Goal: Communication & Community: Participate in discussion

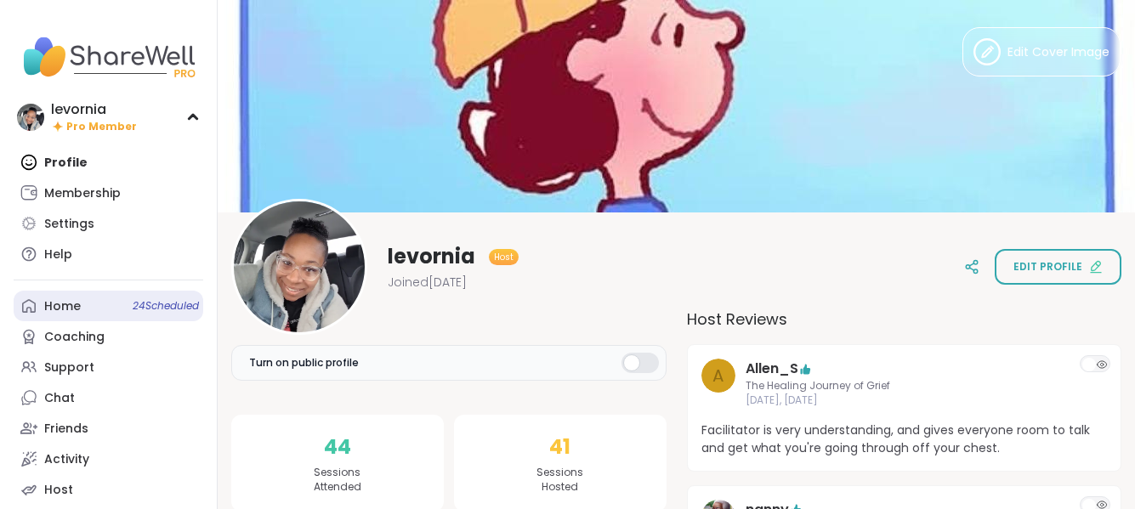
click at [77, 311] on div "Home 24 Scheduled" at bounding box center [62, 306] width 37 height 17
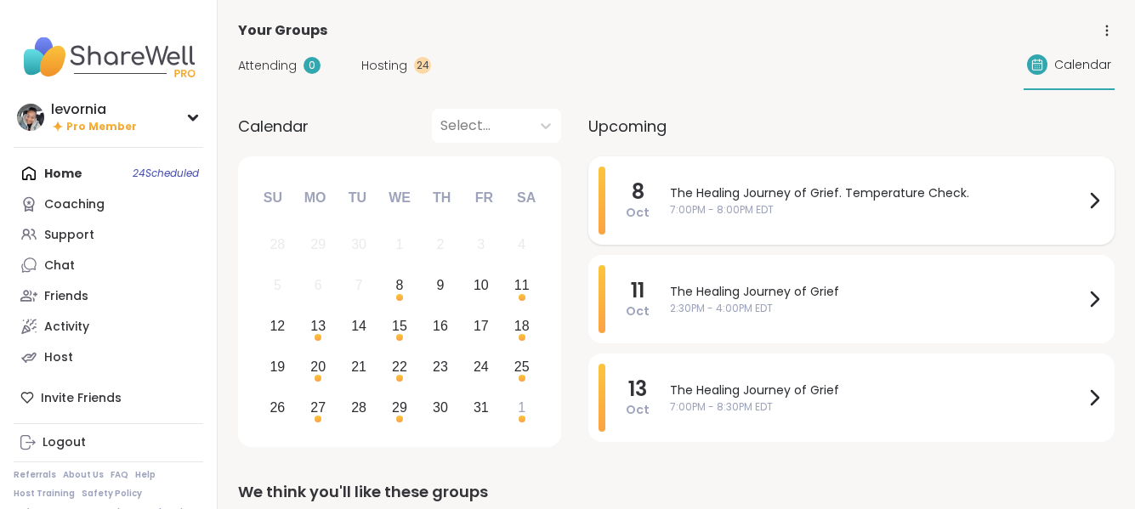
click at [798, 210] on span "7:00PM - 8:00PM EDT" at bounding box center [877, 209] width 414 height 15
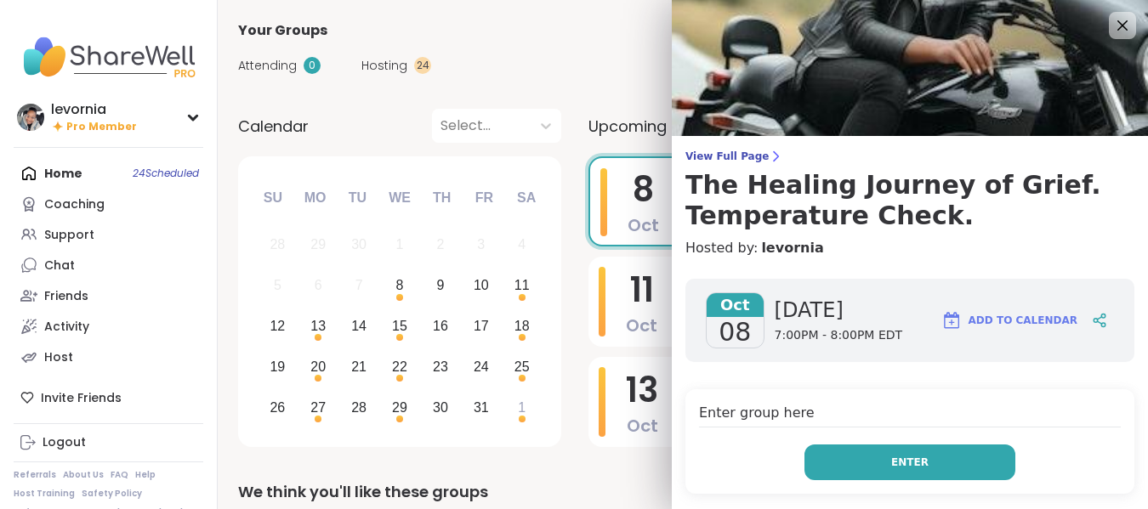
click at [929, 463] on button "Enter" at bounding box center [909, 463] width 211 height 36
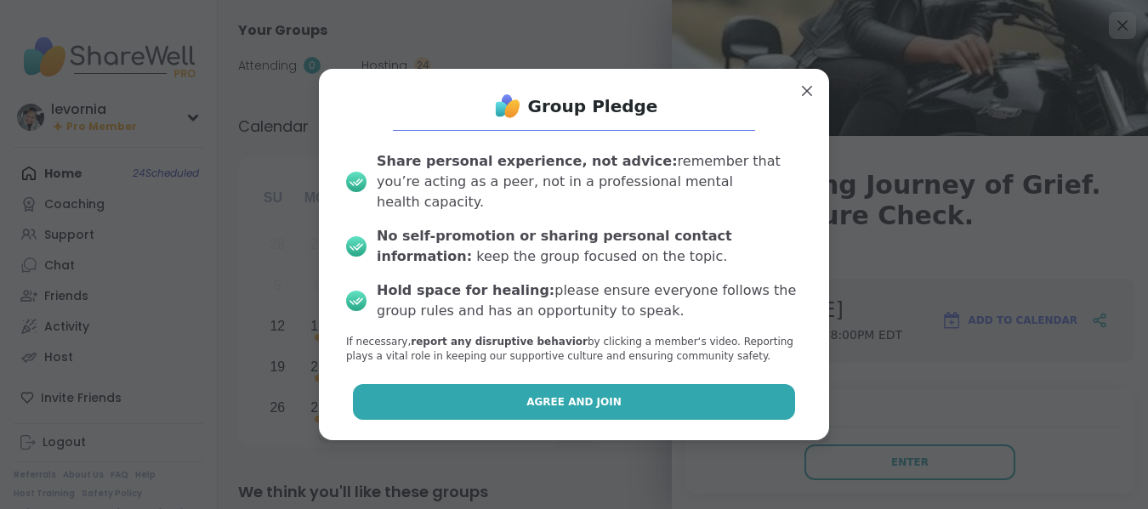
click at [631, 392] on button "Agree and Join" at bounding box center [574, 402] width 443 height 36
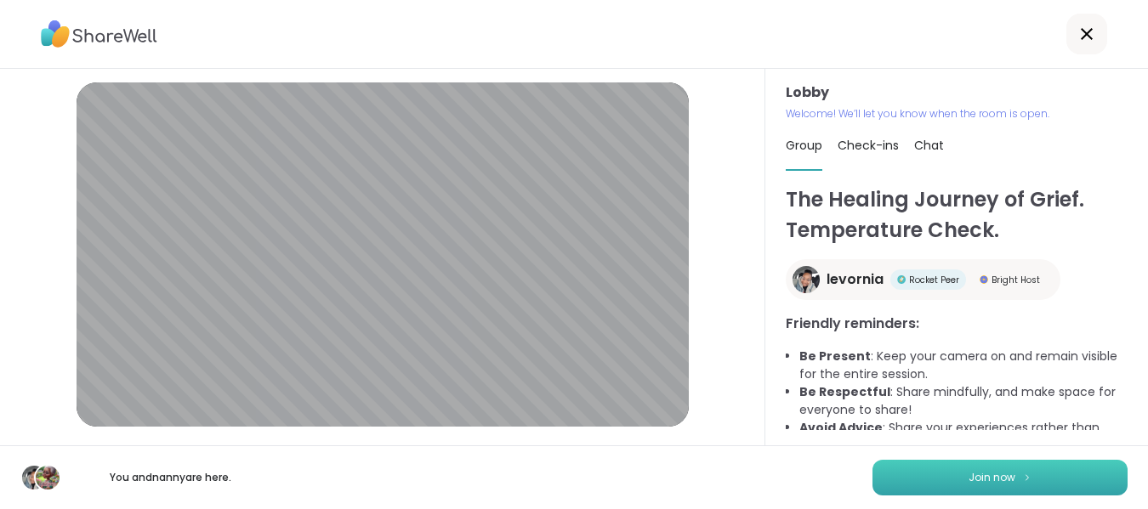
click at [986, 486] on button "Join now" at bounding box center [999, 478] width 255 height 36
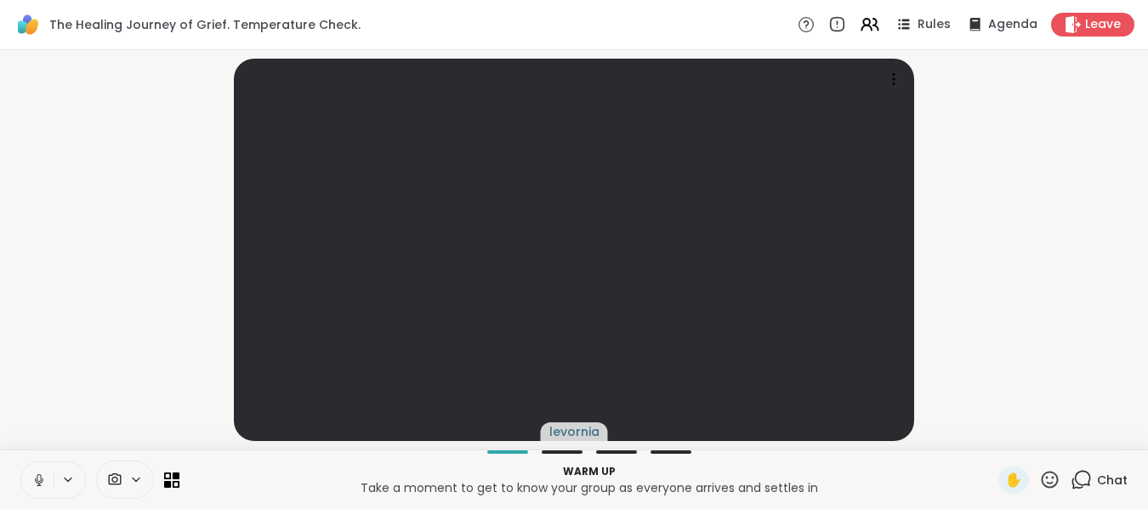
click at [32, 477] on icon at bounding box center [38, 480] width 15 height 15
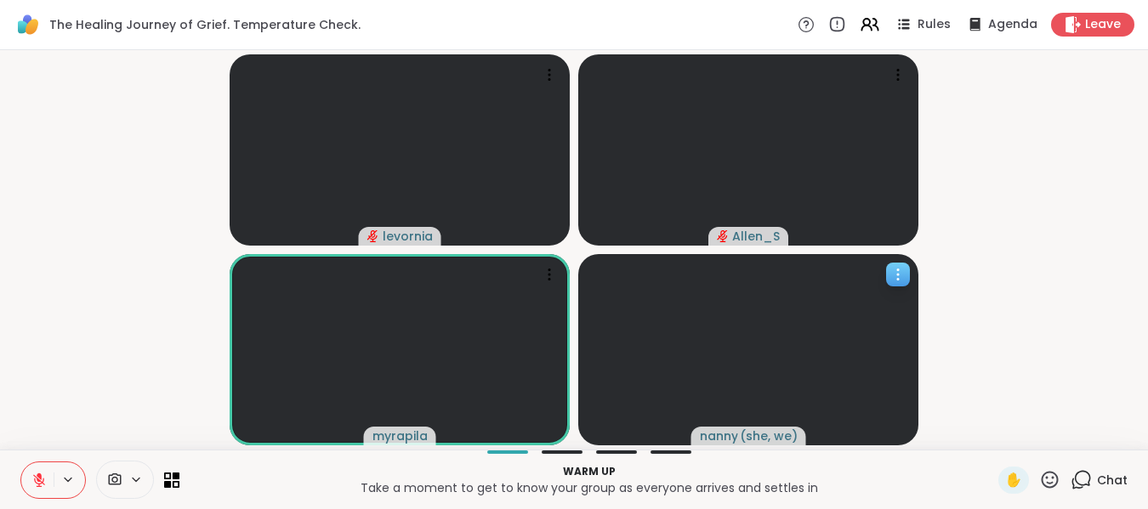
click at [898, 281] on icon at bounding box center [897, 274] width 17 height 17
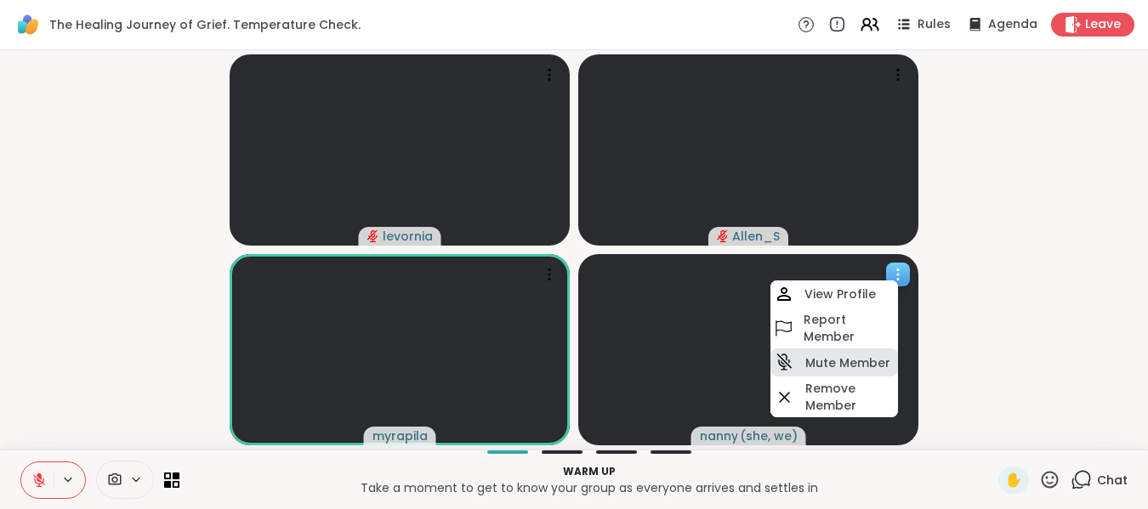
click at [831, 360] on h4 "Mute Member" at bounding box center [847, 363] width 85 height 17
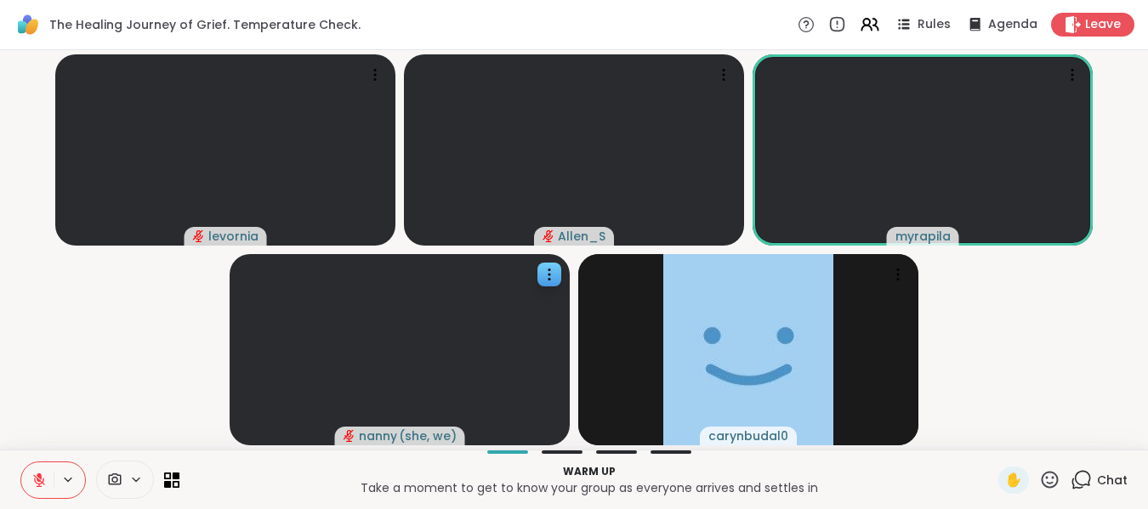
click at [41, 477] on icon at bounding box center [39, 476] width 5 height 7
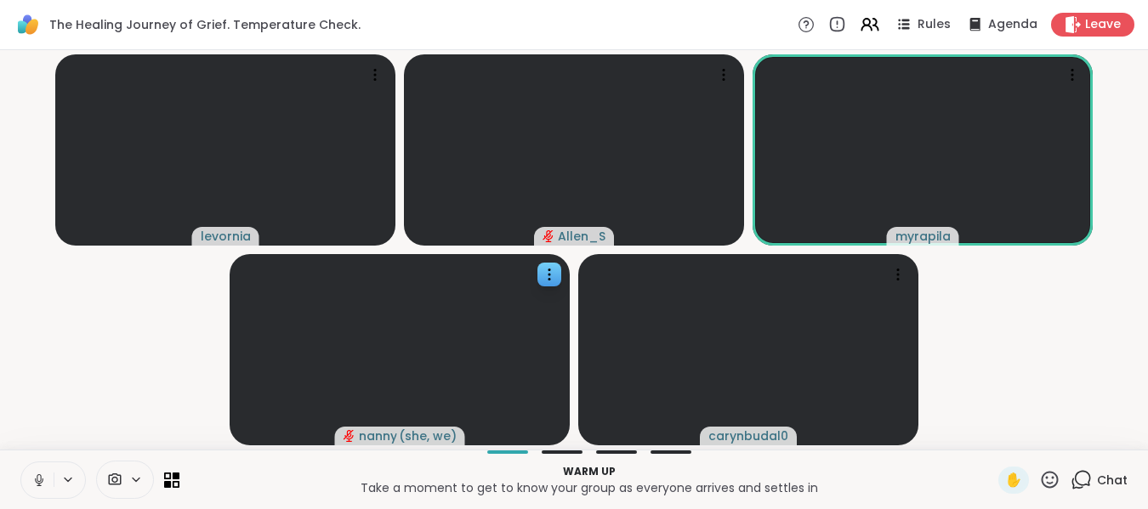
click at [41, 483] on icon at bounding box center [39, 480] width 9 height 5
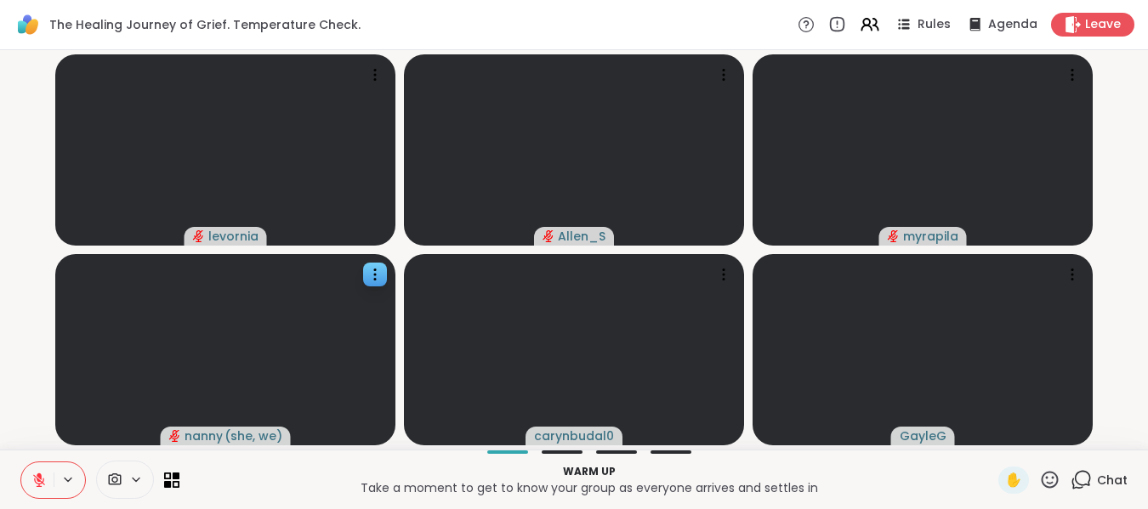
click at [17, 383] on video-player-container "levornia Allen_S myrapila nanny ( she, we ) carynbudal0 GayleG" at bounding box center [574, 250] width 1128 height 386
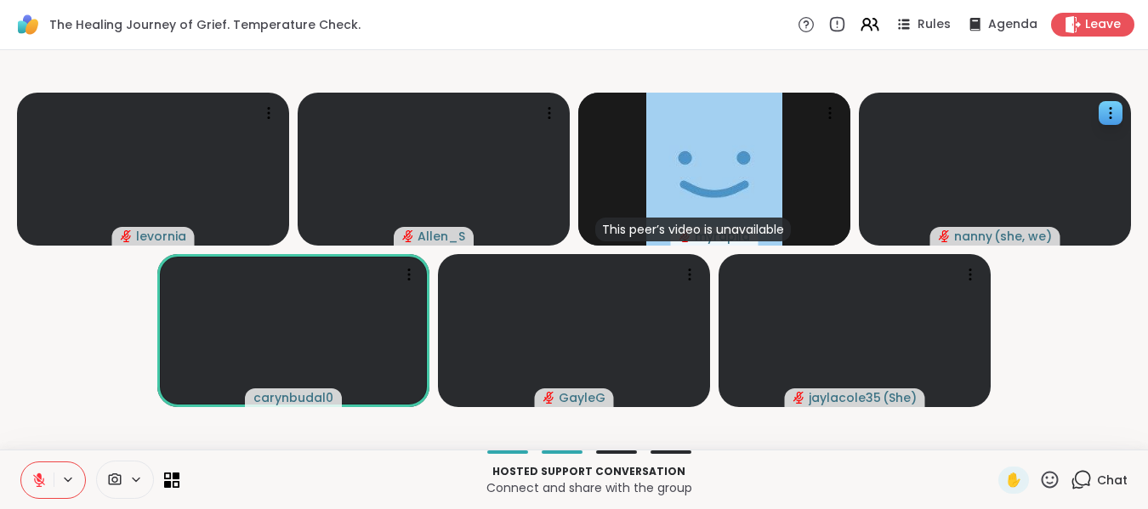
click at [37, 489] on button at bounding box center [37, 481] width 32 height 36
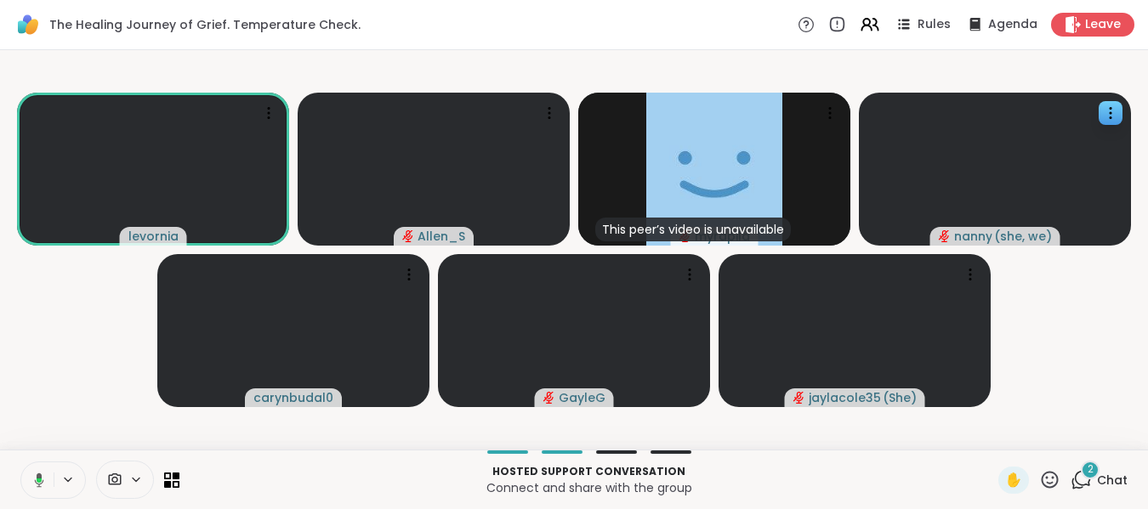
click at [37, 480] on icon at bounding box center [39, 480] width 5 height 4
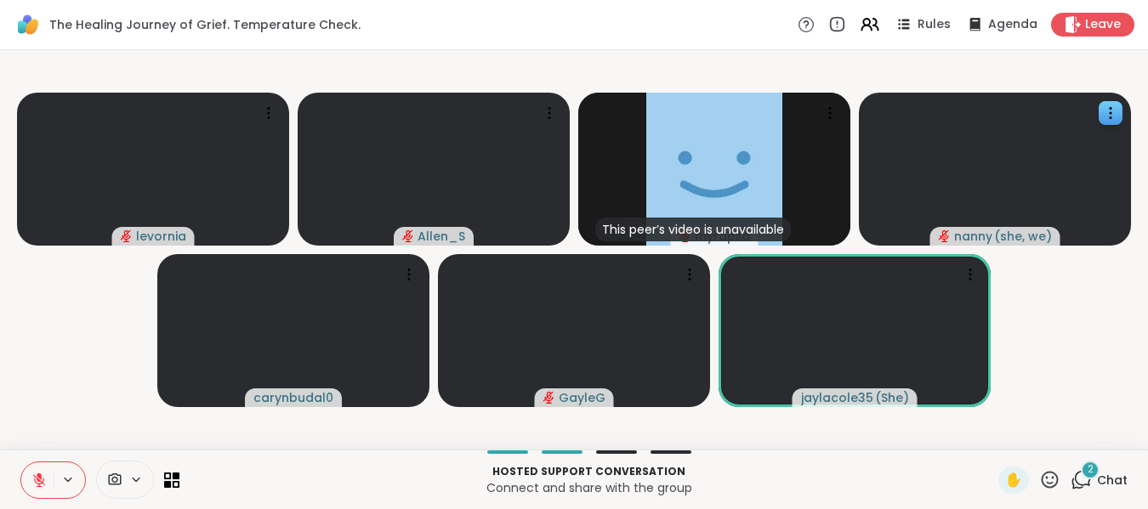
click at [1071, 475] on icon at bounding box center [1081, 479] width 21 height 21
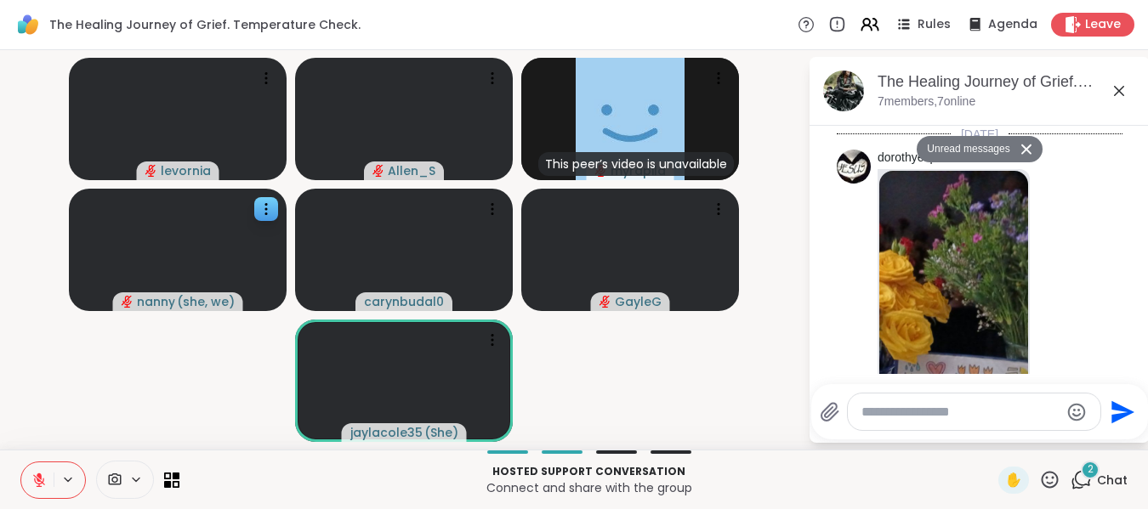
scroll to position [2349, 0]
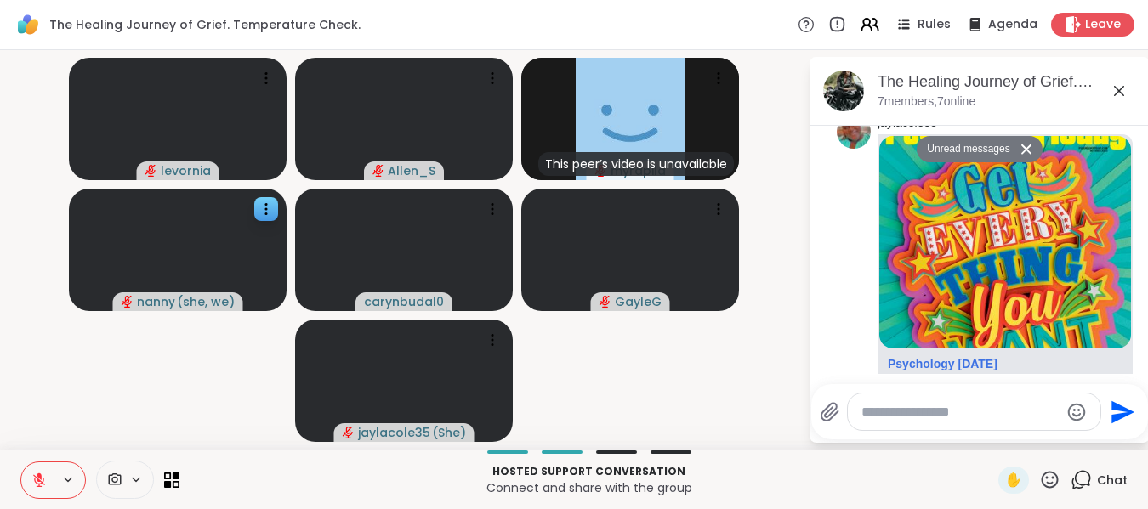
click at [38, 484] on icon at bounding box center [39, 481] width 12 height 12
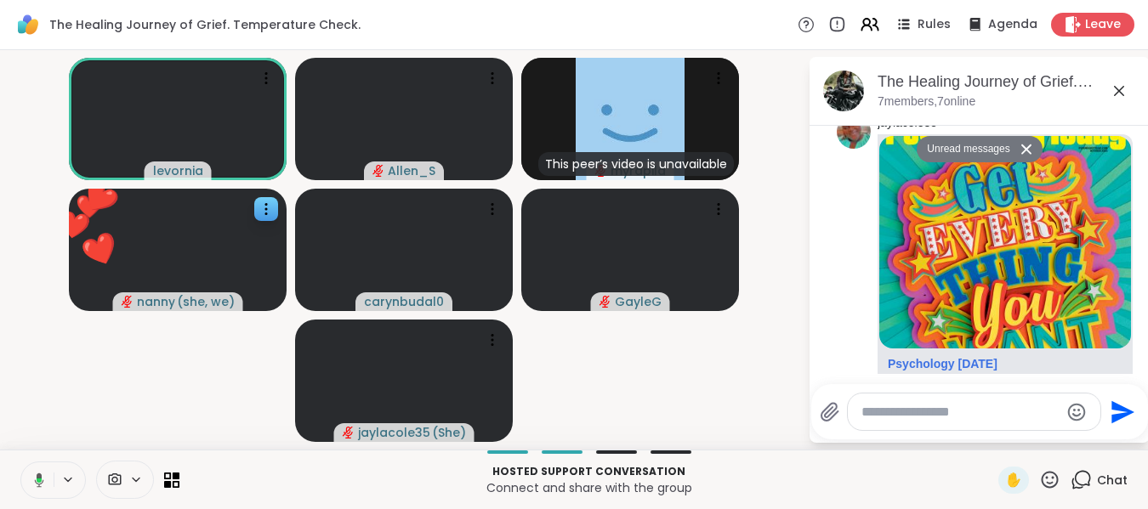
click at [38, 478] on icon at bounding box center [39, 480] width 9 height 14
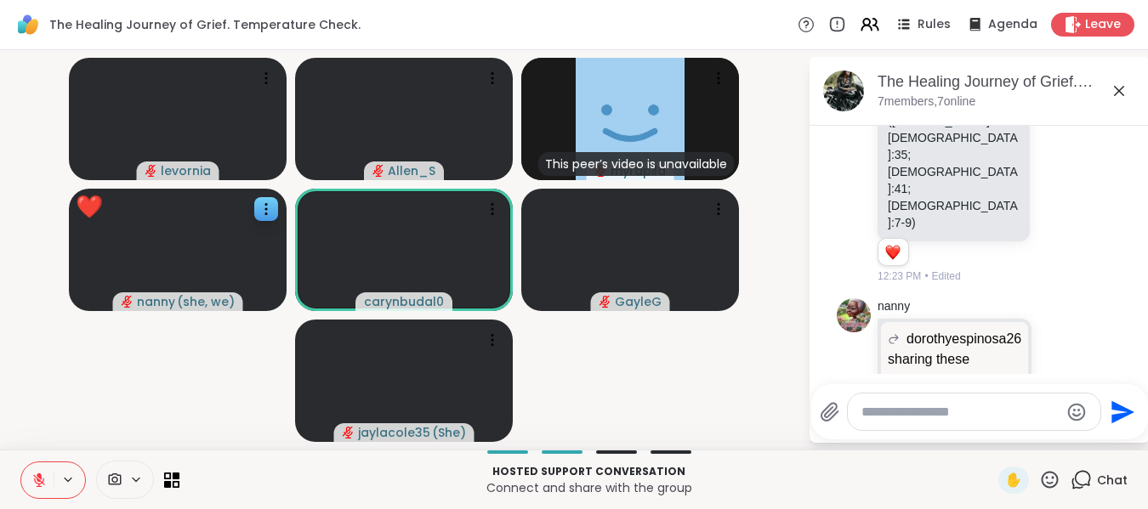
scroll to position [1742, 0]
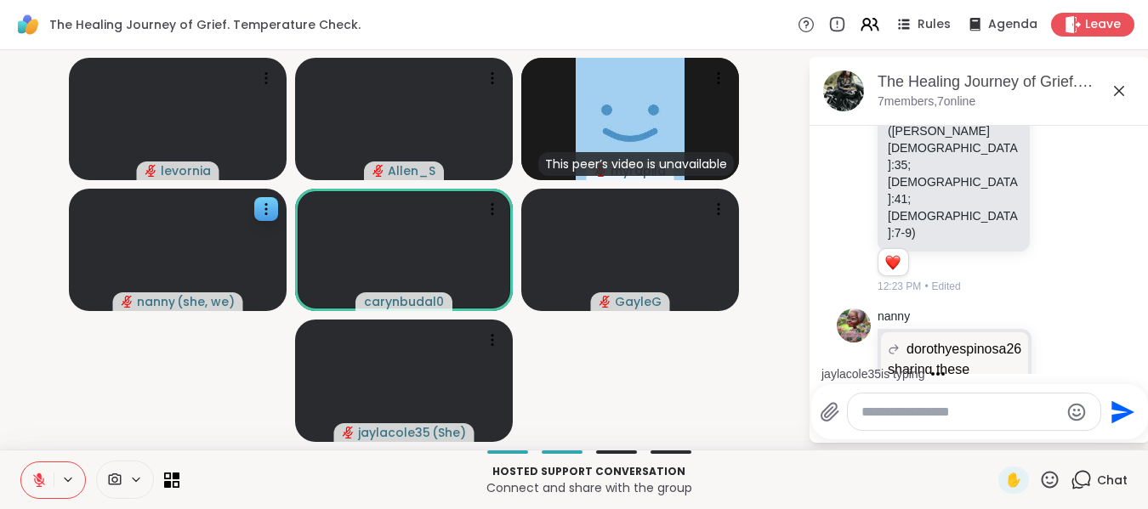
click at [1113, 91] on icon at bounding box center [1119, 91] width 20 height 20
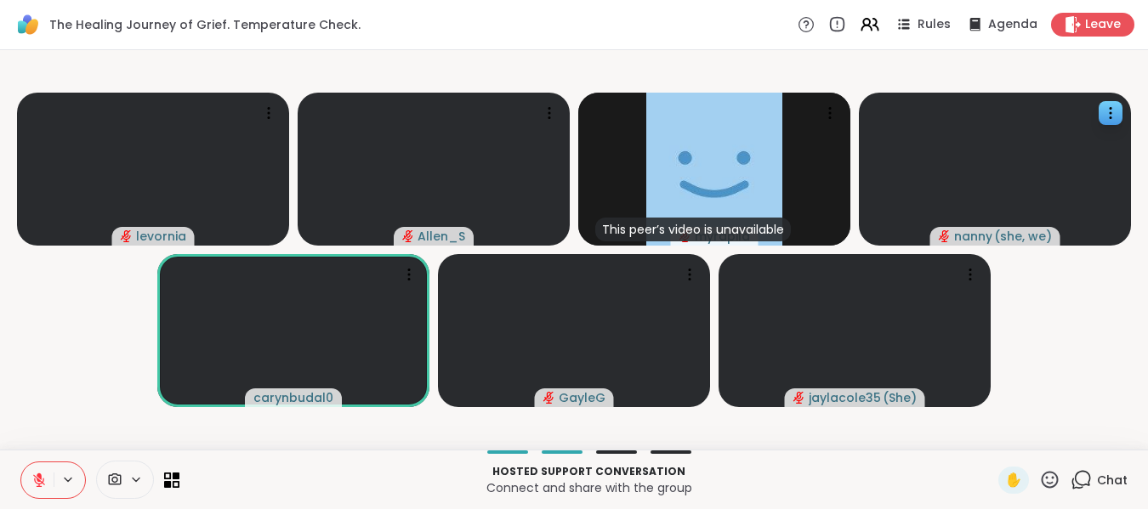
click at [46, 481] on icon at bounding box center [38, 480] width 15 height 15
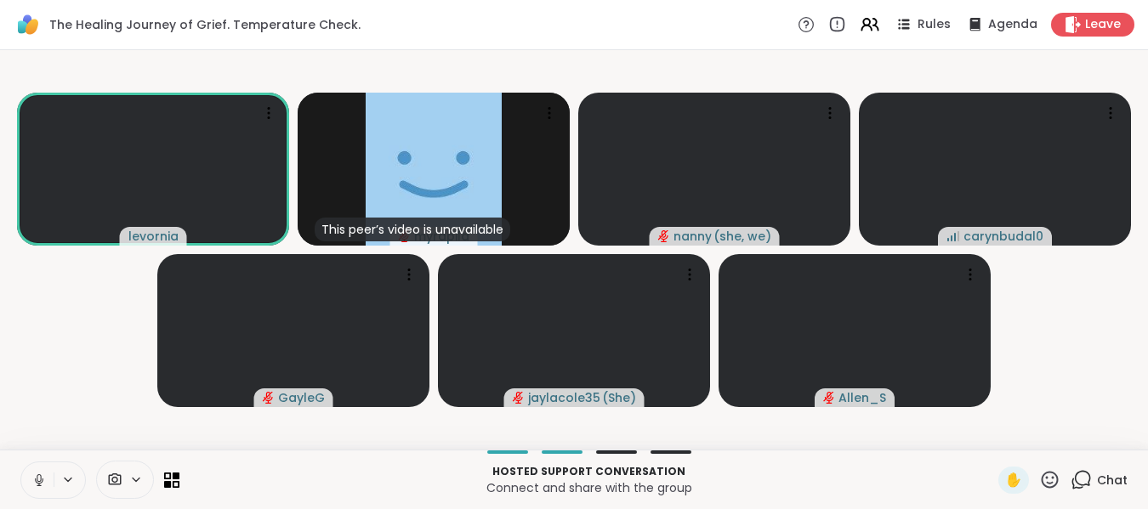
click at [40, 476] on icon at bounding box center [38, 480] width 15 height 15
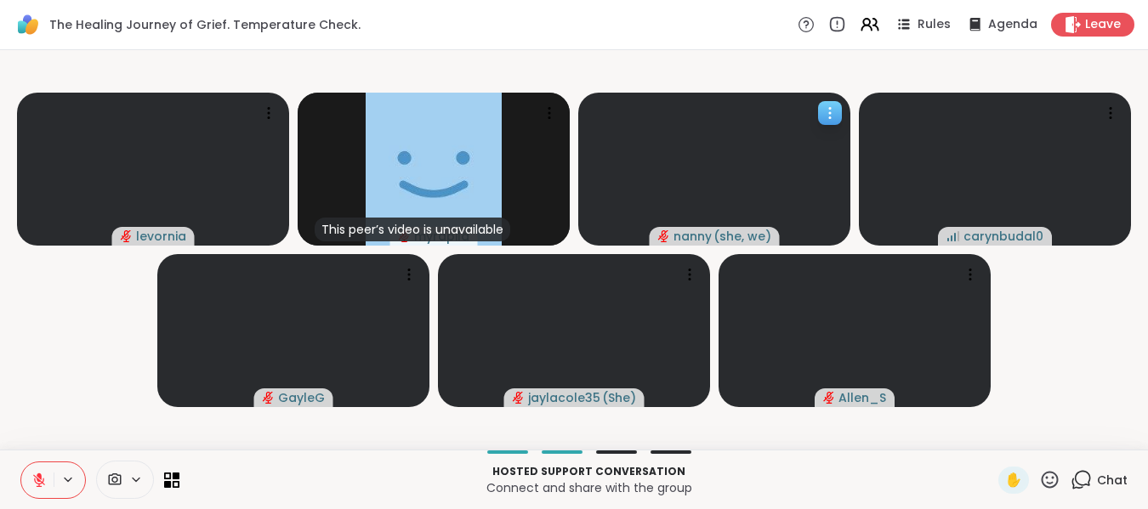
click at [829, 111] on icon at bounding box center [829, 113] width 17 height 17
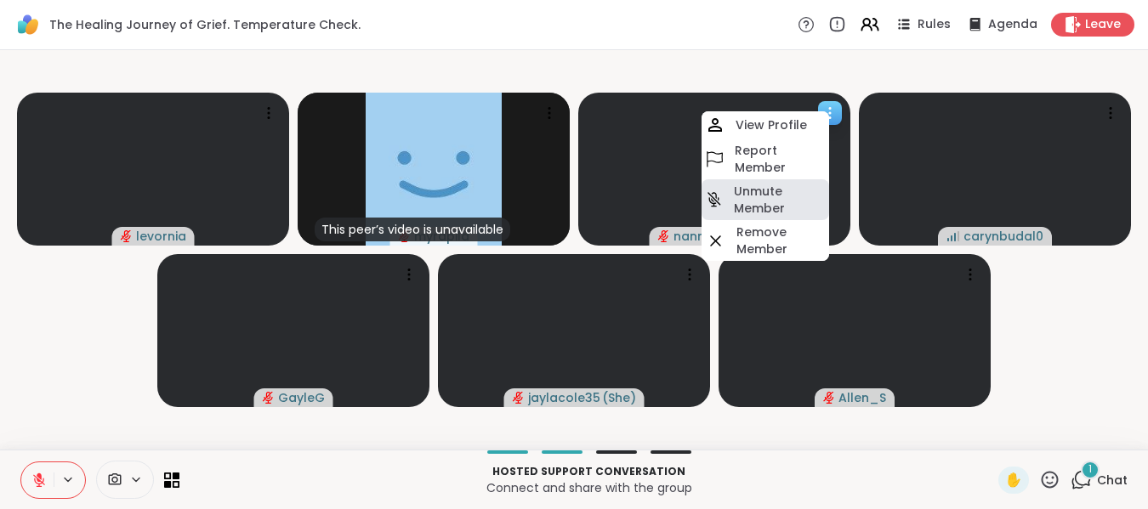
click at [770, 191] on h4 "Unmute Member" at bounding box center [780, 200] width 92 height 34
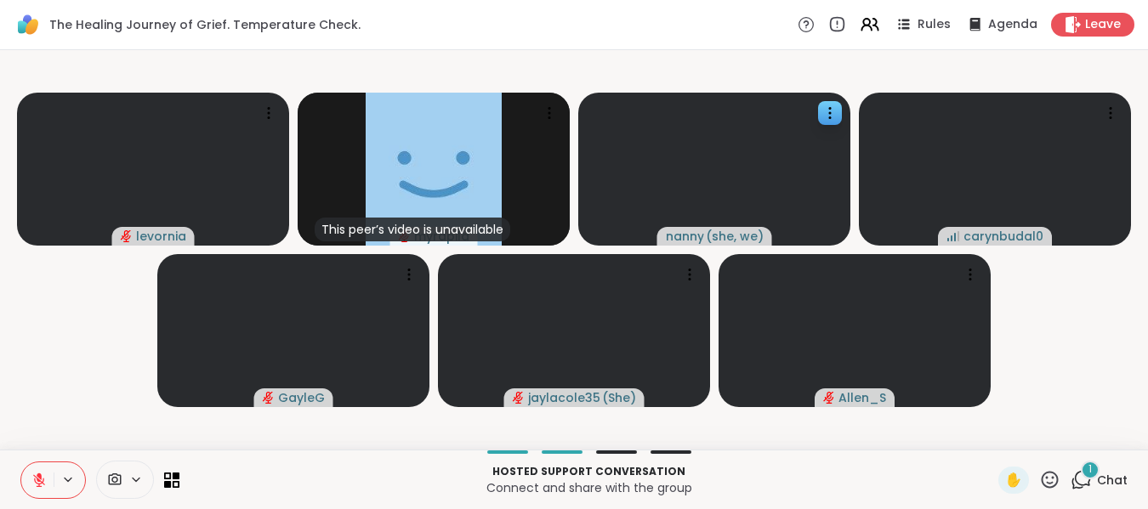
click at [43, 478] on icon at bounding box center [38, 480] width 15 height 15
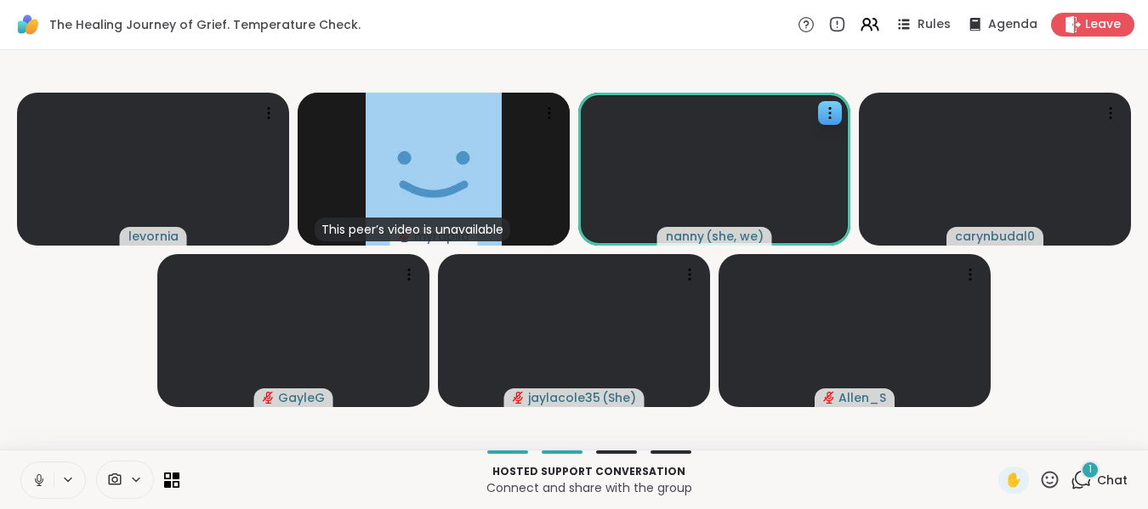
click at [43, 480] on icon at bounding box center [38, 480] width 15 height 15
click at [43, 480] on icon at bounding box center [39, 481] width 12 height 12
click at [43, 480] on icon at bounding box center [36, 480] width 15 height 15
click at [43, 480] on icon at bounding box center [39, 481] width 12 height 12
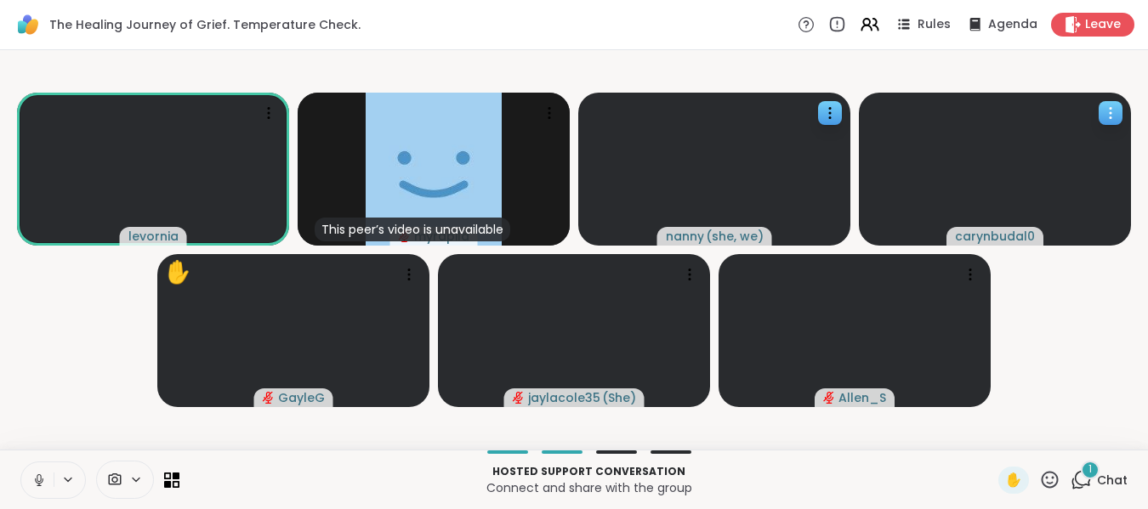
click at [1108, 115] on icon at bounding box center [1110, 113] width 17 height 17
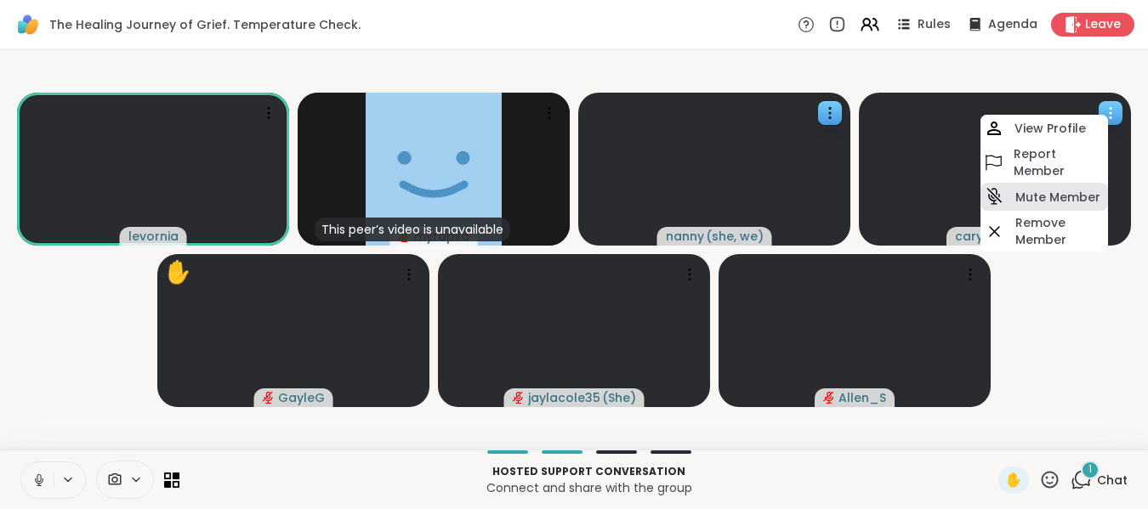
click at [1064, 204] on h4 "Mute Member" at bounding box center [1057, 197] width 85 height 17
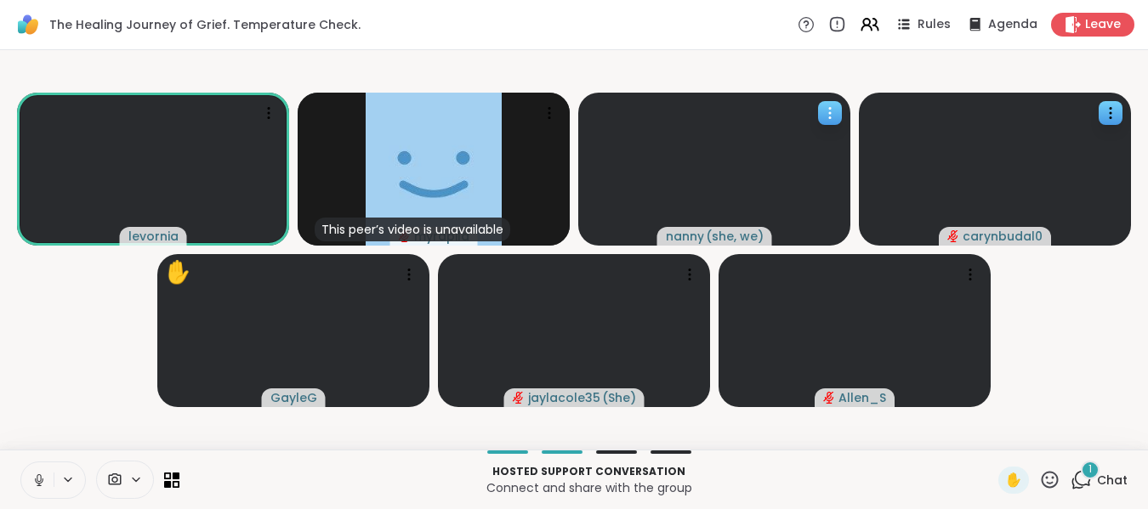
click at [828, 109] on icon at bounding box center [829, 113] width 17 height 17
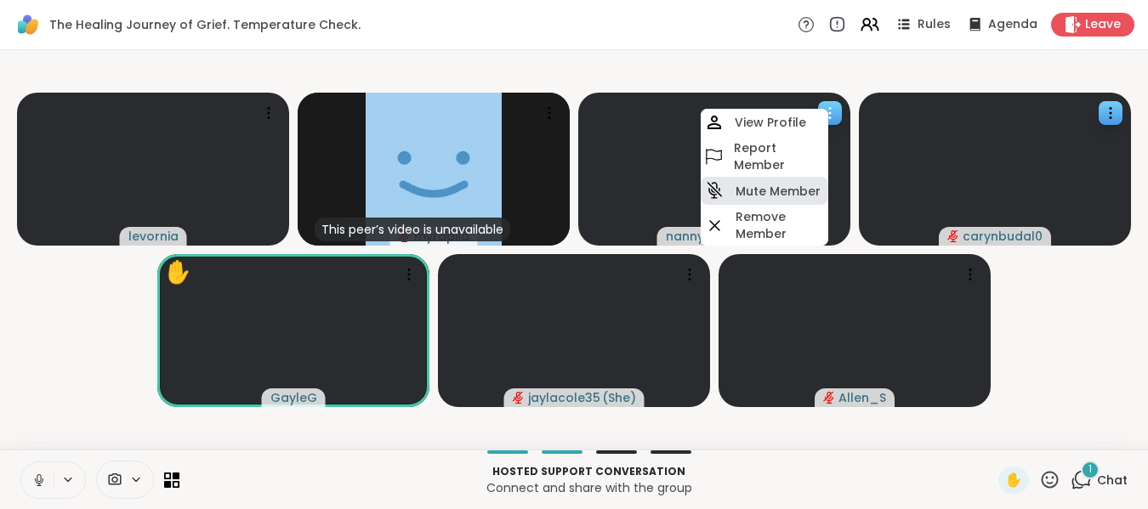
click at [798, 190] on h4 "Mute Member" at bounding box center [778, 191] width 85 height 17
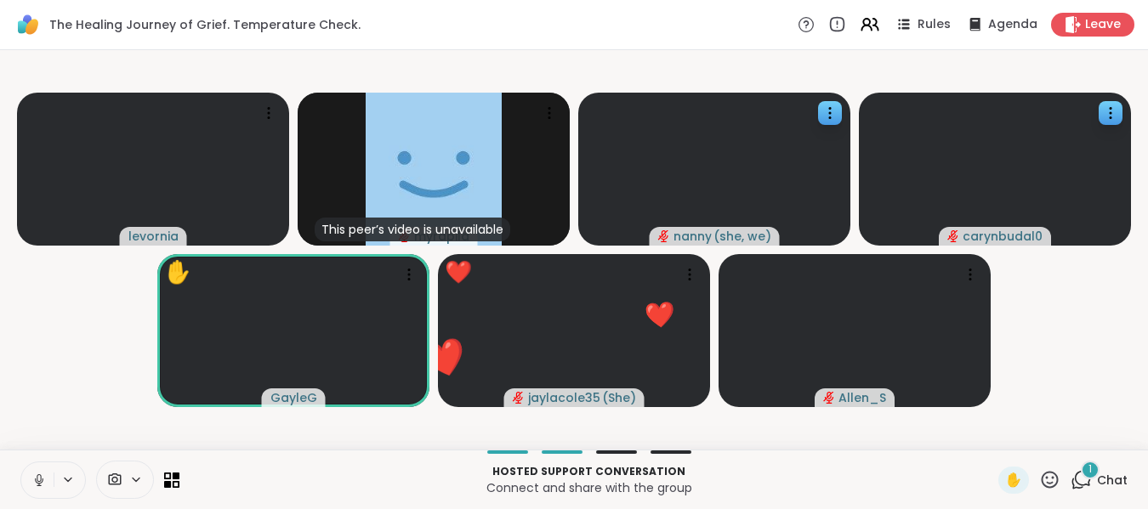
click at [1042, 475] on icon at bounding box center [1050, 479] width 17 height 17
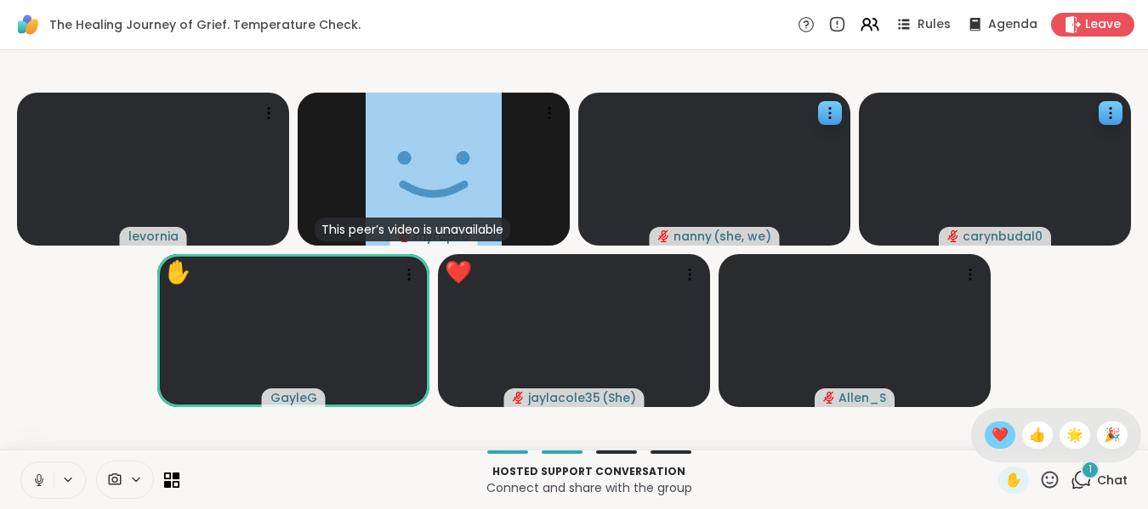
click at [992, 436] on span "❤️" at bounding box center [1000, 435] width 17 height 20
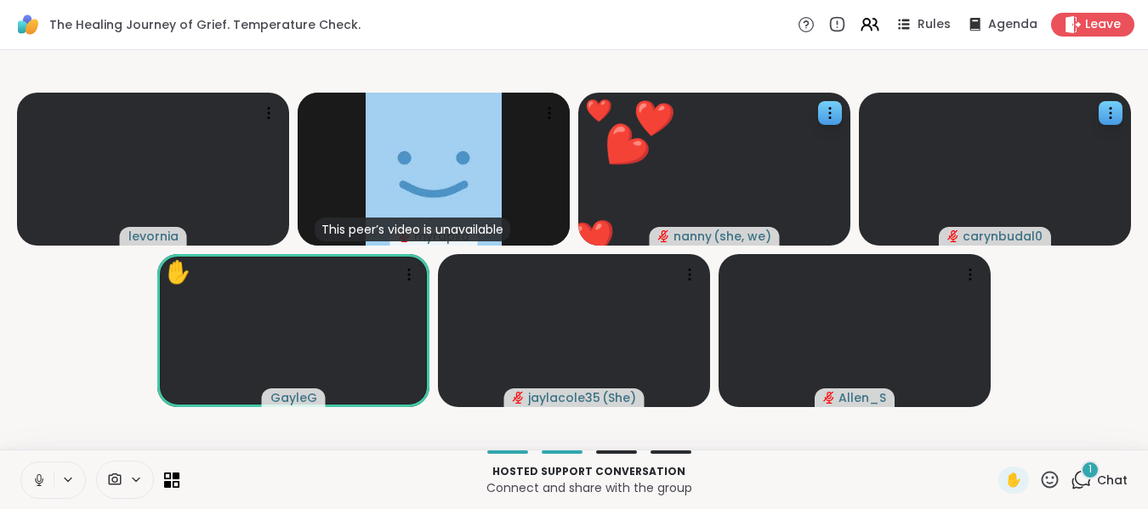
click at [38, 477] on icon at bounding box center [38, 480] width 15 height 15
click at [1039, 476] on icon at bounding box center [1049, 479] width 21 height 21
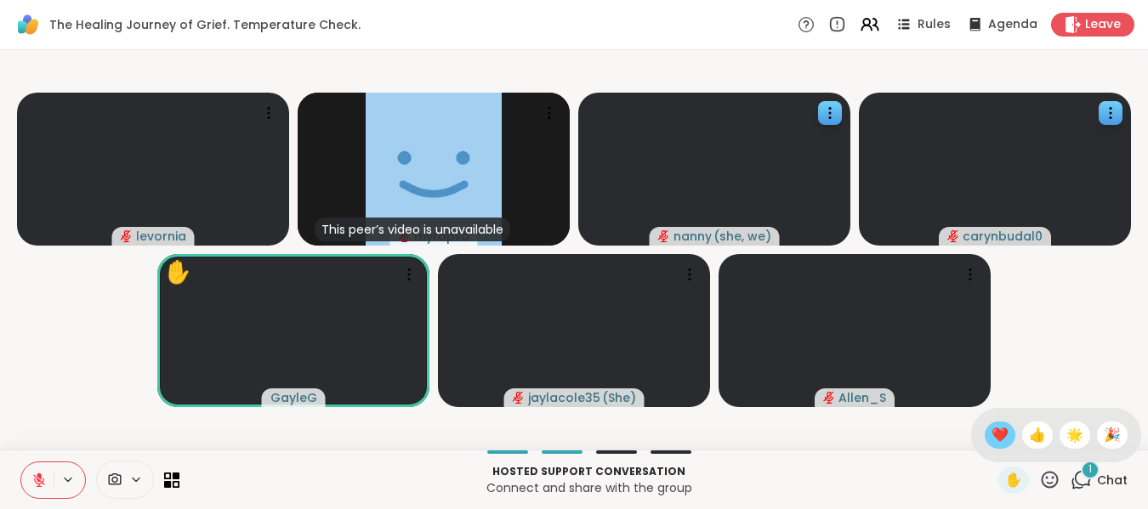
click at [992, 437] on span "❤️" at bounding box center [1000, 435] width 17 height 20
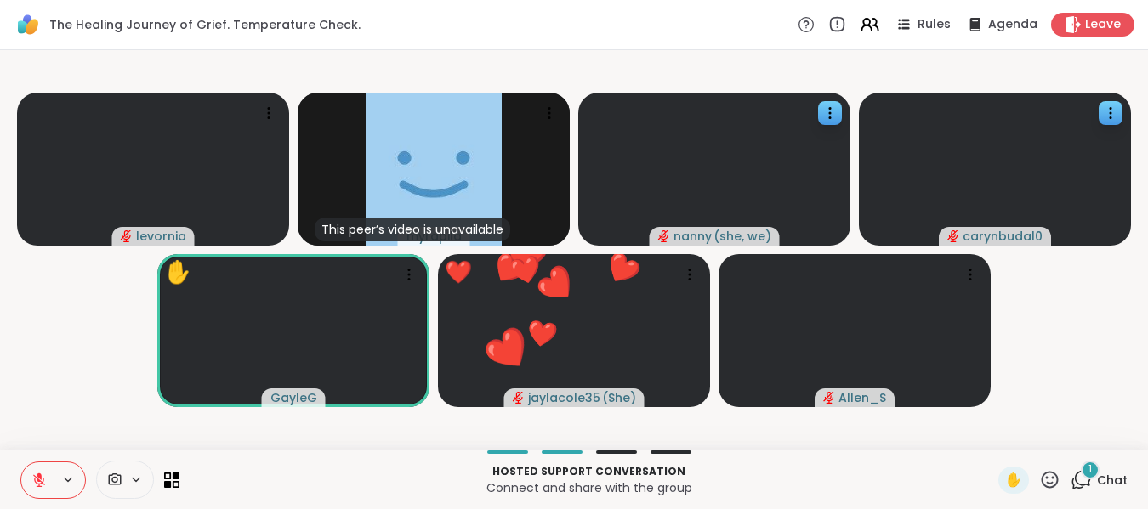
click at [1039, 480] on icon at bounding box center [1049, 479] width 21 height 21
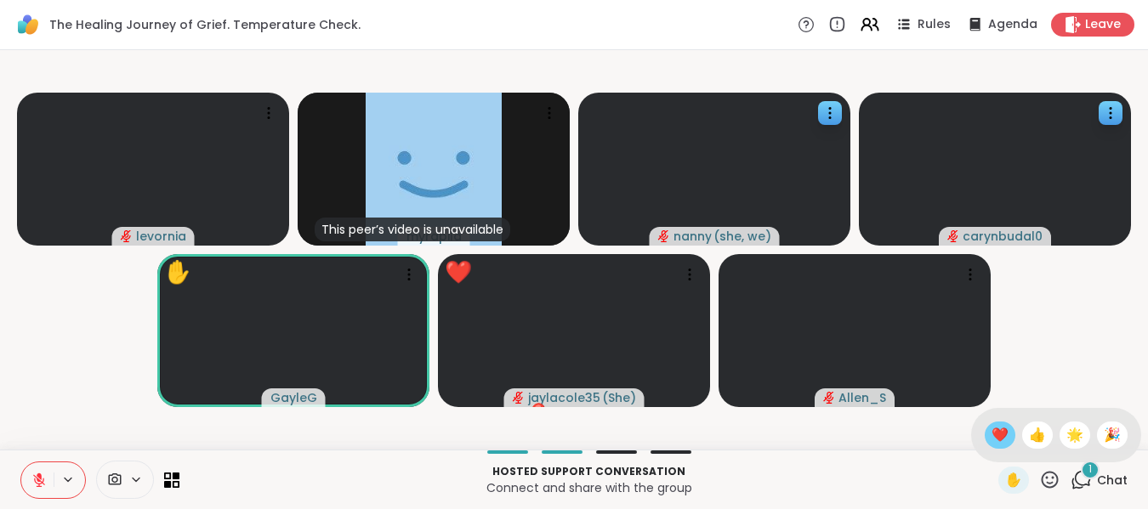
click at [992, 435] on span "❤️" at bounding box center [1000, 435] width 17 height 20
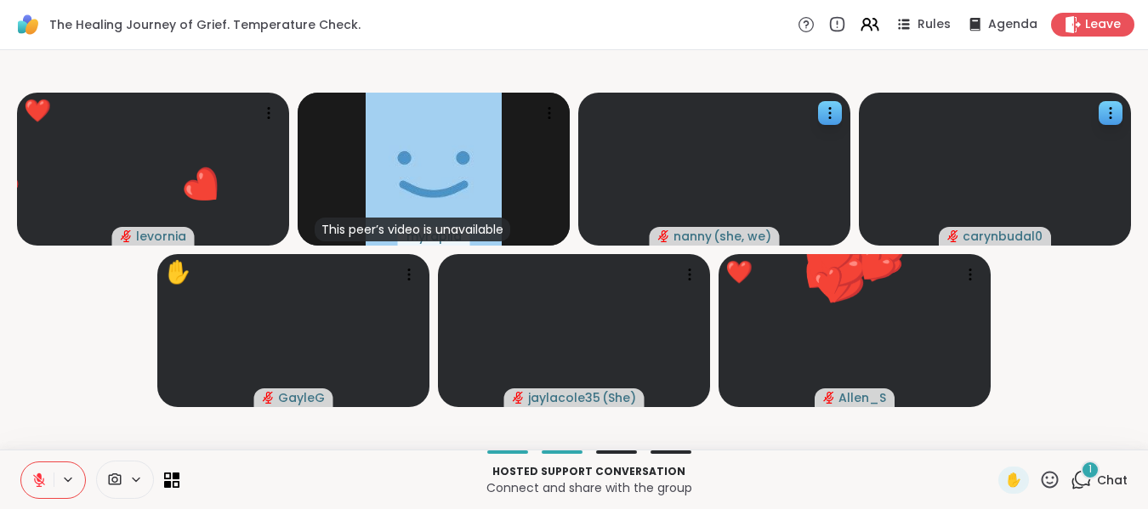
click at [39, 483] on icon at bounding box center [38, 480] width 15 height 15
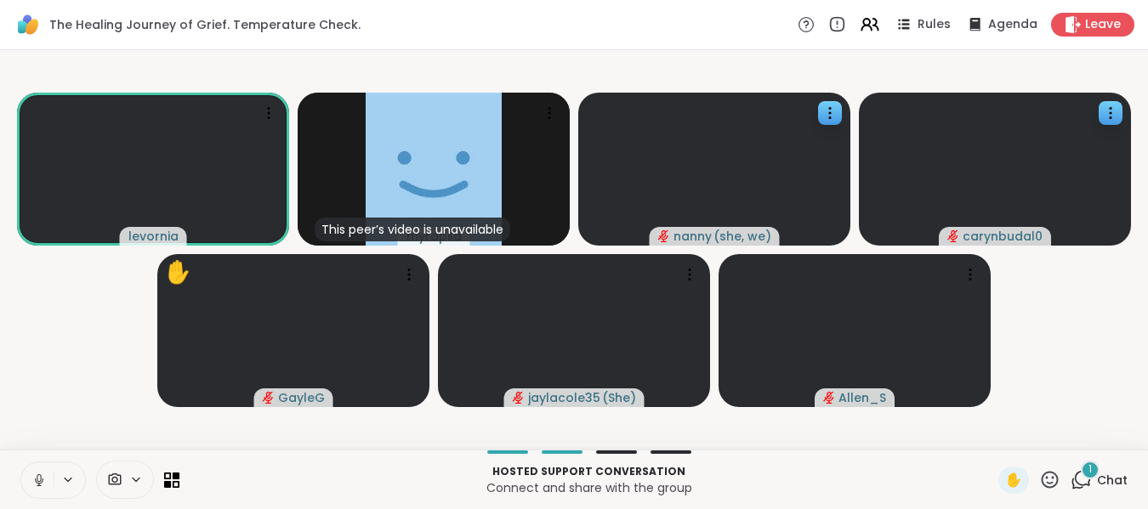
click at [39, 483] on icon at bounding box center [38, 484] width 1 height 3
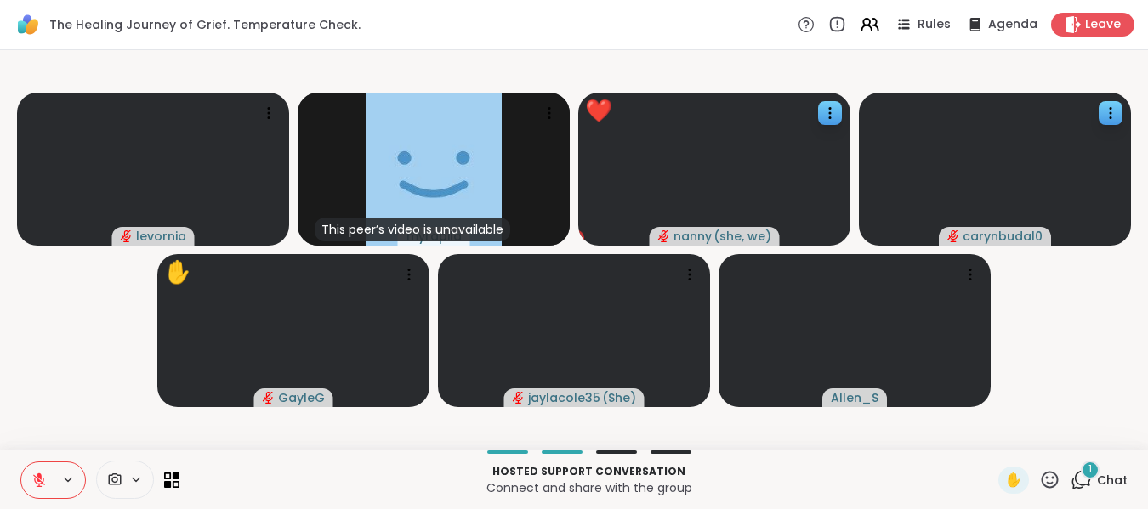
click at [1042, 483] on icon at bounding box center [1050, 479] width 17 height 17
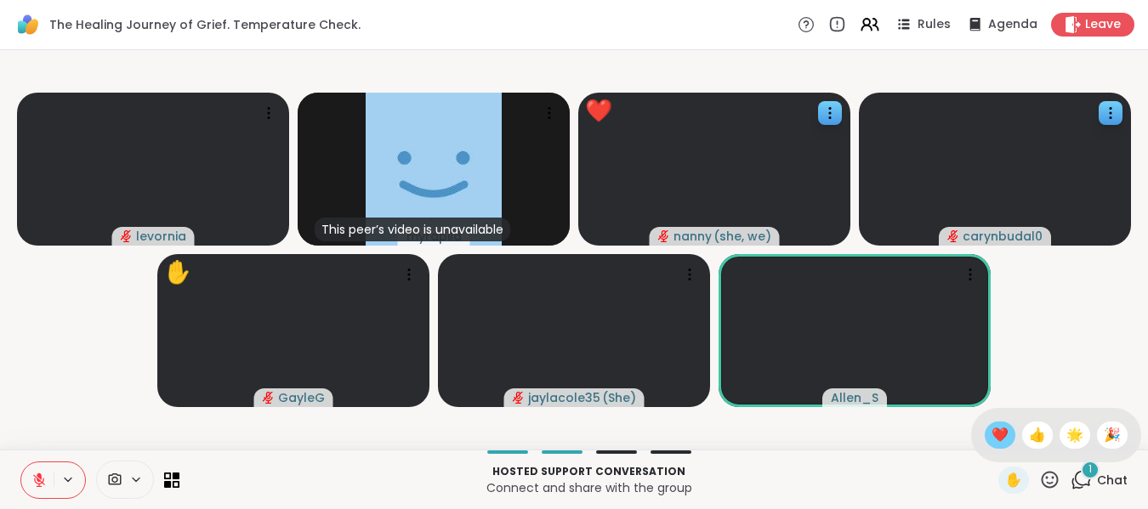
click at [992, 441] on span "❤️" at bounding box center [1000, 435] width 17 height 20
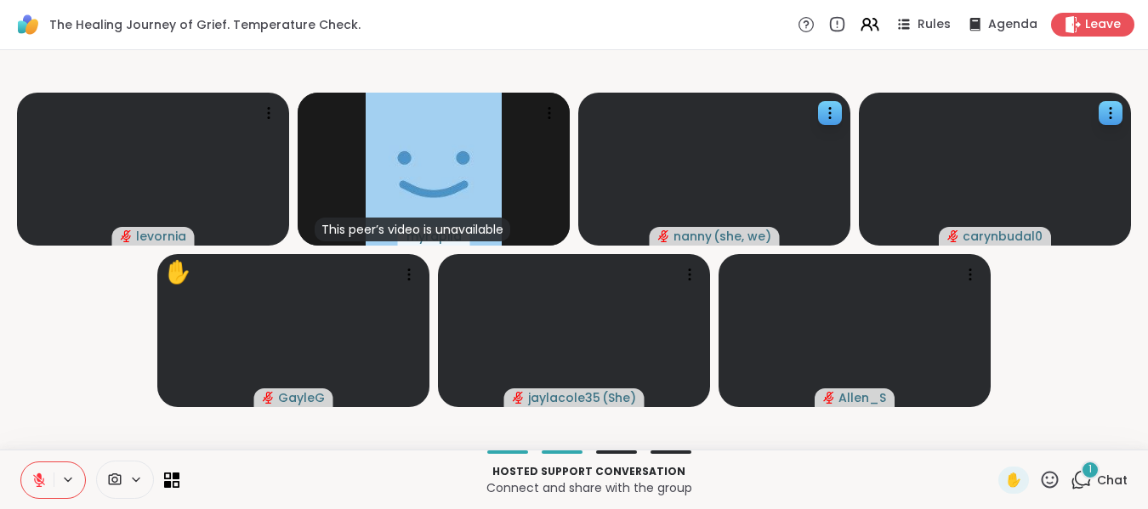
click at [41, 480] on icon at bounding box center [38, 480] width 15 height 15
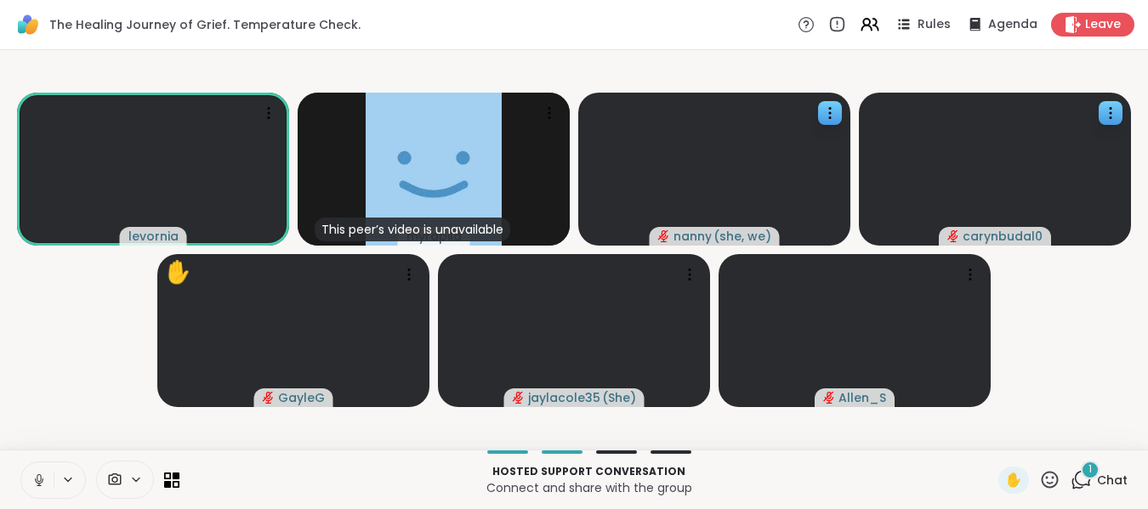
click at [41, 480] on icon at bounding box center [39, 479] width 4 height 8
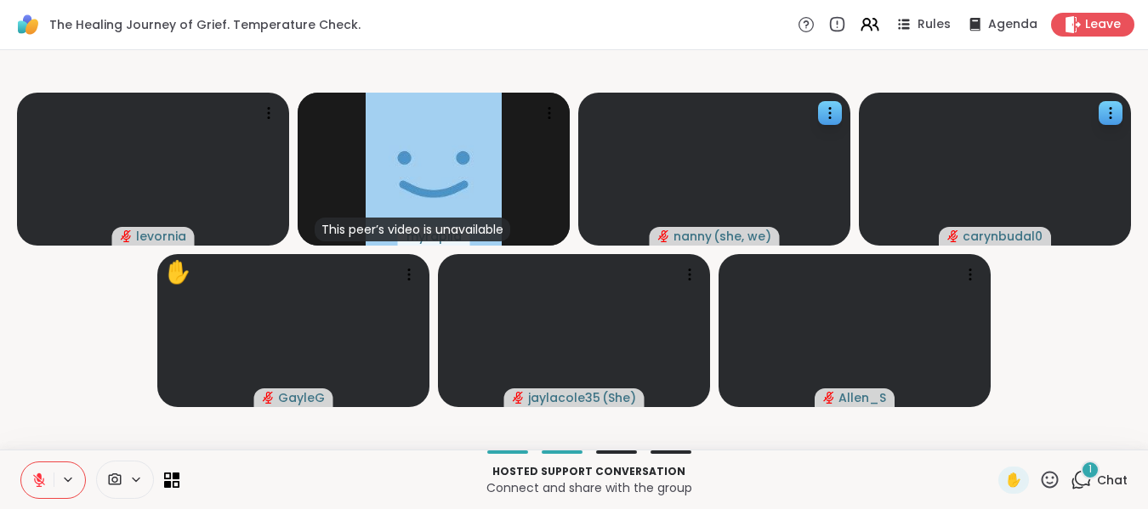
click at [41, 480] on icon at bounding box center [38, 480] width 15 height 15
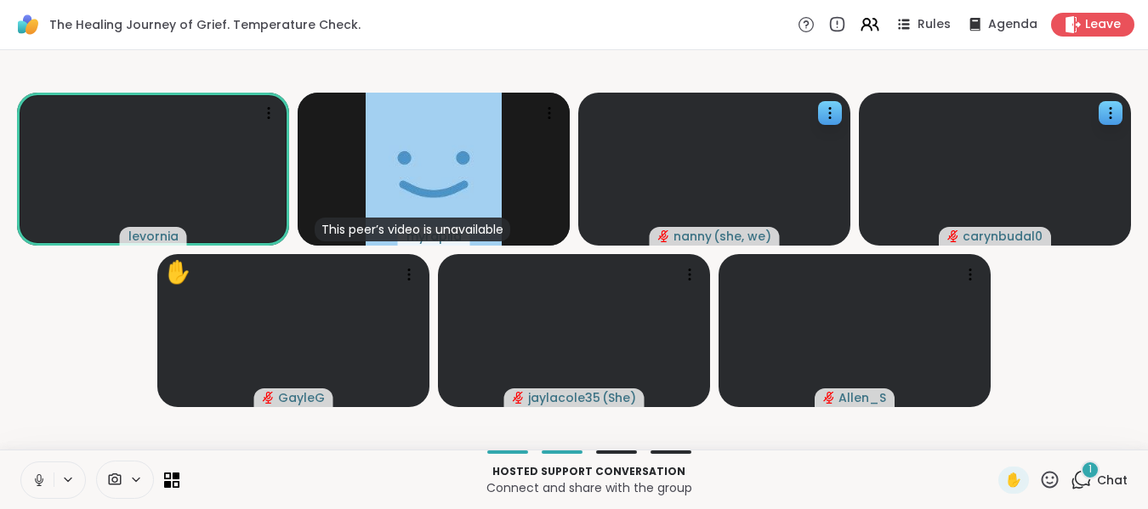
click at [41, 480] on icon at bounding box center [39, 479] width 4 height 8
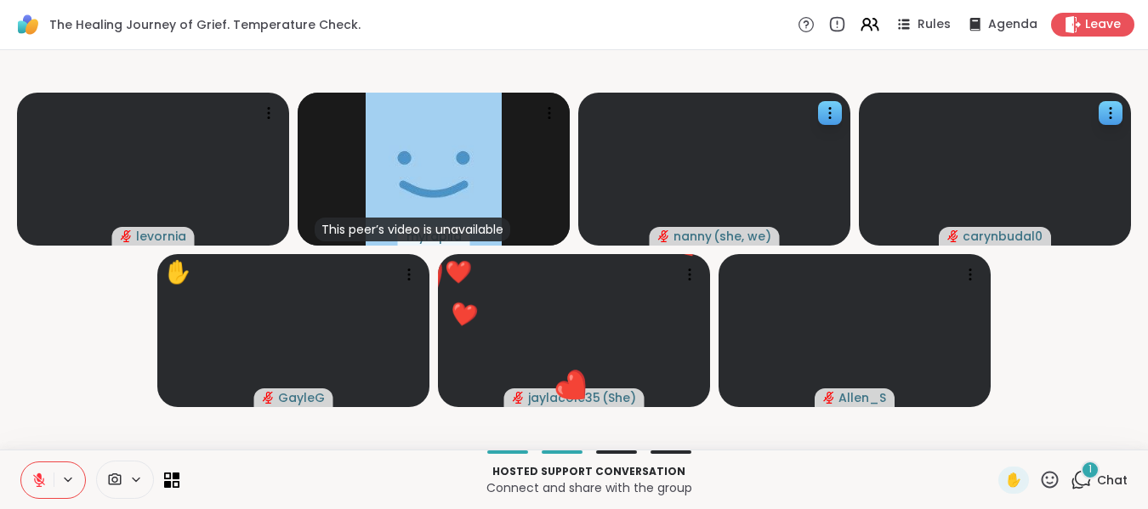
click at [1039, 489] on icon at bounding box center [1049, 479] width 21 height 21
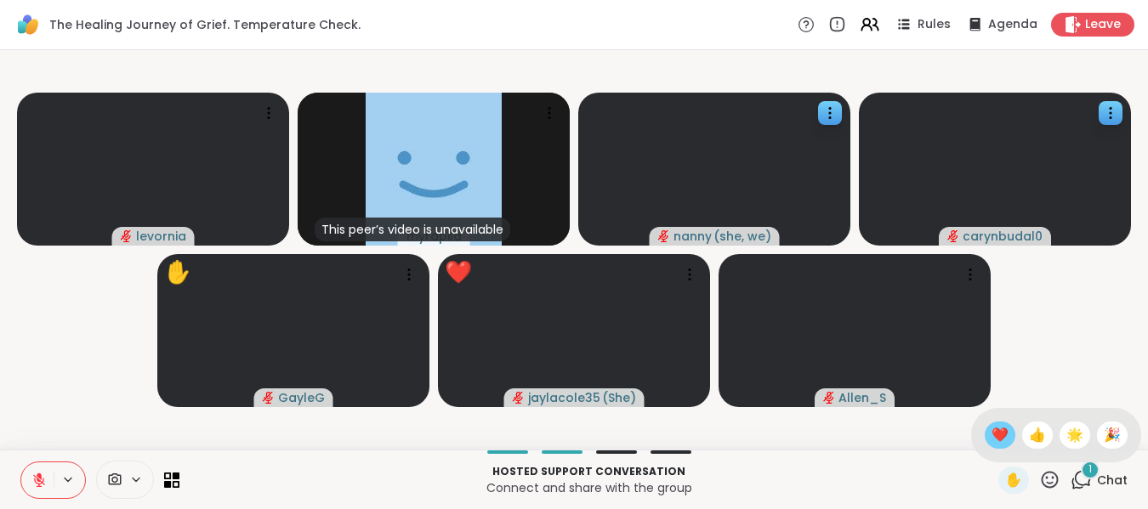
click at [992, 436] on span "❤️" at bounding box center [1000, 435] width 17 height 20
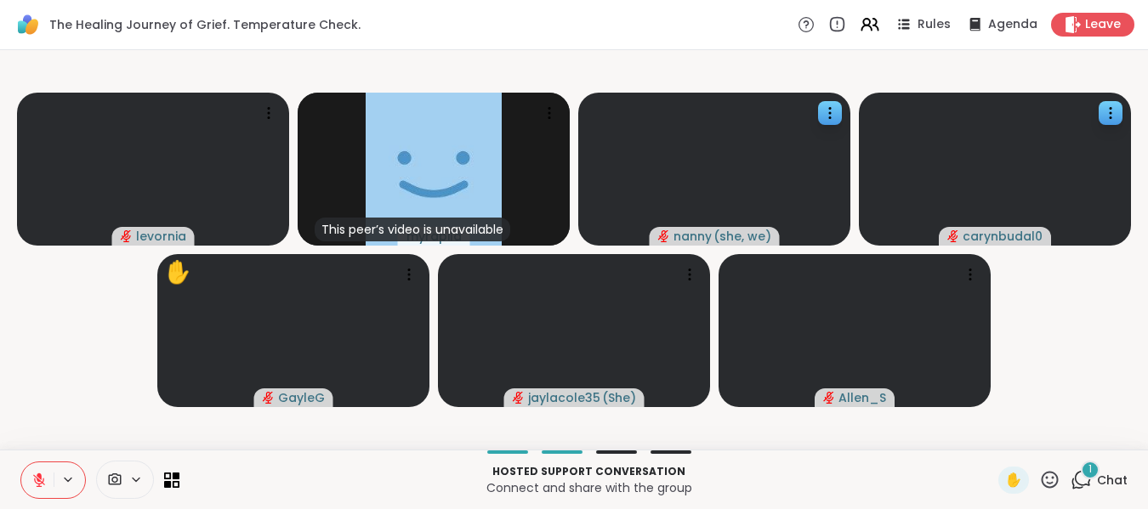
click at [42, 473] on icon at bounding box center [38, 480] width 15 height 15
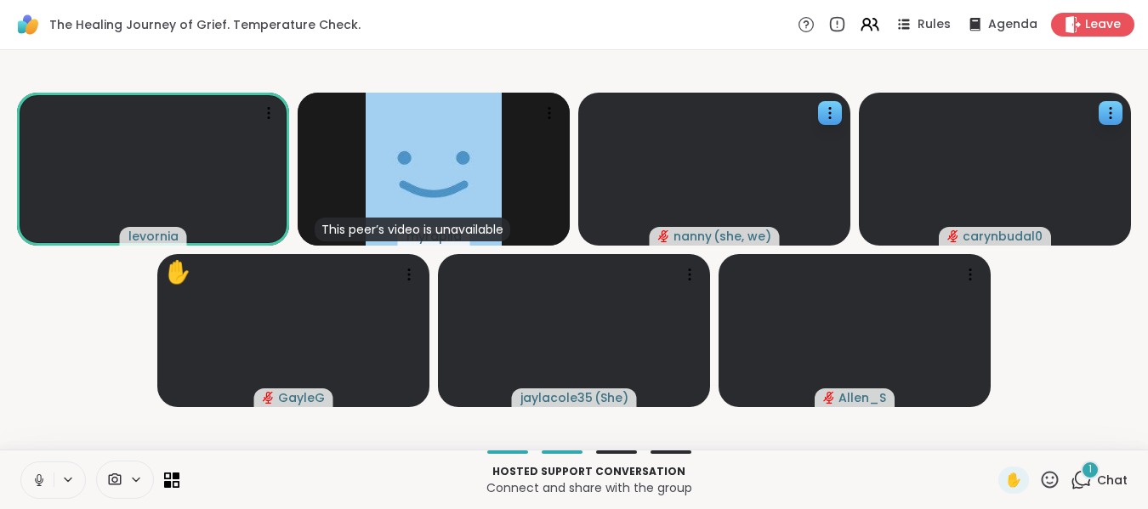
click at [42, 473] on icon at bounding box center [38, 480] width 15 height 15
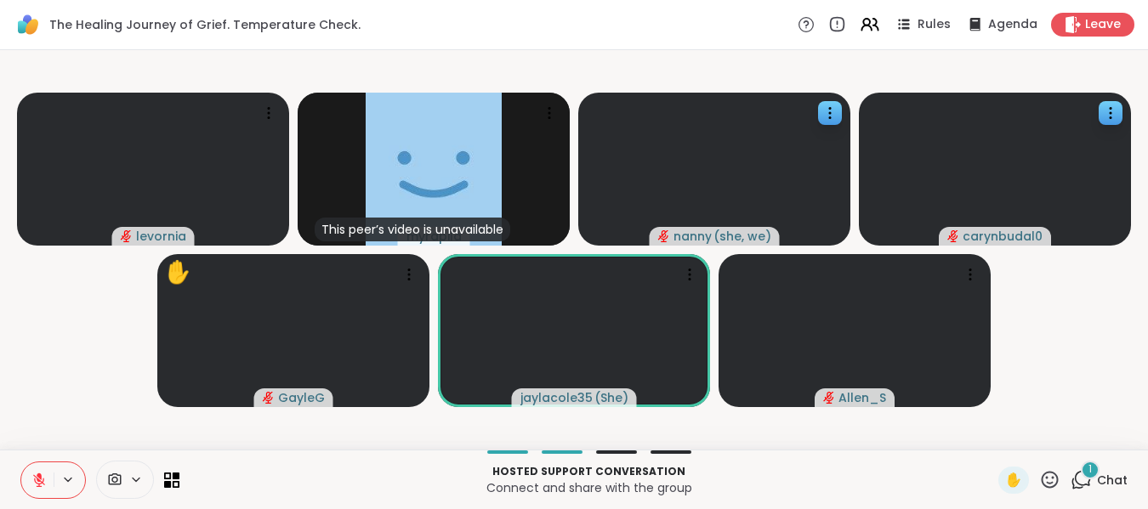
click at [42, 473] on icon at bounding box center [38, 480] width 15 height 15
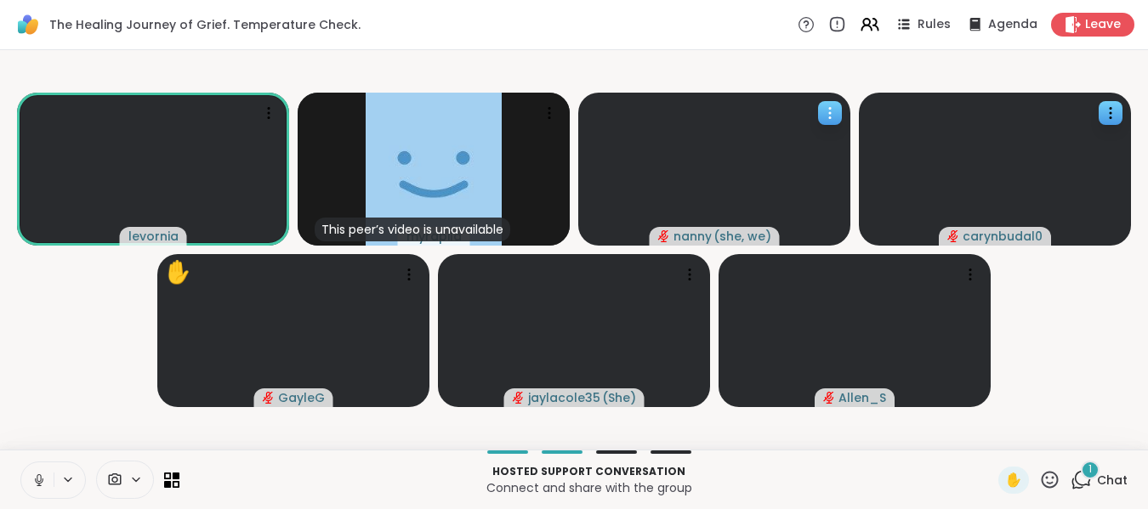
click at [832, 109] on icon at bounding box center [829, 113] width 17 height 17
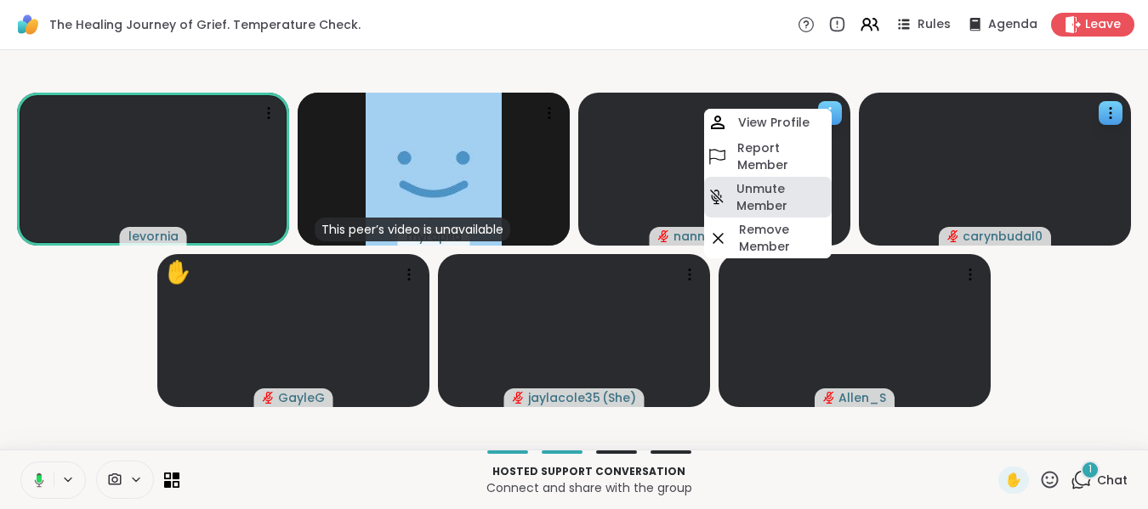
click at [759, 198] on h4 "Unmute Member" at bounding box center [782, 197] width 92 height 34
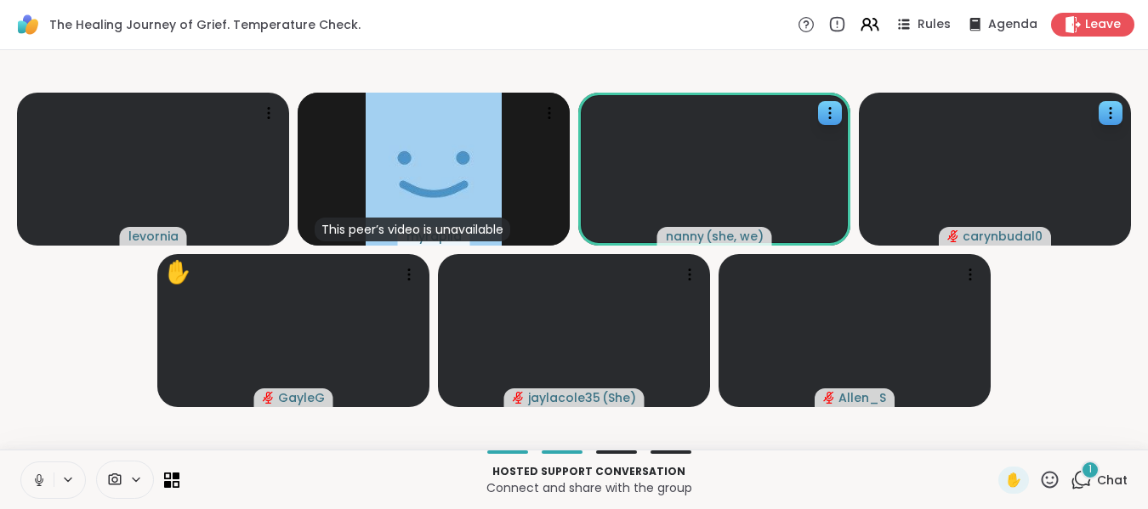
click at [43, 484] on icon at bounding box center [38, 480] width 15 height 15
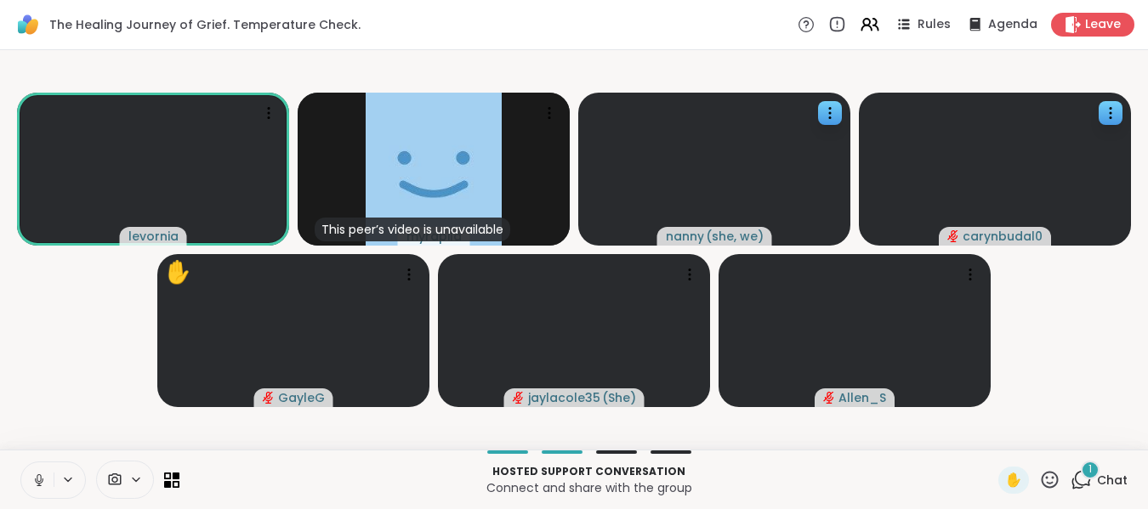
click at [34, 481] on icon at bounding box center [38, 480] width 15 height 15
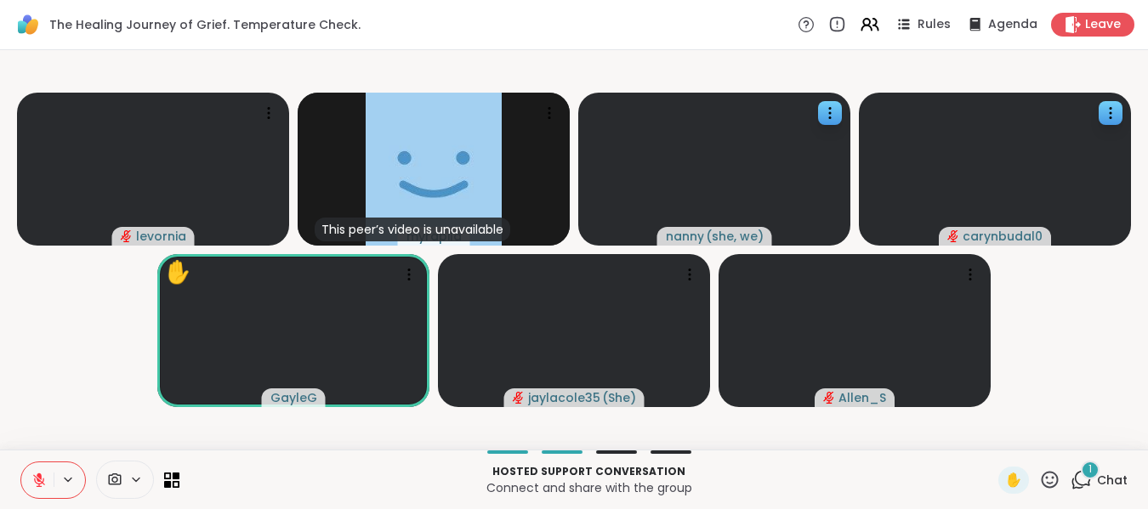
click at [34, 481] on icon at bounding box center [38, 480] width 15 height 15
click at [1039, 476] on icon at bounding box center [1049, 479] width 21 height 21
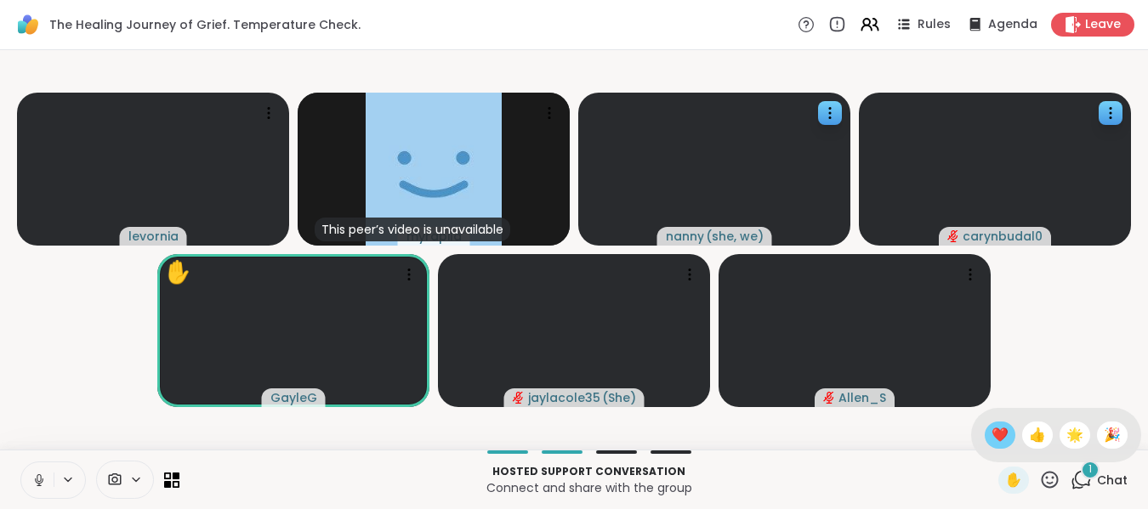
click at [992, 433] on span "❤️" at bounding box center [1000, 435] width 17 height 20
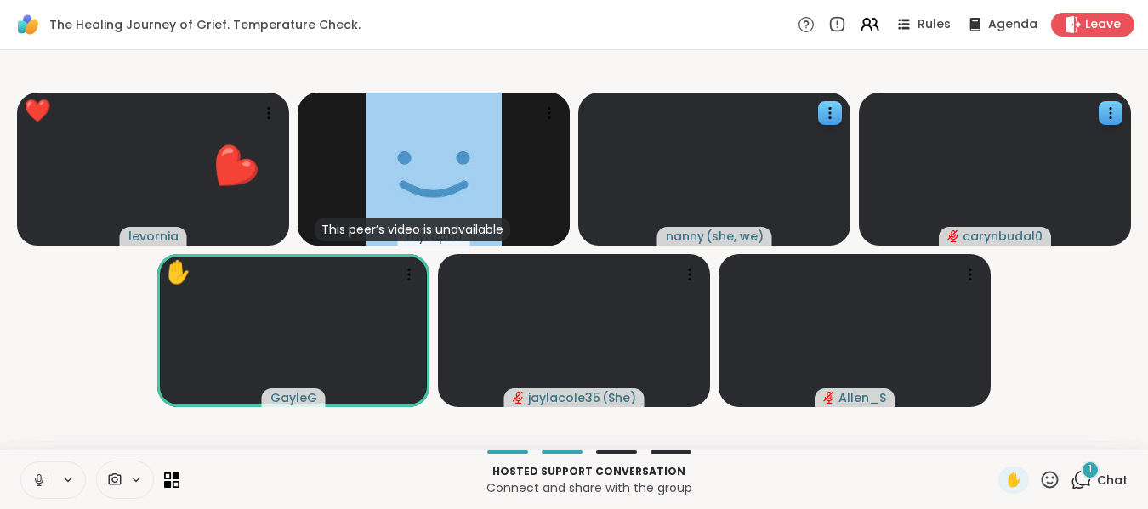
click at [41, 481] on icon at bounding box center [38, 480] width 15 height 15
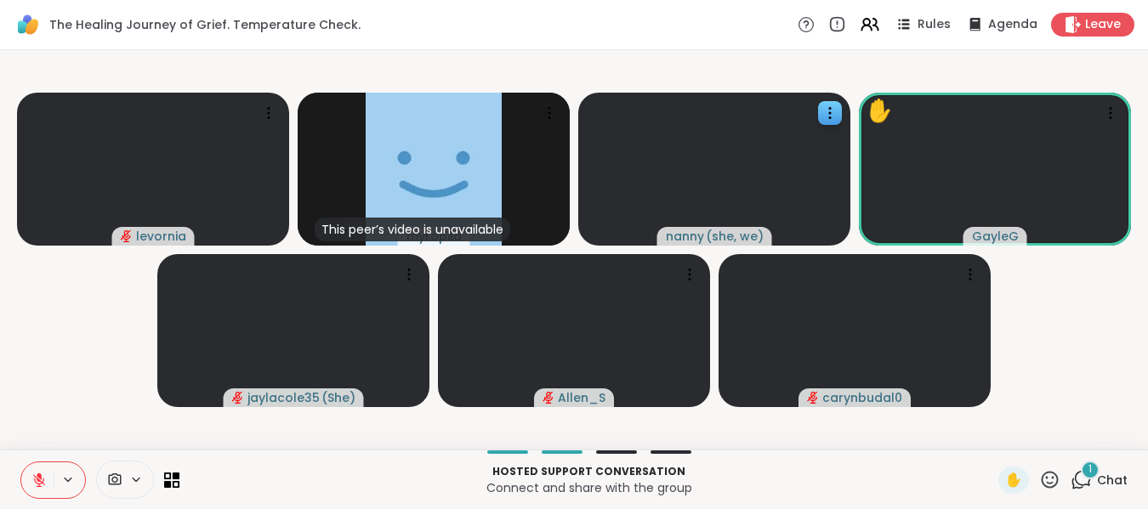
click at [41, 481] on icon at bounding box center [39, 481] width 12 height 12
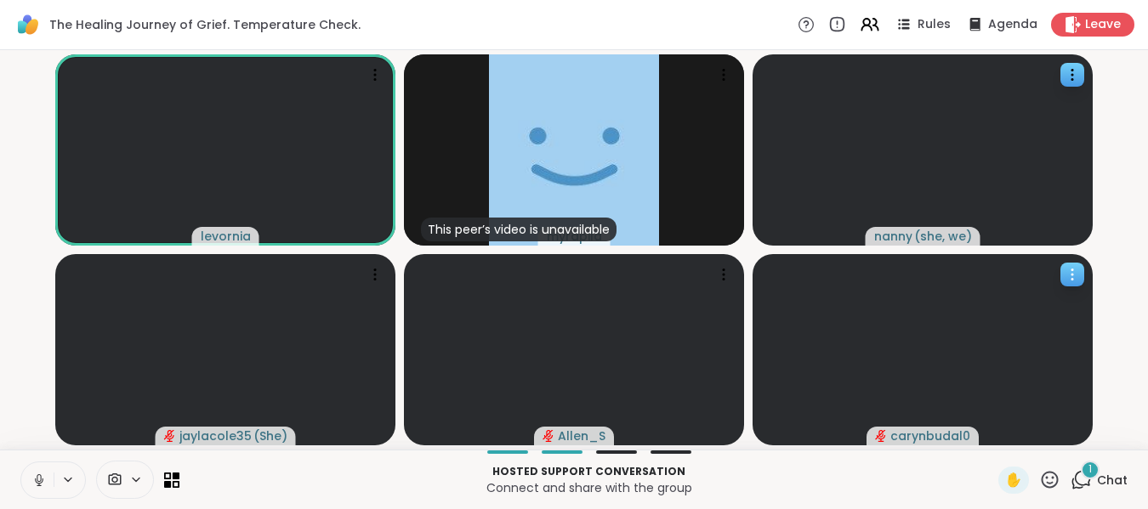
click at [1066, 280] on icon at bounding box center [1072, 274] width 17 height 17
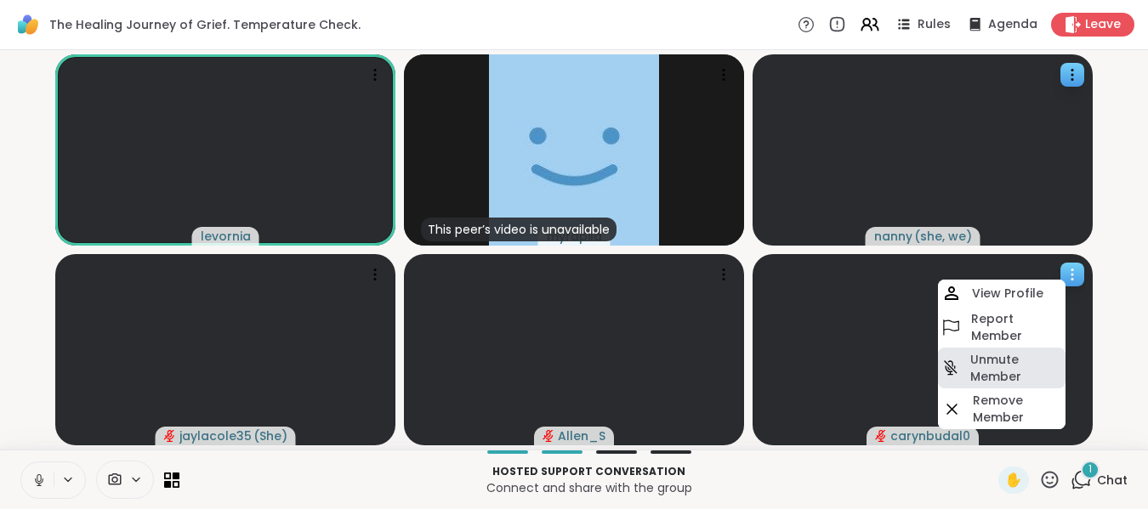
click at [1014, 368] on h4 "Unmute Member" at bounding box center [1016, 368] width 92 height 34
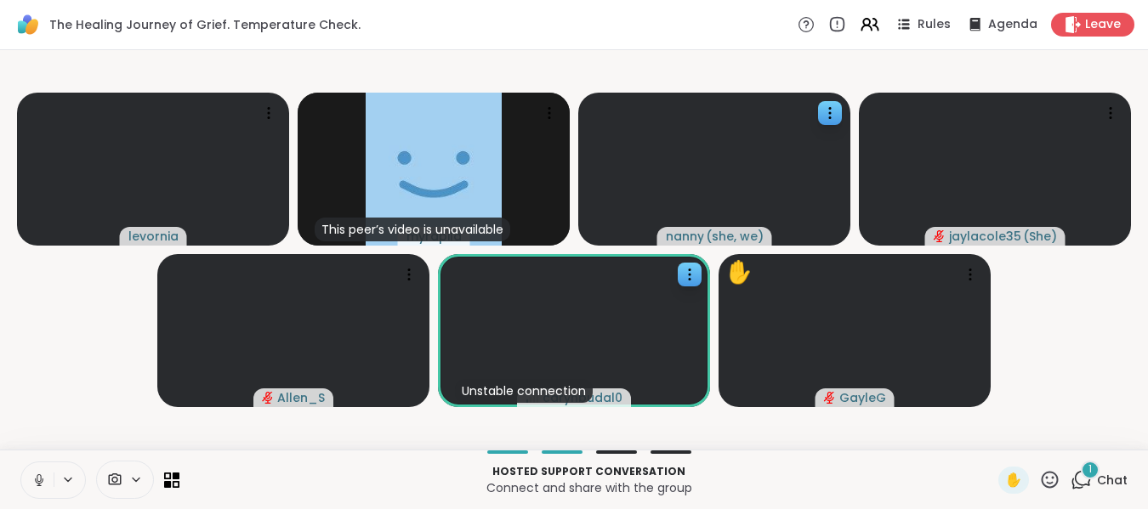
click at [34, 480] on icon at bounding box center [38, 480] width 15 height 15
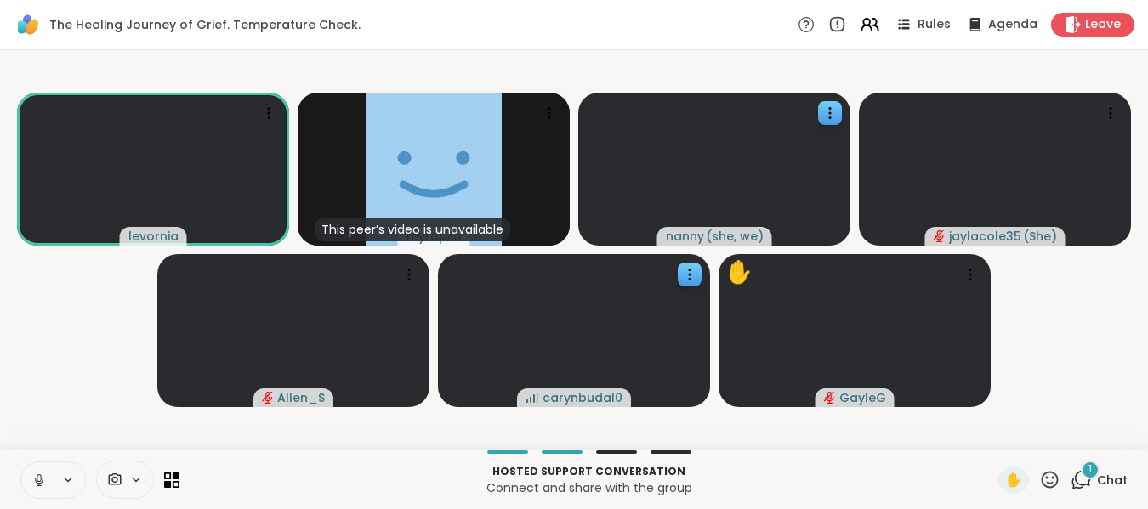
click at [34, 480] on icon at bounding box center [38, 480] width 15 height 15
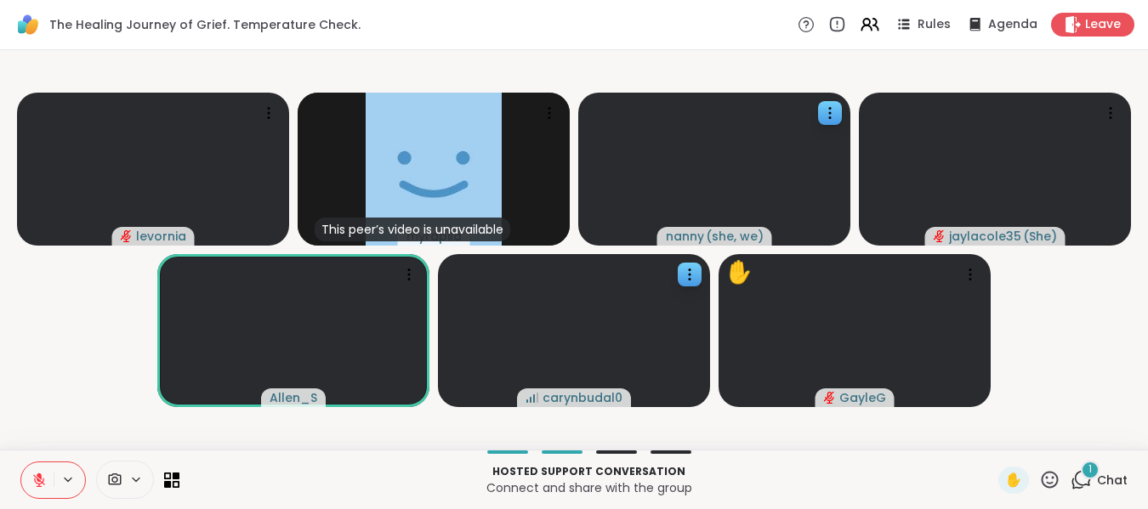
click at [34, 480] on icon at bounding box center [38, 480] width 15 height 15
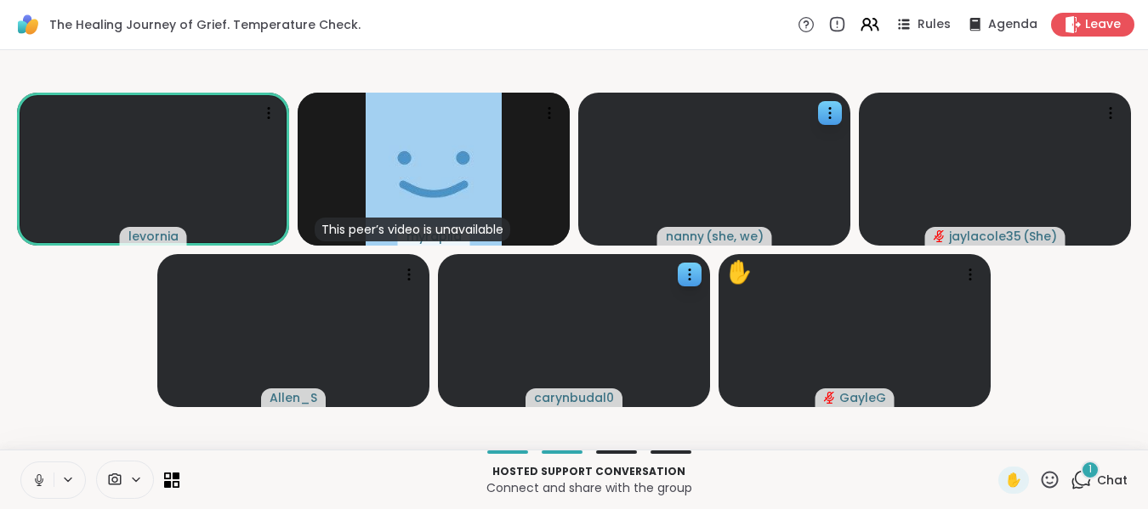
click at [34, 480] on icon at bounding box center [38, 480] width 15 height 15
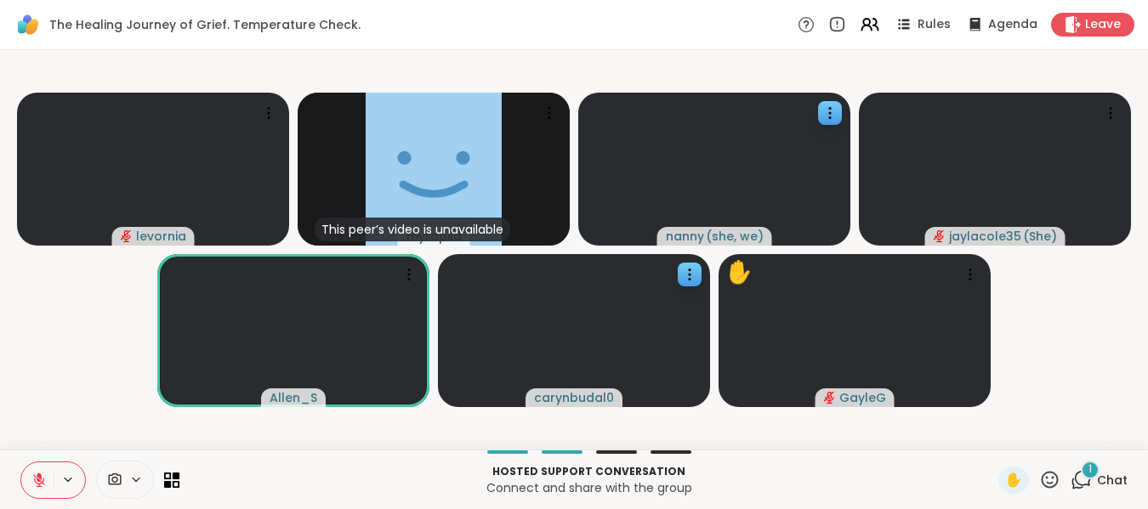
click at [34, 480] on icon at bounding box center [38, 480] width 15 height 15
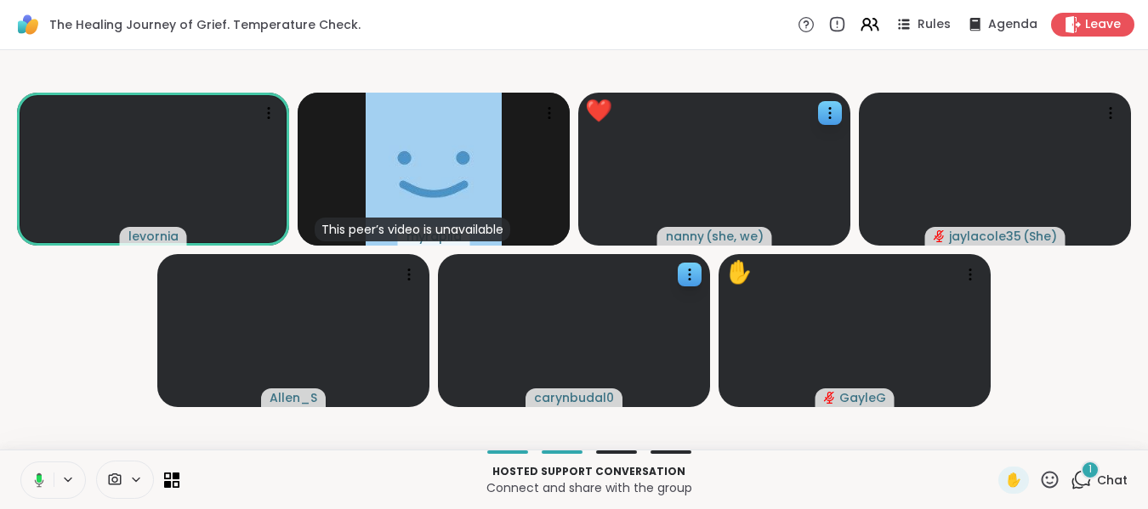
click at [1039, 477] on icon at bounding box center [1049, 479] width 21 height 21
click at [992, 428] on span "❤️" at bounding box center [1000, 435] width 17 height 20
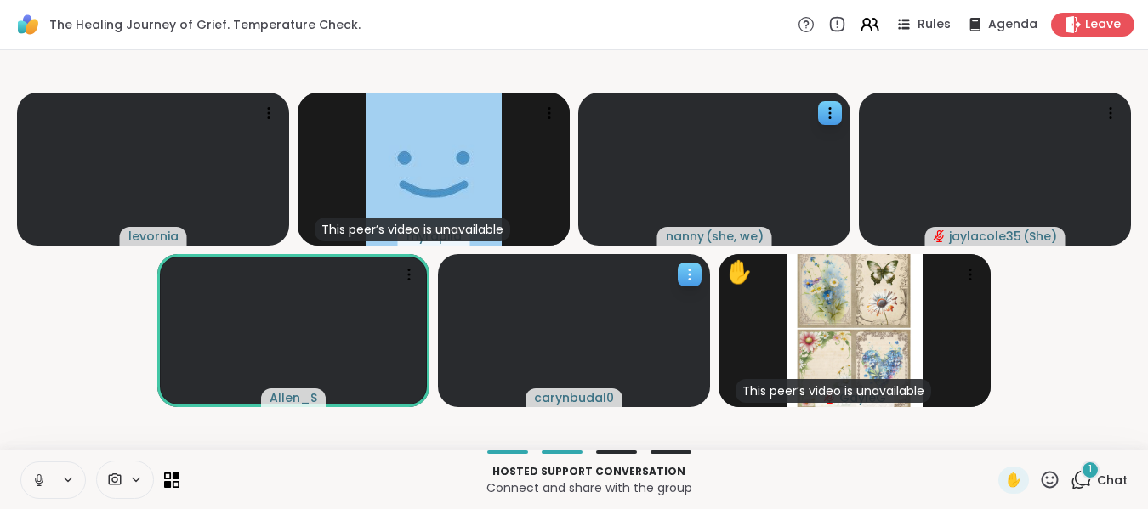
click at [685, 272] on icon at bounding box center [689, 274] width 17 height 17
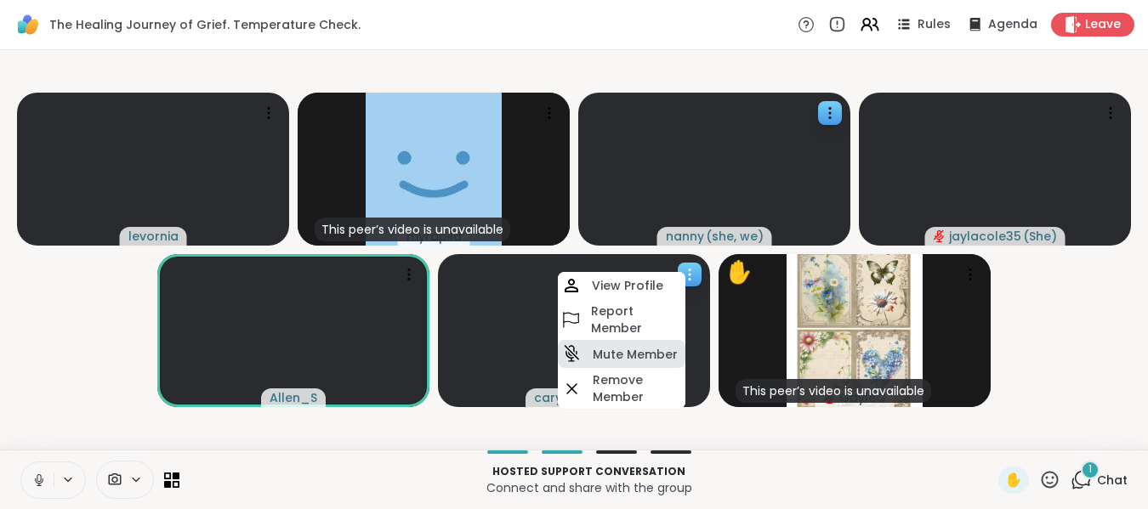
click at [631, 346] on h4 "Mute Member" at bounding box center [635, 354] width 85 height 17
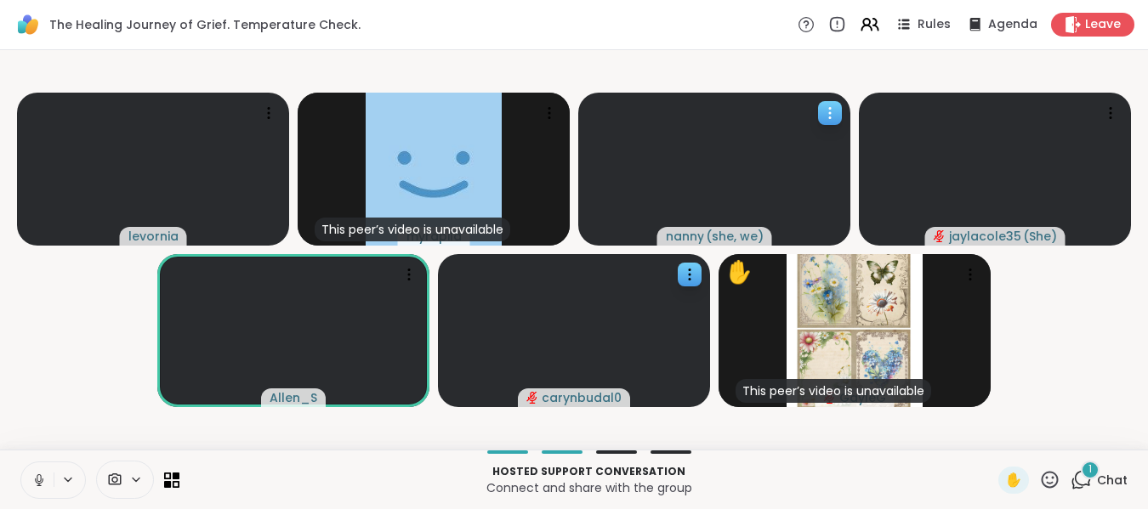
click at [829, 113] on icon at bounding box center [830, 113] width 2 height 2
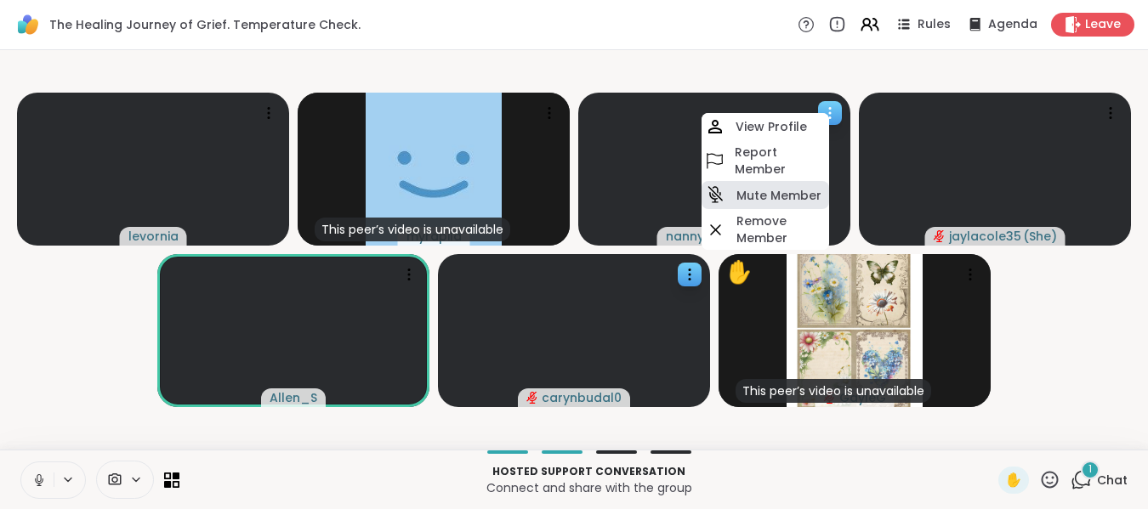
click at [785, 191] on h4 "Mute Member" at bounding box center [778, 195] width 85 height 17
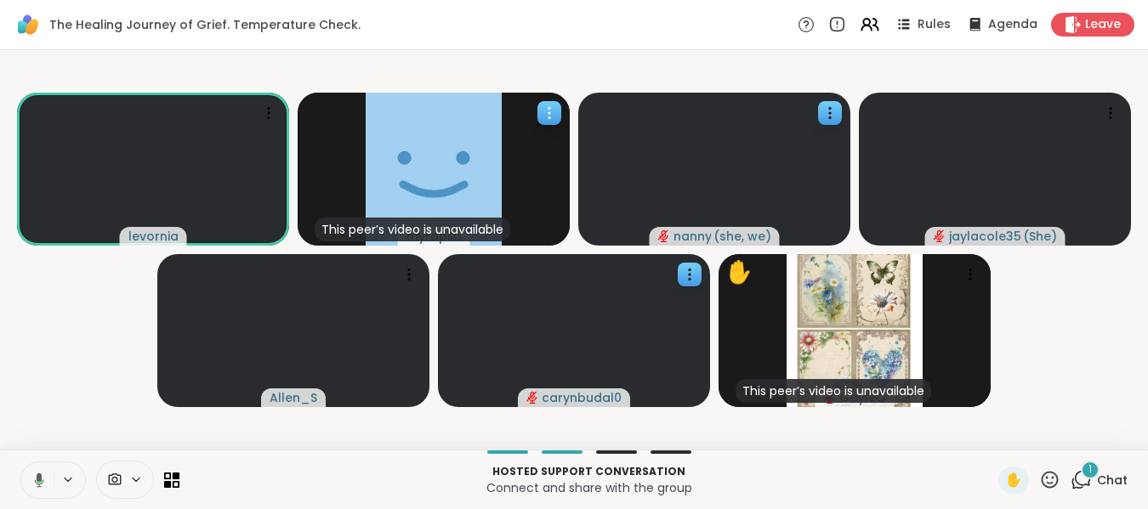
click at [548, 116] on icon at bounding box center [549, 113] width 17 height 17
click at [83, 309] on video-player-container "levornia This peer’s video is unavailable myrapila nanny ( she, we ) jaylacole3…" at bounding box center [574, 250] width 1128 height 386
click at [823, 110] on icon at bounding box center [829, 113] width 17 height 17
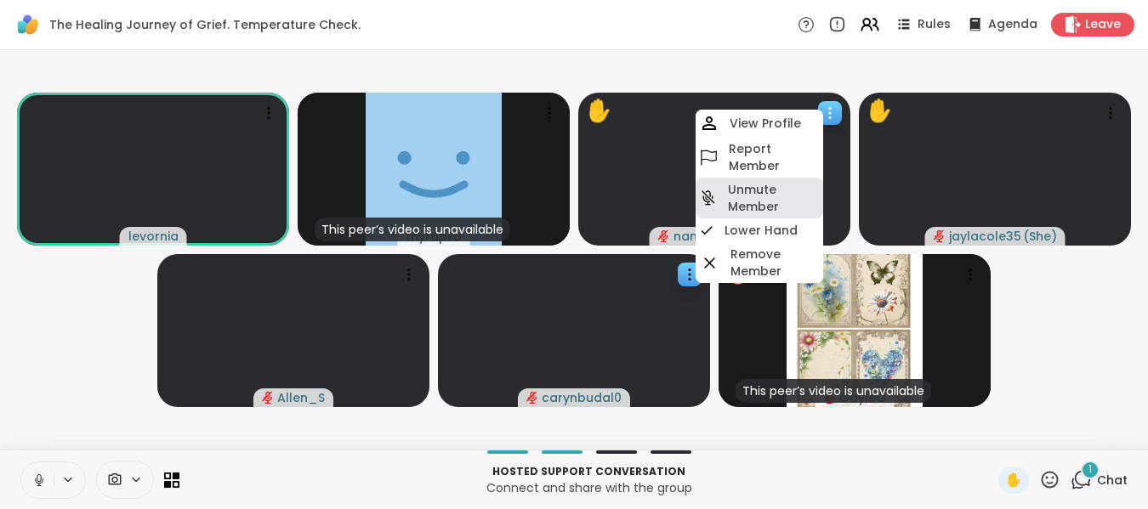
click at [761, 190] on h4 "Unmute Member" at bounding box center [774, 198] width 92 height 34
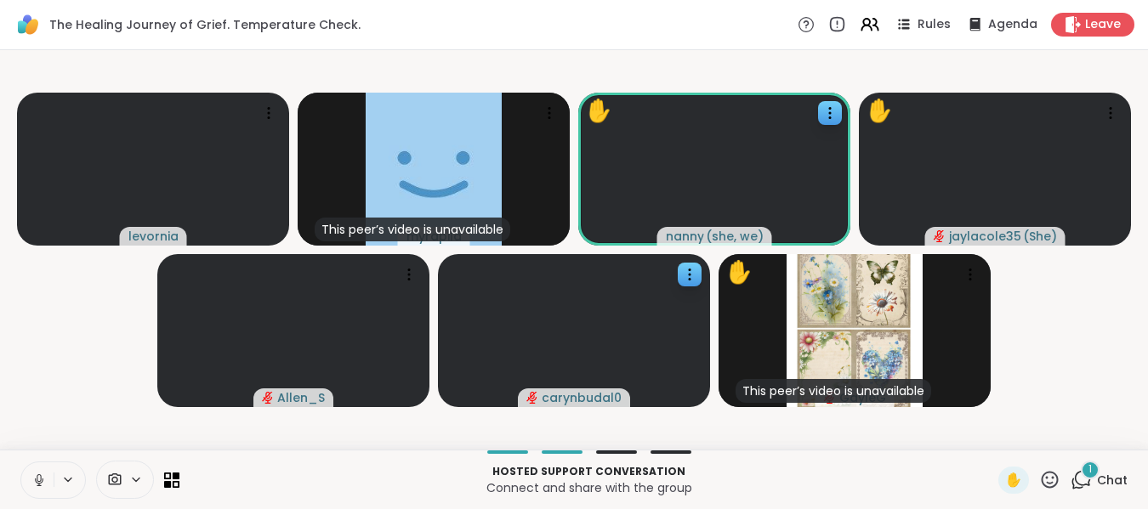
click at [38, 478] on icon at bounding box center [38, 480] width 15 height 15
click at [830, 115] on icon at bounding box center [829, 113] width 17 height 17
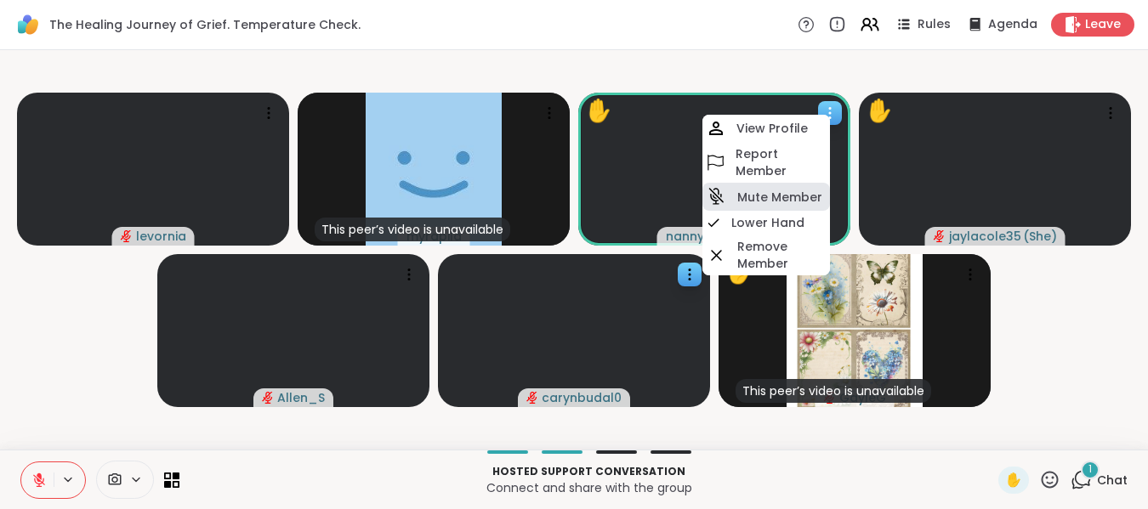
click at [780, 191] on h4 "Mute Member" at bounding box center [779, 197] width 85 height 17
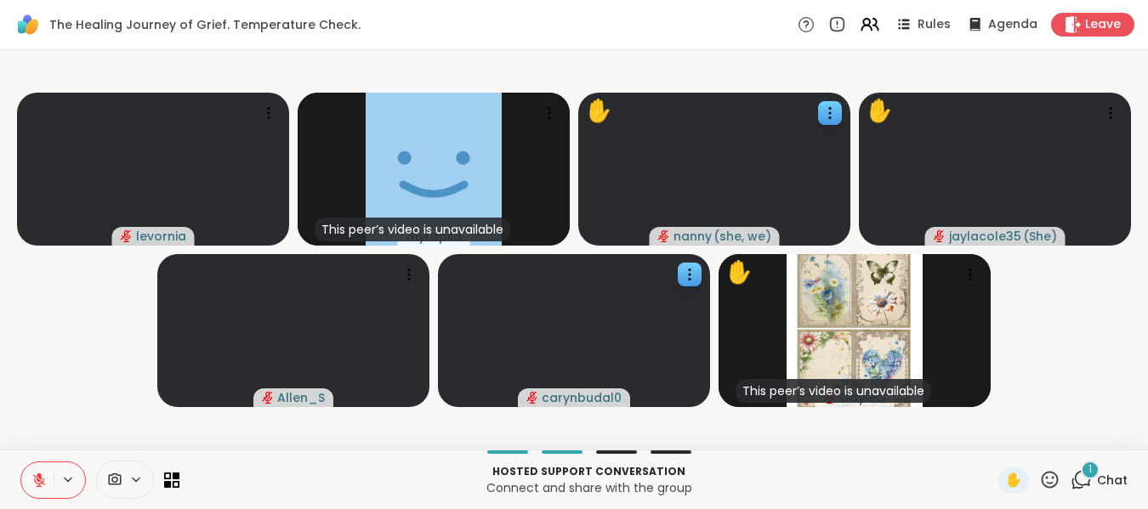
click at [41, 469] on button at bounding box center [37, 481] width 32 height 36
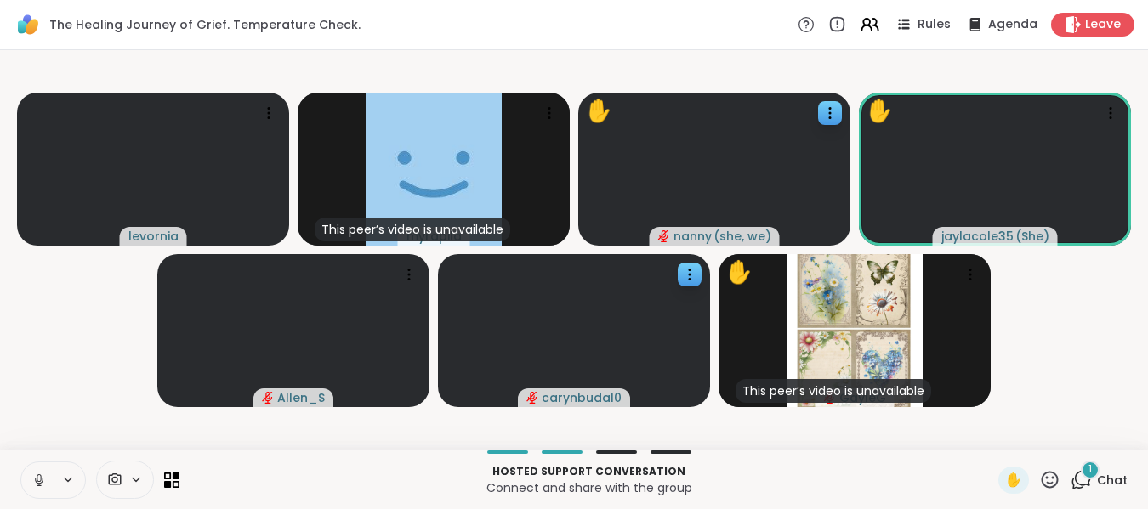
click at [39, 480] on icon at bounding box center [38, 480] width 15 height 15
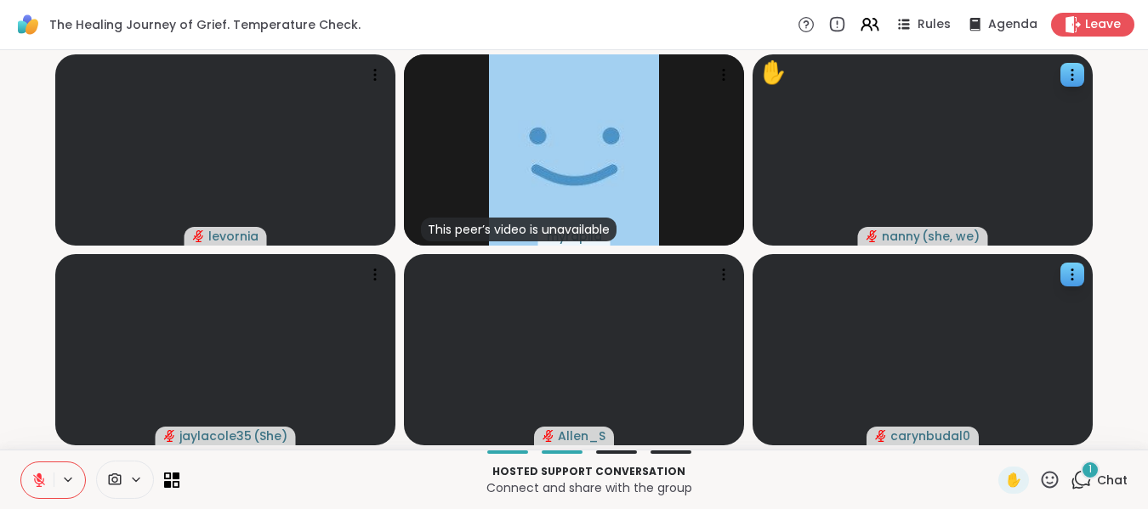
click at [39, 480] on icon at bounding box center [39, 481] width 12 height 12
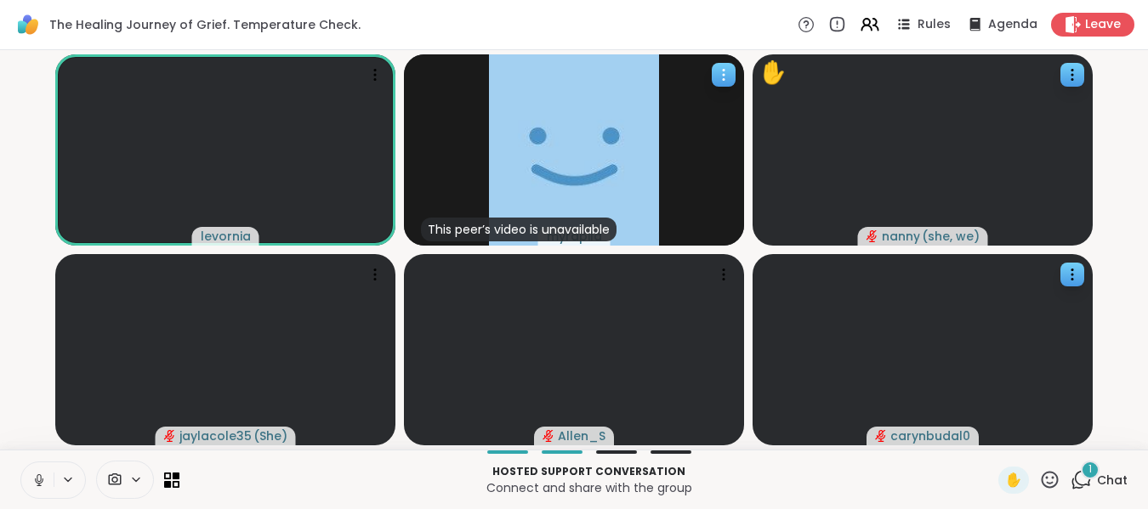
click at [723, 79] on icon at bounding box center [724, 80] width 2 height 2
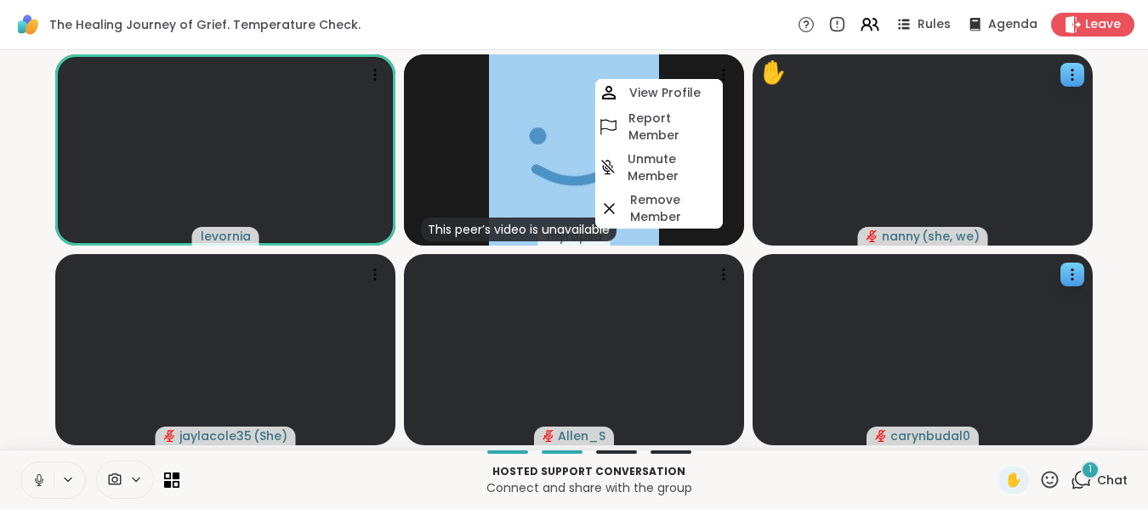
click at [46, 477] on icon at bounding box center [38, 480] width 15 height 15
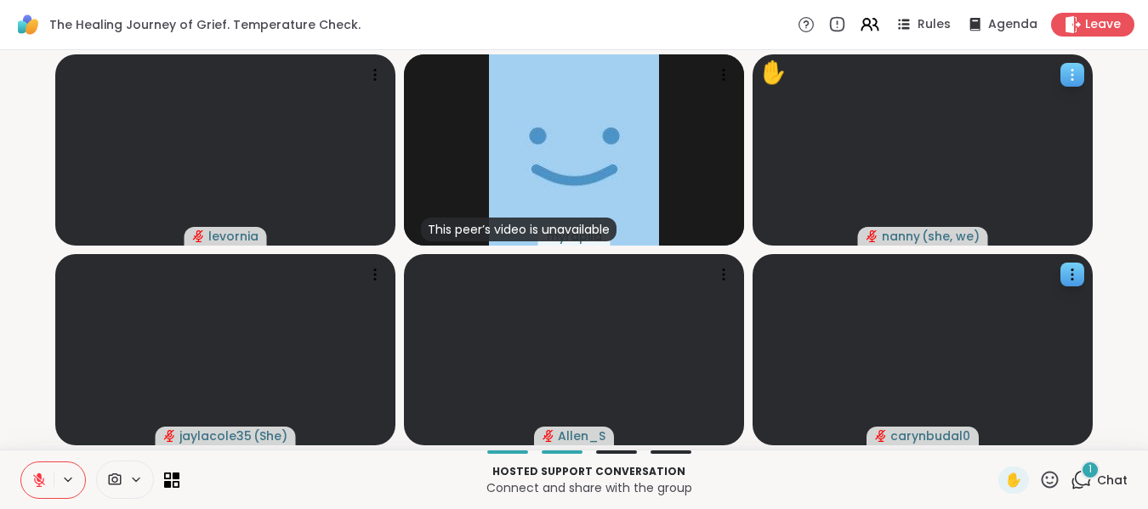
click at [1078, 72] on icon at bounding box center [1072, 74] width 17 height 17
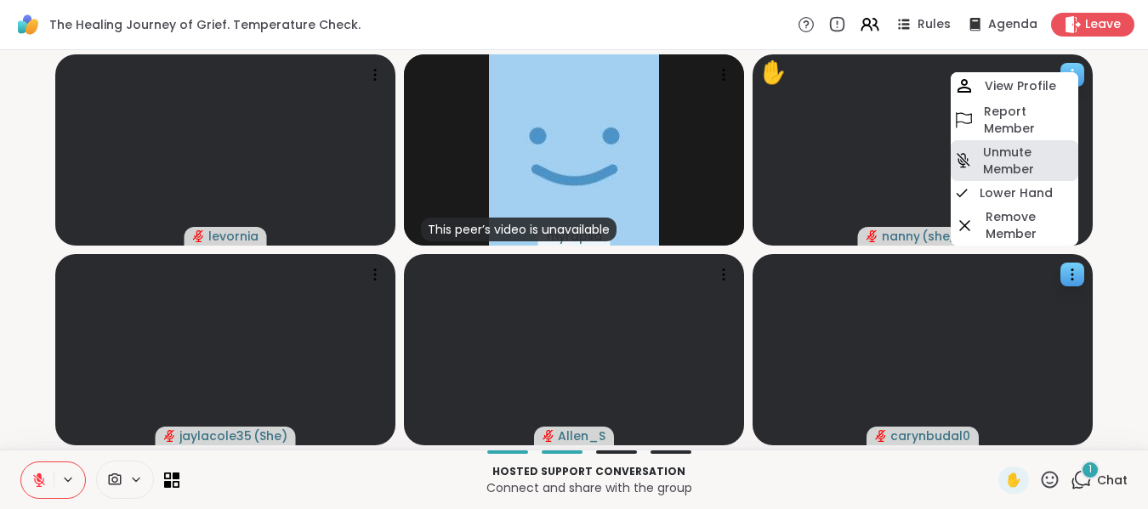
click at [1009, 168] on h4 "Unmute Member" at bounding box center [1029, 161] width 92 height 34
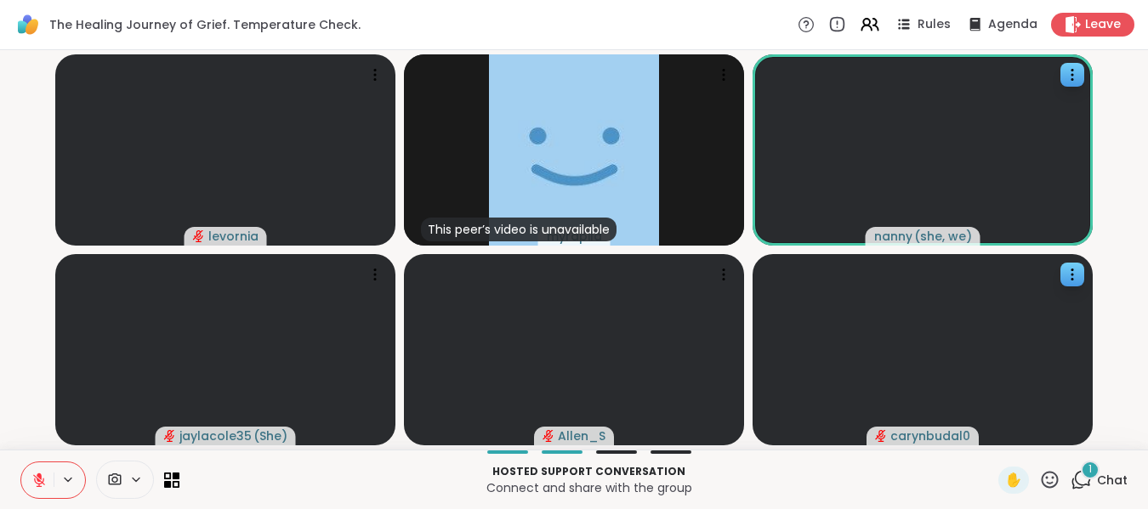
click at [37, 492] on button at bounding box center [37, 481] width 32 height 36
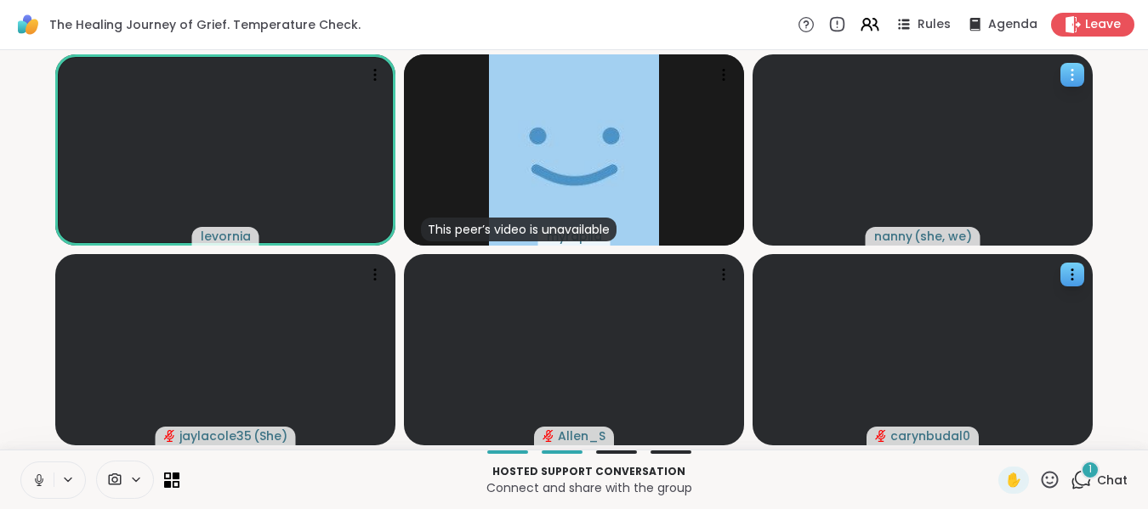
click at [1071, 73] on icon at bounding box center [1072, 74] width 17 height 17
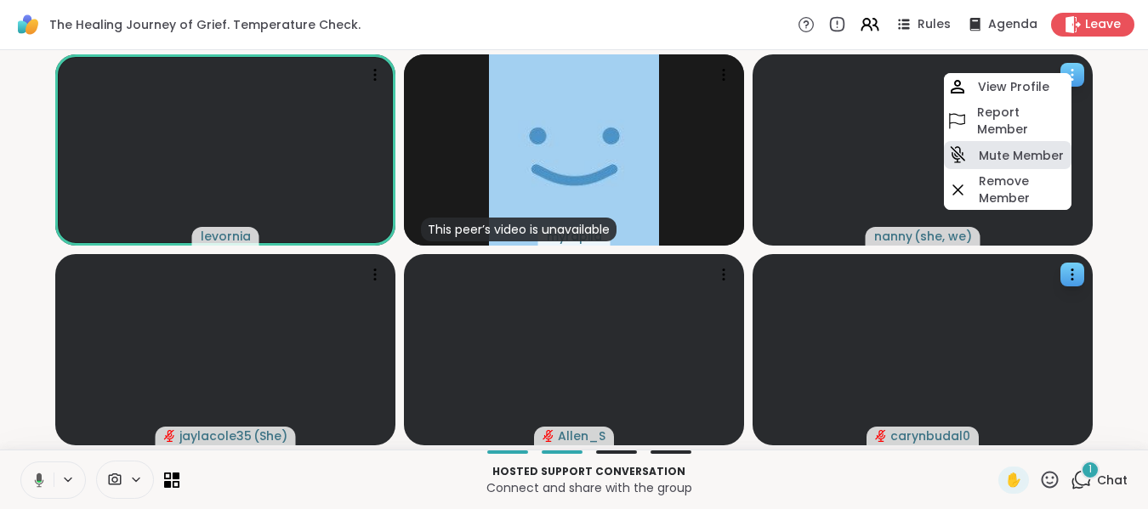
click at [1015, 150] on h4 "Mute Member" at bounding box center [1021, 155] width 85 height 17
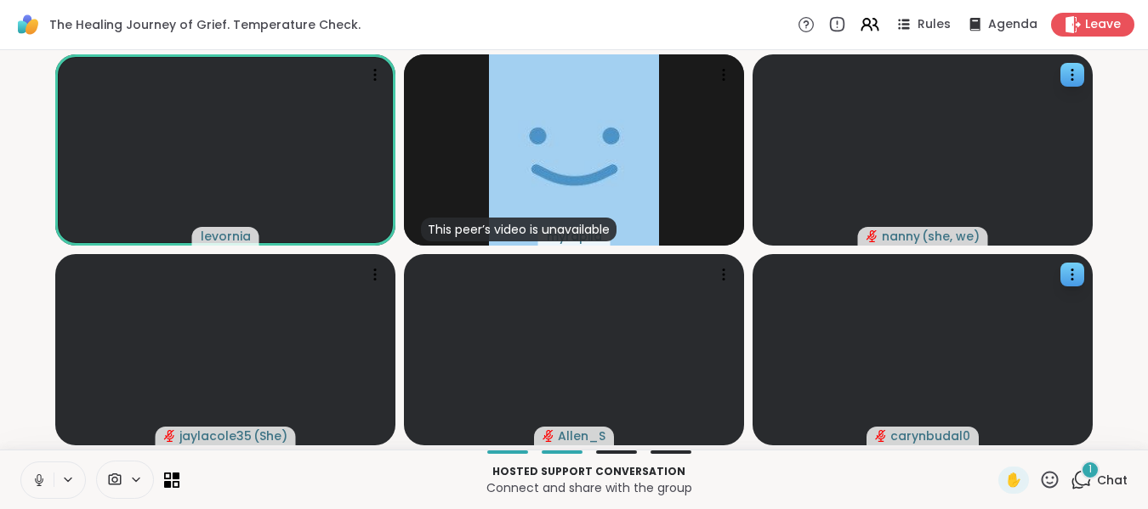
click at [40, 479] on icon at bounding box center [38, 480] width 15 height 15
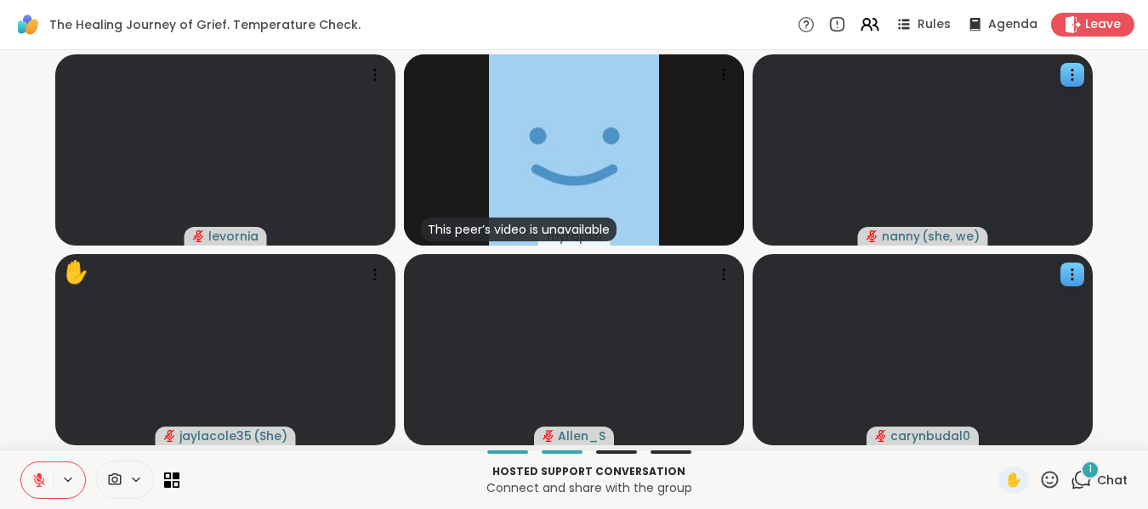
click at [40, 479] on icon at bounding box center [39, 476] width 5 height 7
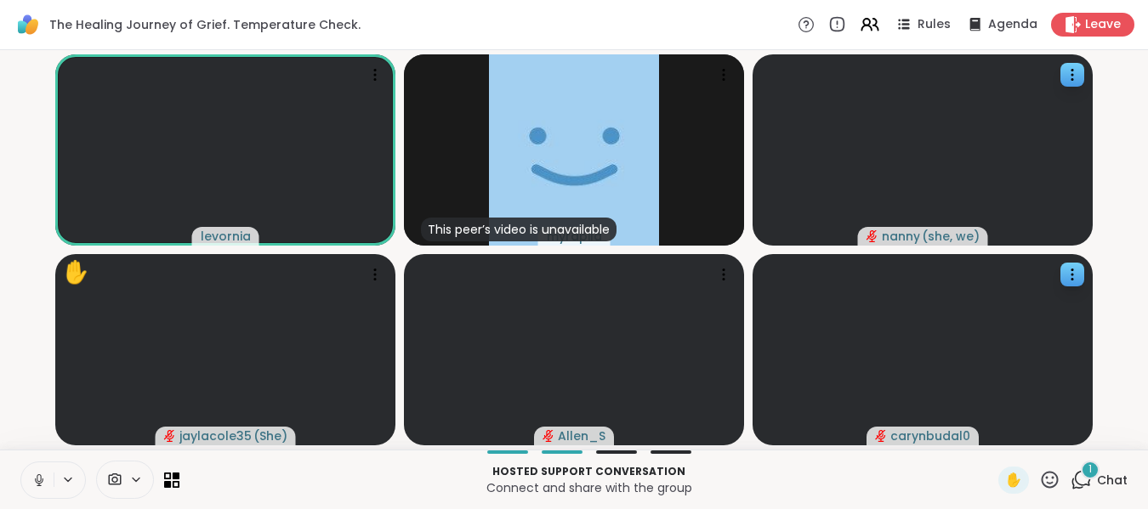
click at [40, 479] on icon at bounding box center [38, 480] width 15 height 15
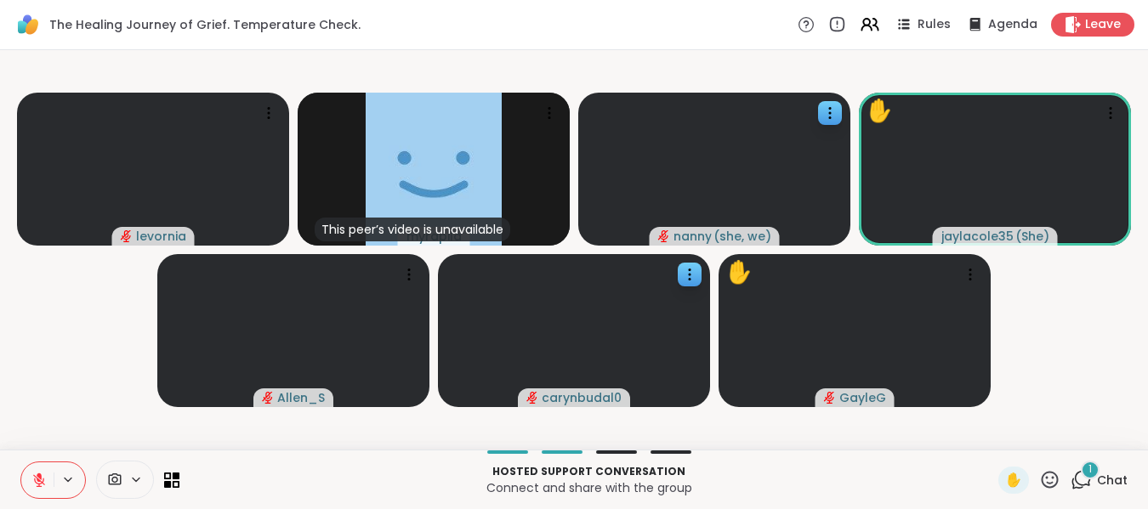
click at [1039, 477] on icon at bounding box center [1049, 479] width 21 height 21
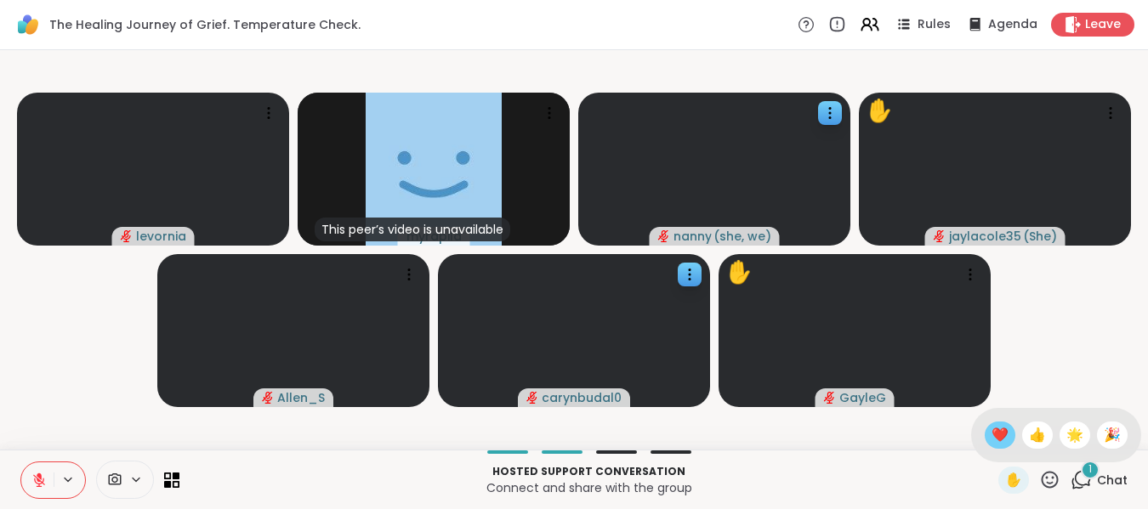
click at [992, 438] on span "❤️" at bounding box center [1000, 435] width 17 height 20
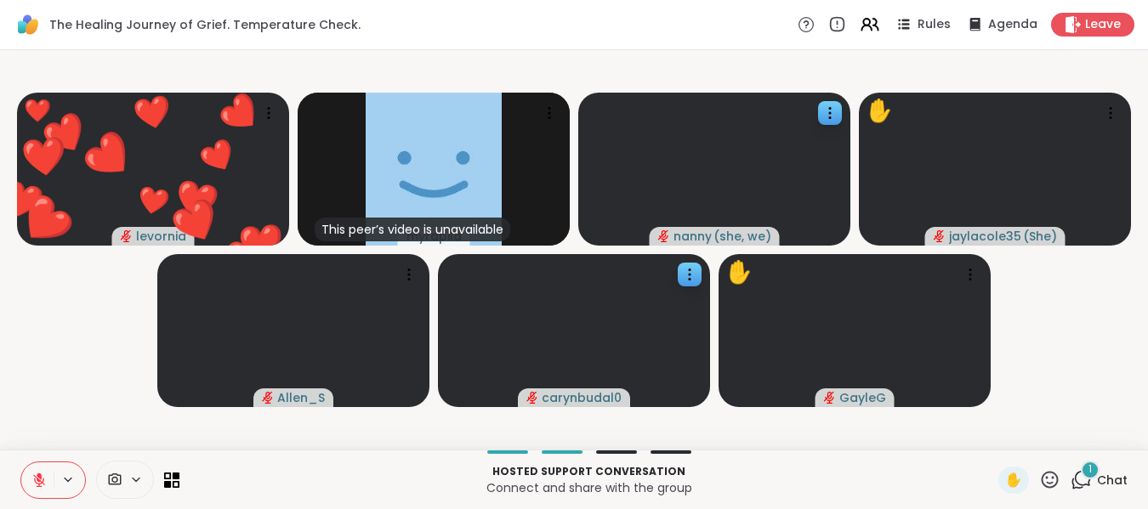
click at [39, 485] on icon at bounding box center [39, 481] width 12 height 12
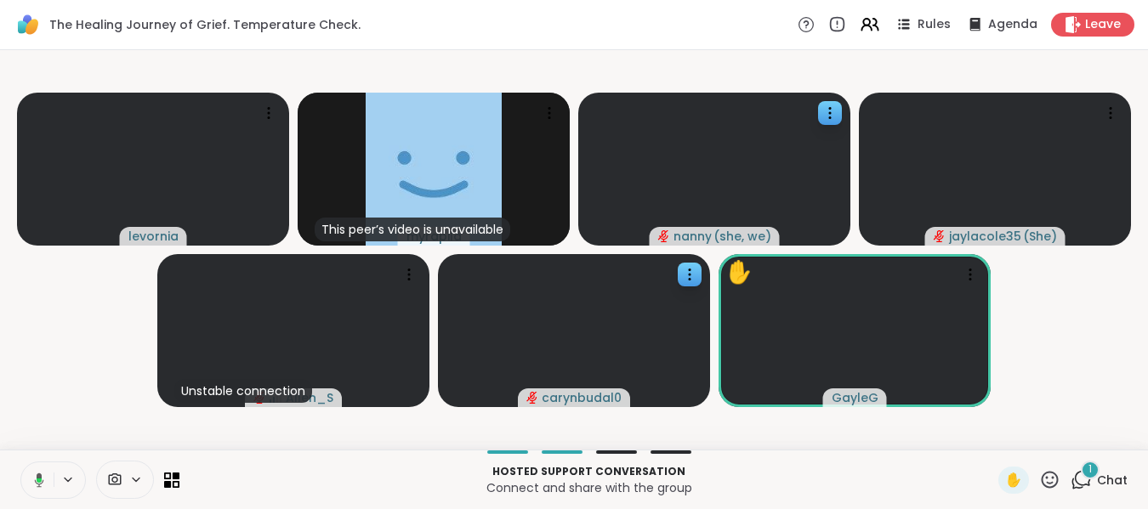
click at [39, 476] on icon at bounding box center [39, 480] width 9 height 14
click at [37, 477] on icon at bounding box center [39, 481] width 12 height 12
click at [37, 477] on icon at bounding box center [38, 480] width 15 height 15
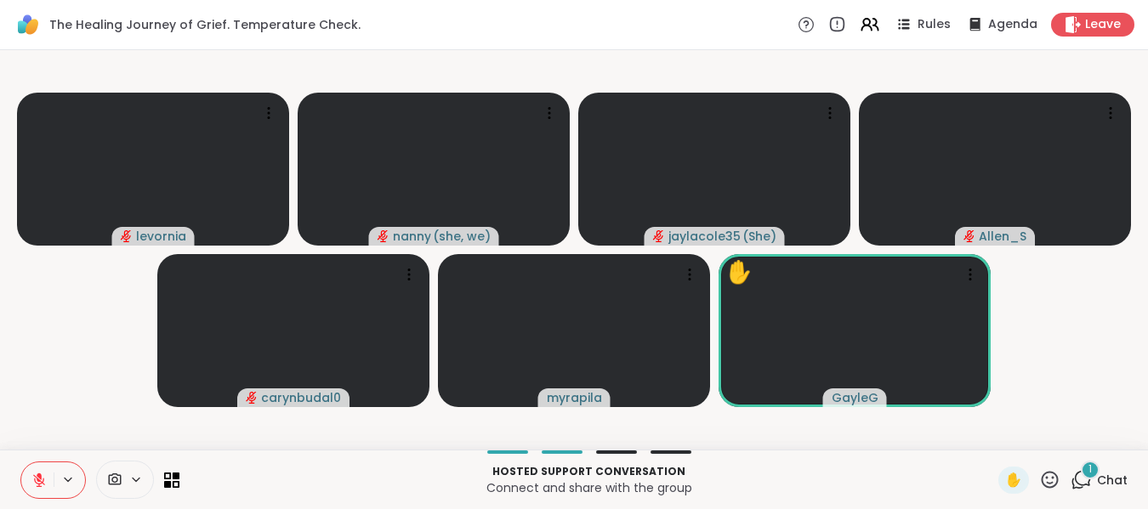
click at [37, 477] on icon at bounding box center [39, 481] width 12 height 12
click at [37, 477] on icon at bounding box center [38, 480] width 15 height 15
click at [685, 271] on icon at bounding box center [689, 274] width 17 height 17
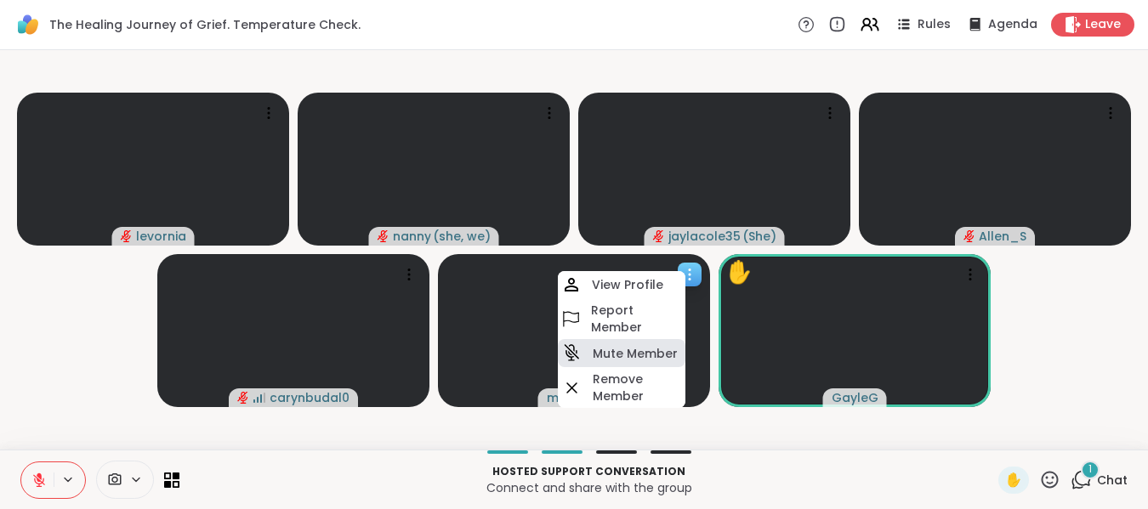
click at [629, 358] on h4 "Mute Member" at bounding box center [635, 353] width 85 height 17
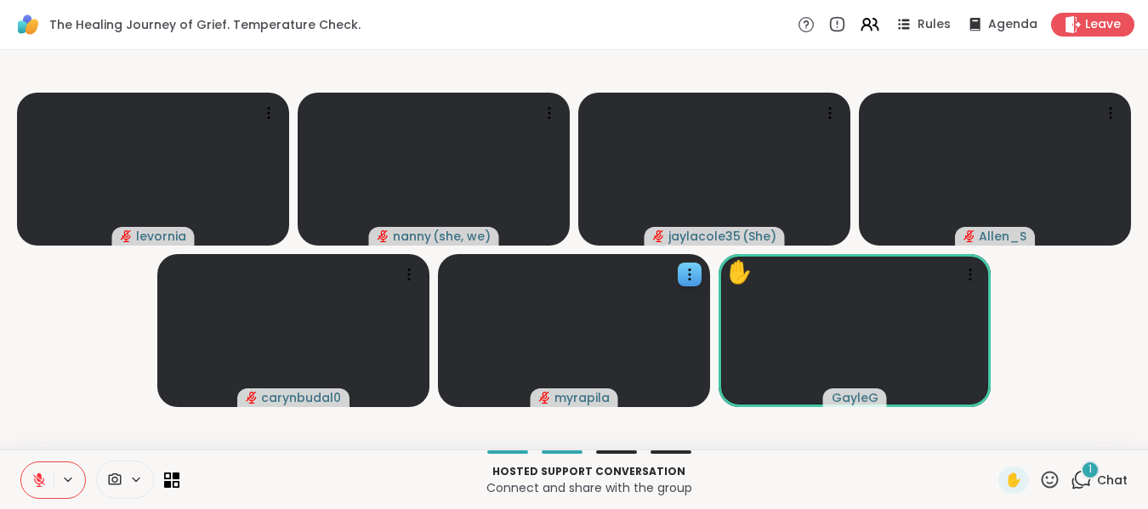
click at [42, 478] on icon at bounding box center [38, 480] width 15 height 15
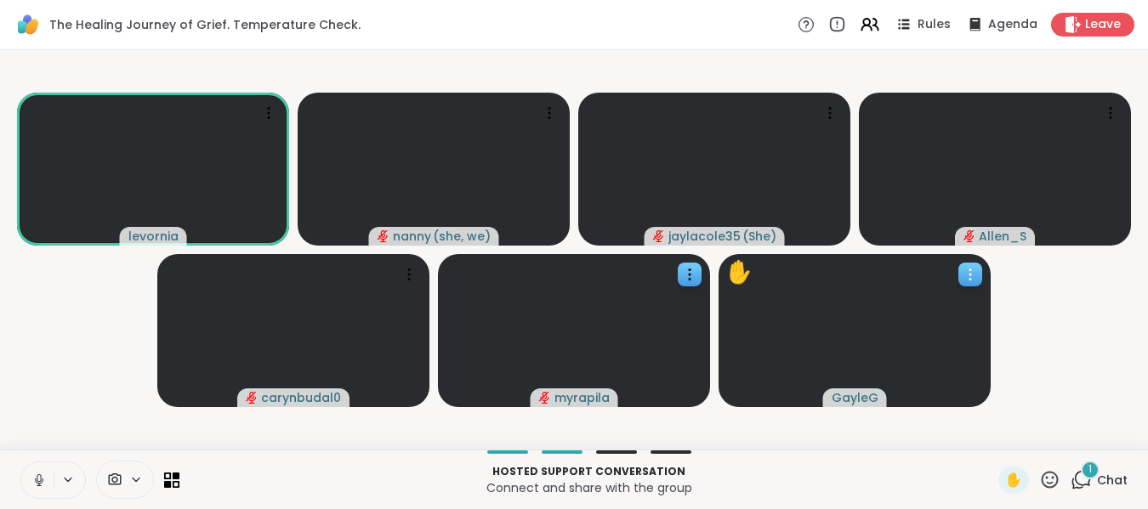
click at [971, 275] on icon at bounding box center [970, 275] width 2 height 2
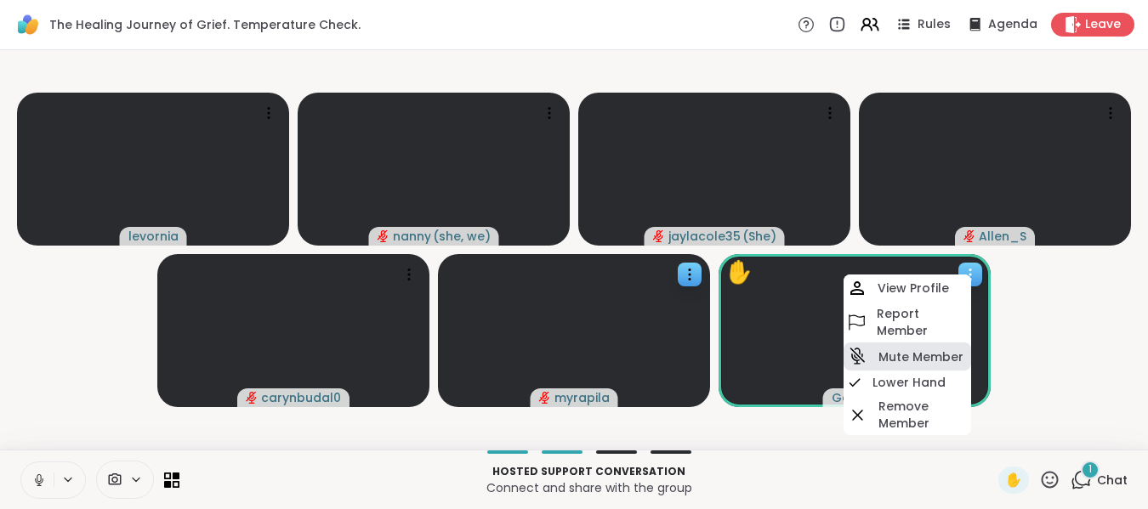
click at [919, 365] on h4 "Mute Member" at bounding box center [920, 357] width 85 height 17
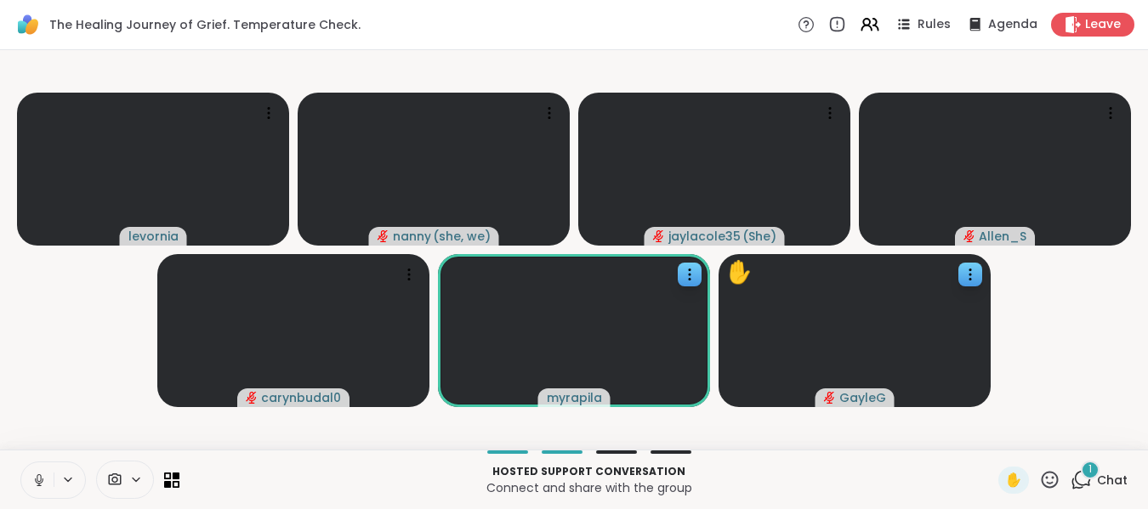
click at [36, 477] on icon at bounding box center [38, 480] width 15 height 15
click at [36, 477] on icon at bounding box center [39, 481] width 12 height 12
click at [36, 477] on icon at bounding box center [38, 480] width 15 height 15
click at [36, 477] on icon at bounding box center [39, 481] width 12 height 12
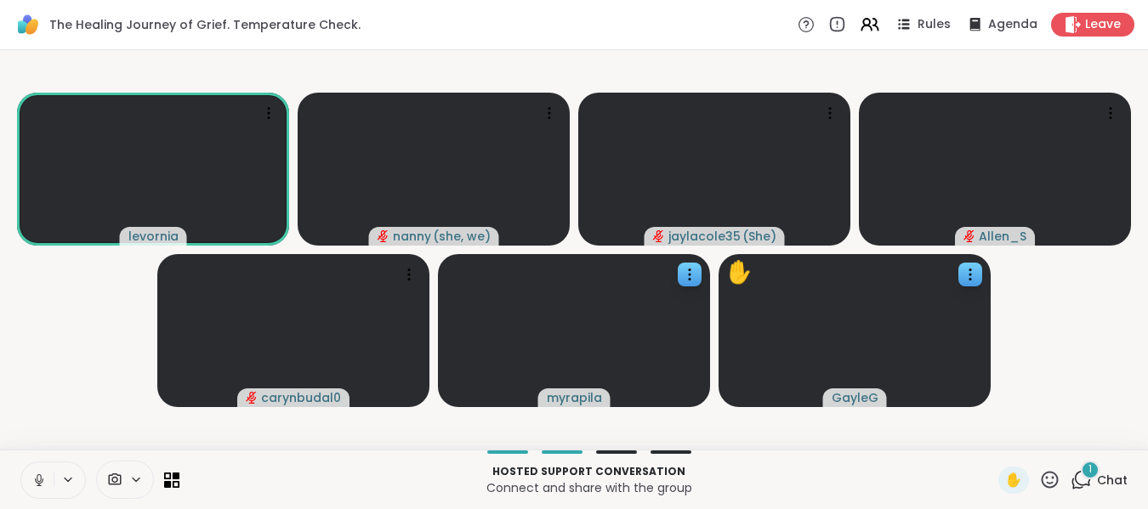
click at [36, 477] on icon at bounding box center [38, 480] width 15 height 15
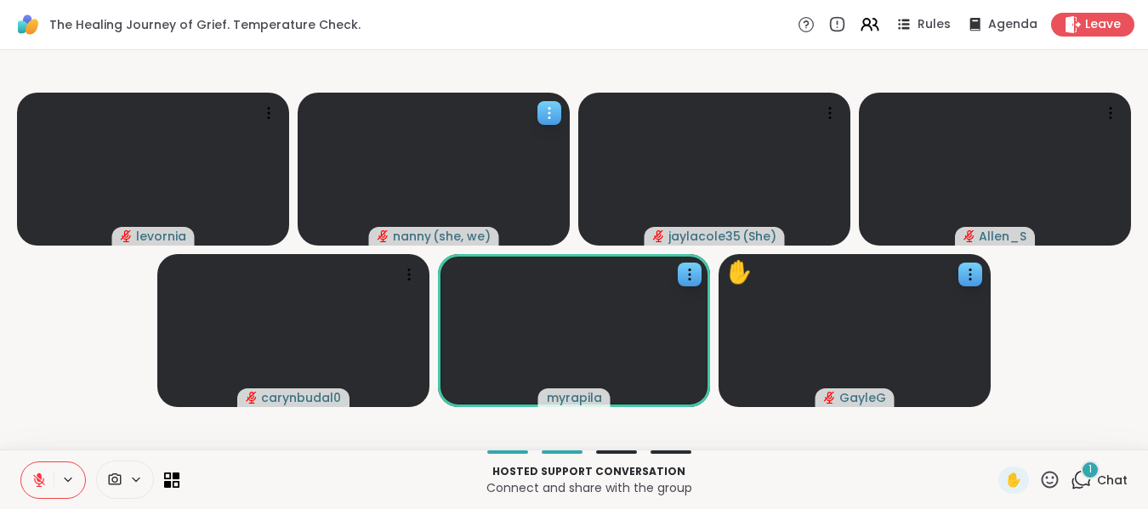
click at [548, 110] on icon at bounding box center [549, 113] width 17 height 17
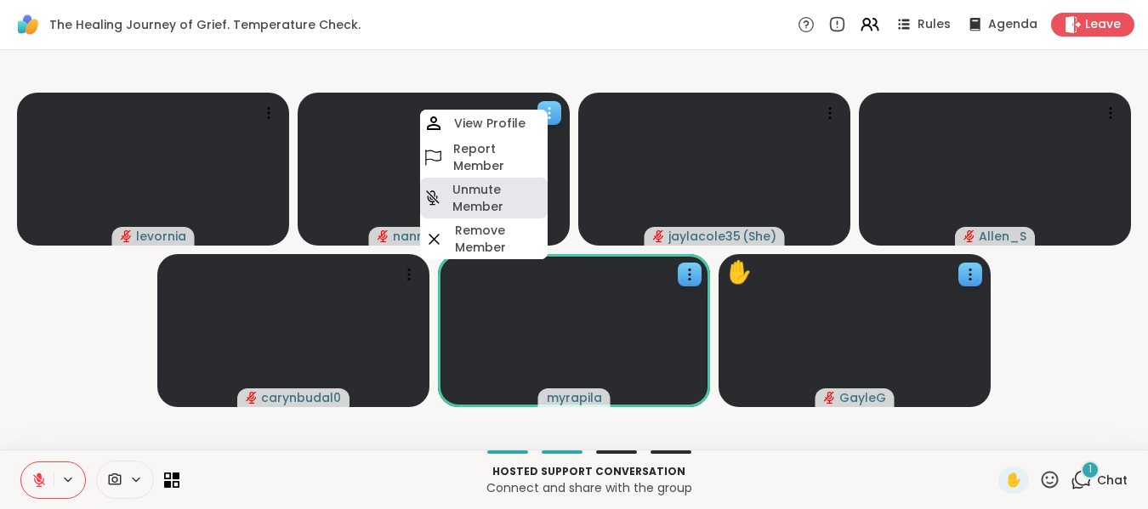
click at [496, 193] on h4 "Unmute Member" at bounding box center [498, 198] width 92 height 34
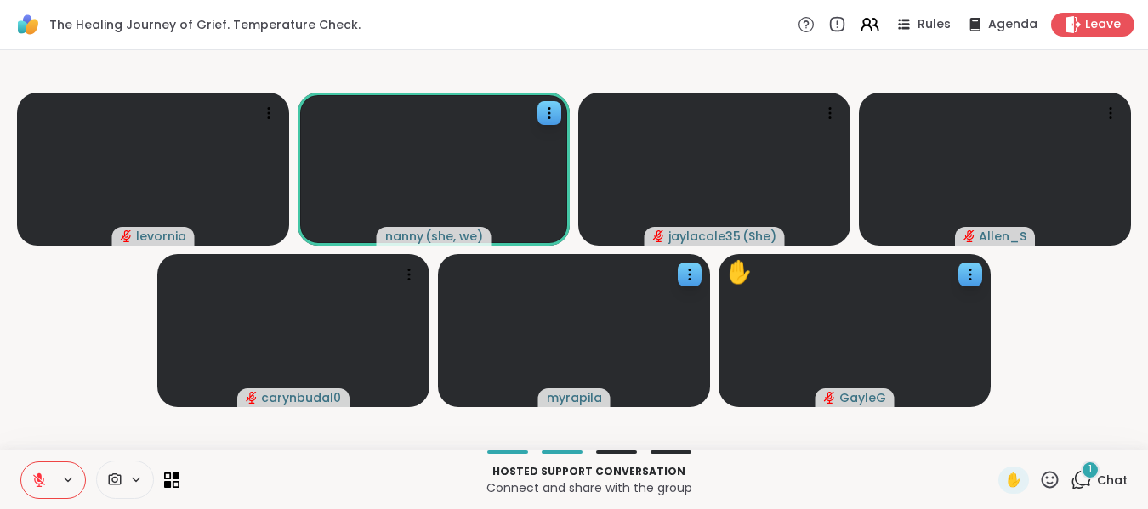
click at [37, 482] on icon at bounding box center [38, 480] width 15 height 15
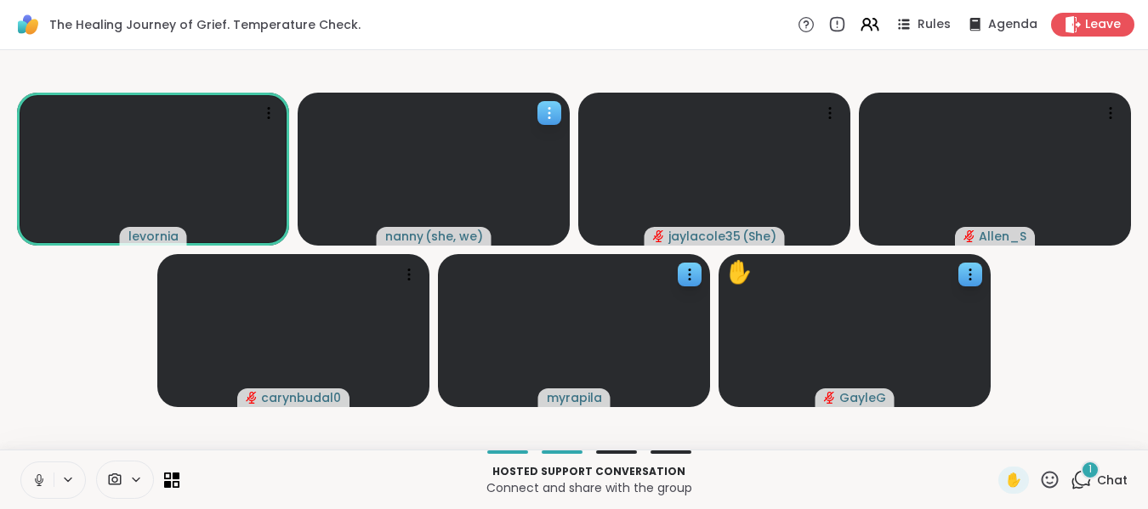
click at [543, 115] on icon at bounding box center [549, 113] width 17 height 17
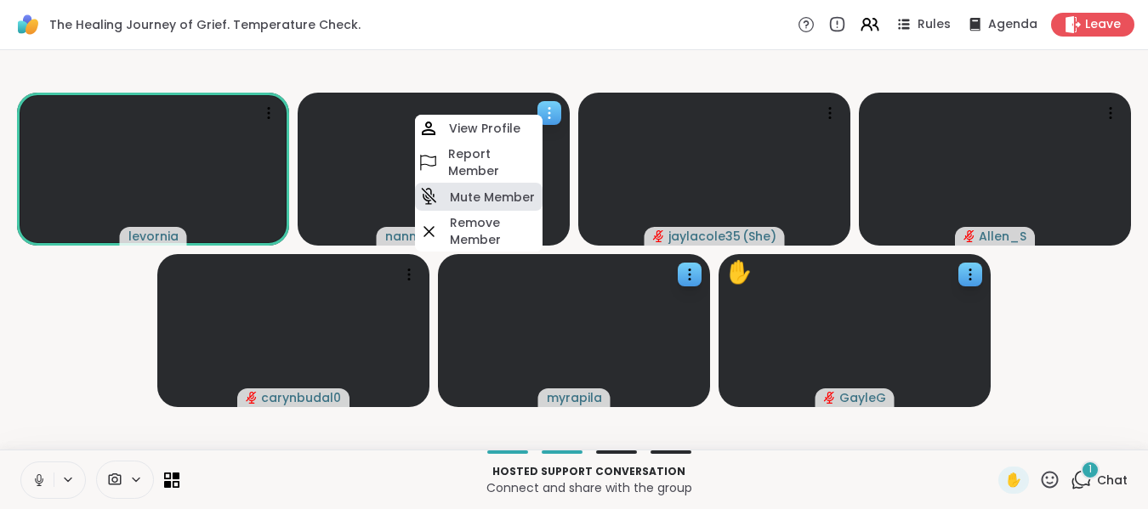
click at [492, 190] on h4 "Mute Member" at bounding box center [492, 197] width 85 height 17
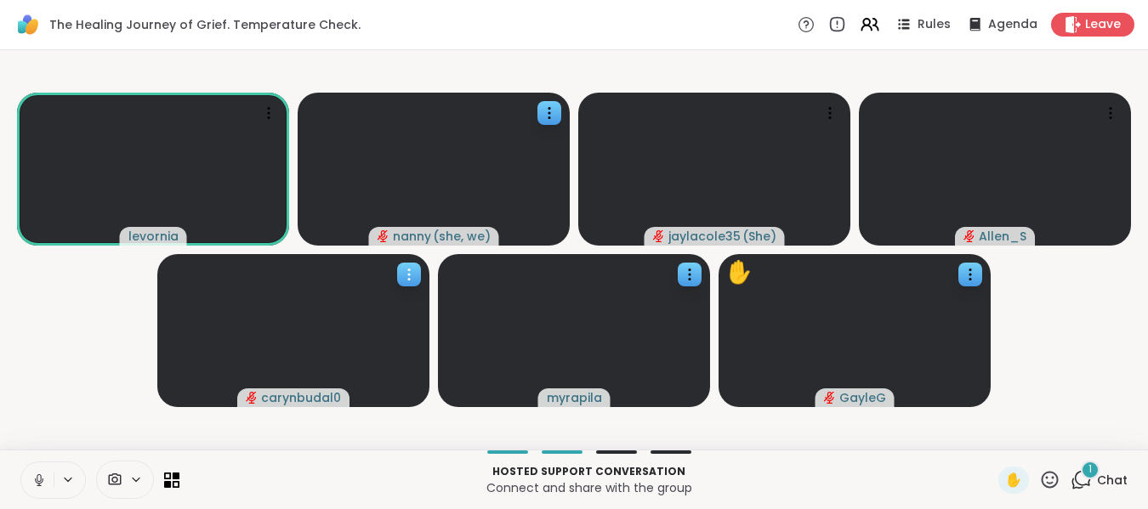
click at [403, 273] on icon at bounding box center [409, 274] width 17 height 17
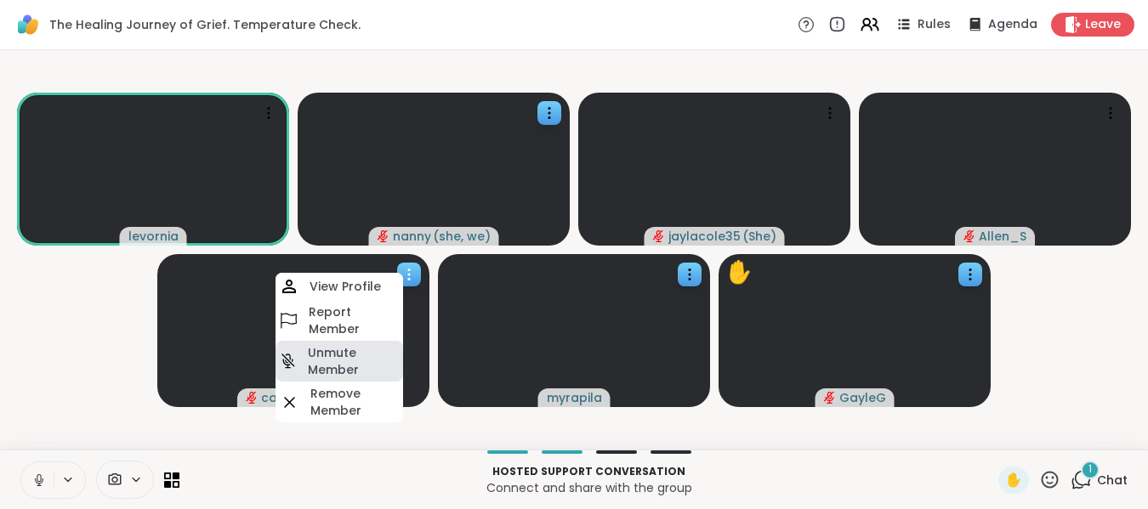
click at [355, 356] on h4 "Unmute Member" at bounding box center [354, 361] width 92 height 34
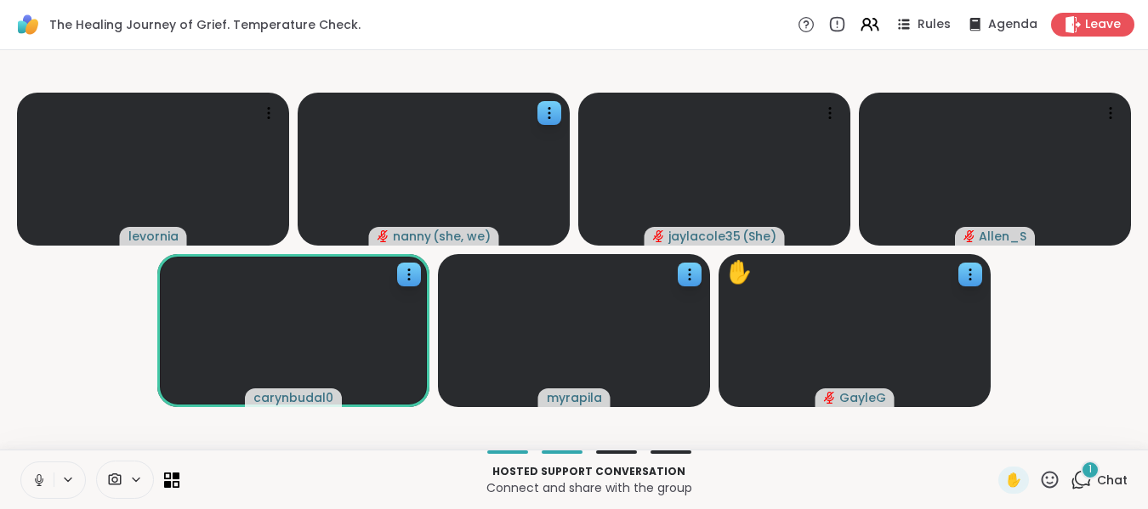
click at [41, 477] on icon at bounding box center [39, 479] width 4 height 8
click at [41, 477] on icon at bounding box center [39, 476] width 5 height 7
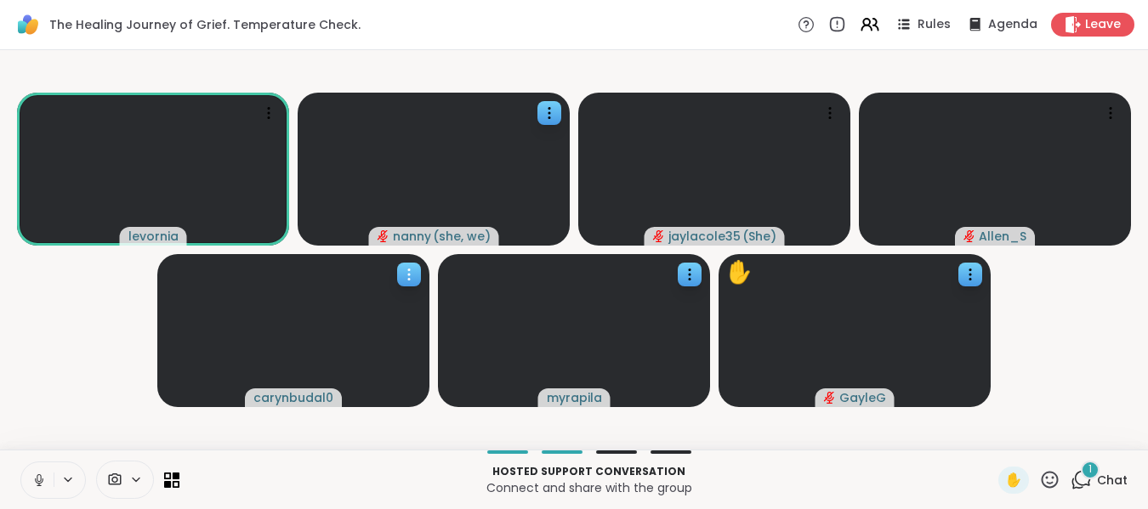
click at [411, 276] on icon at bounding box center [409, 274] width 17 height 17
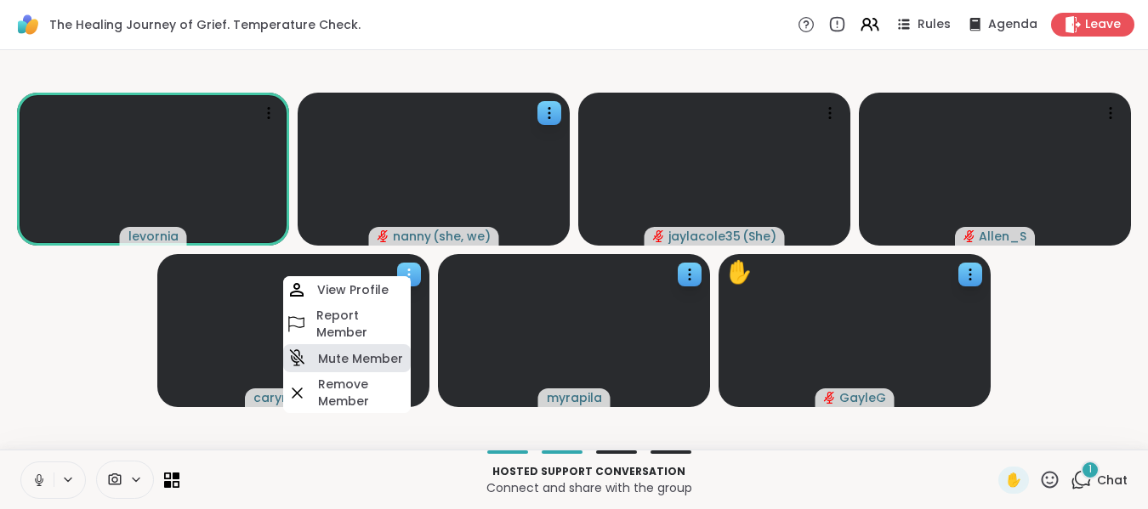
click at [371, 359] on h4 "Mute Member" at bounding box center [360, 358] width 85 height 17
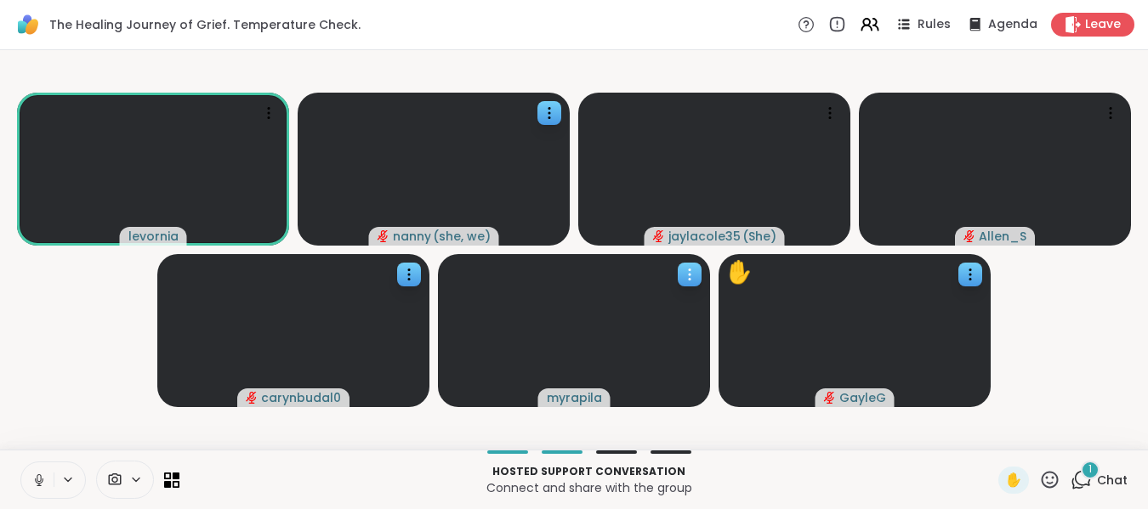
click at [685, 275] on icon at bounding box center [689, 274] width 17 height 17
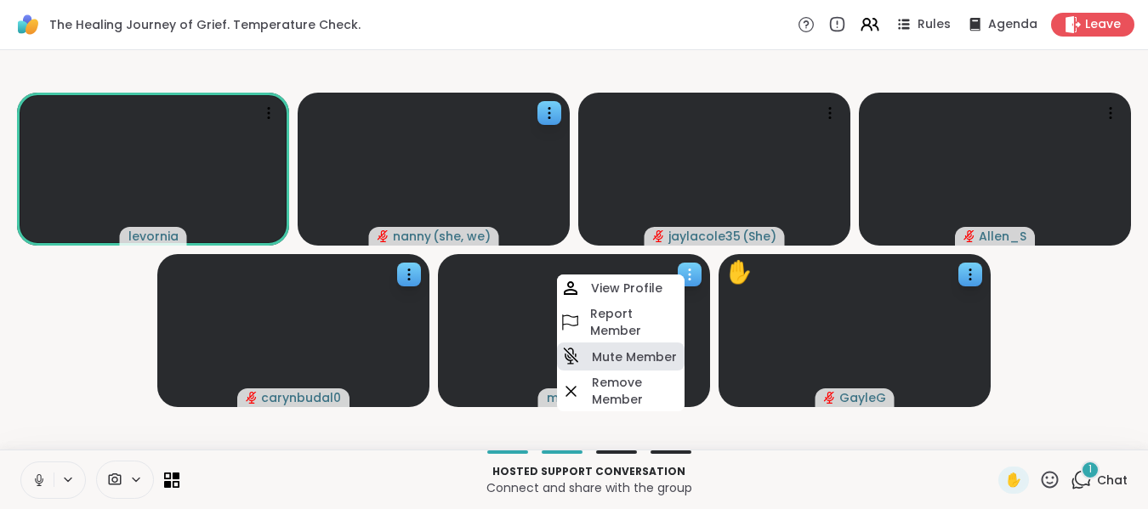
click at [637, 353] on h4 "Mute Member" at bounding box center [634, 357] width 85 height 17
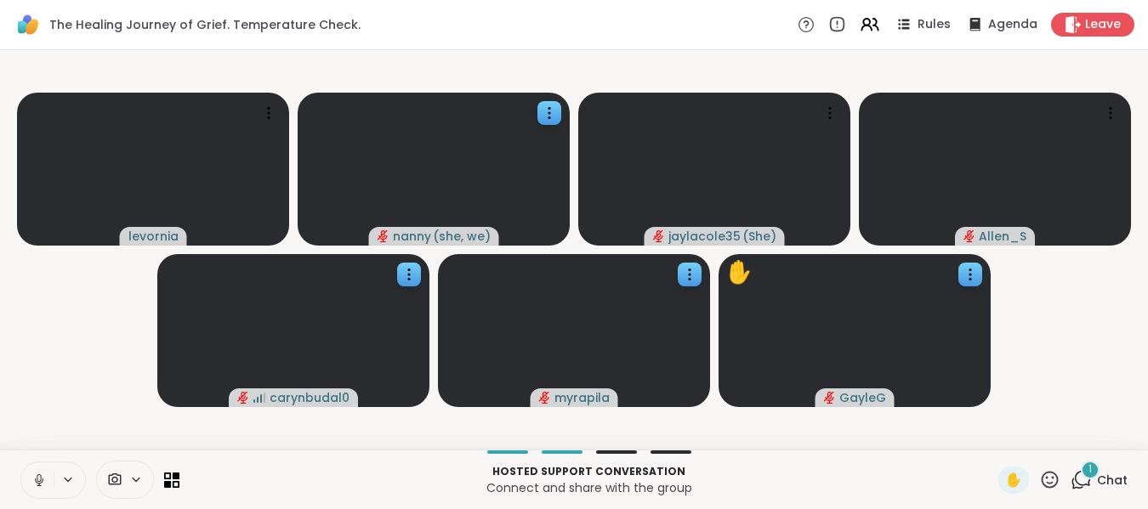
click at [1039, 476] on icon at bounding box center [1049, 479] width 21 height 21
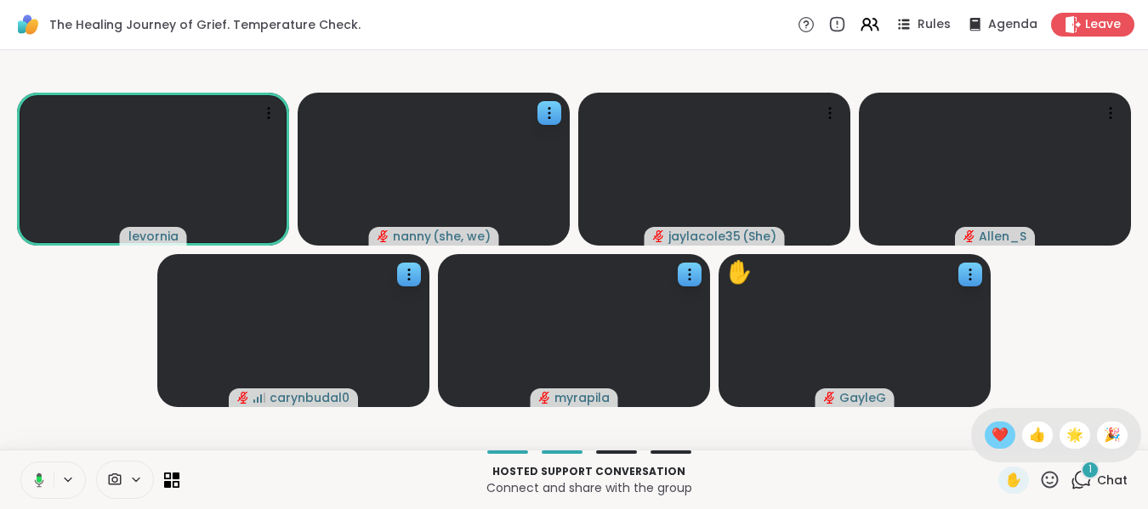
click at [992, 440] on span "❤️" at bounding box center [1000, 435] width 17 height 20
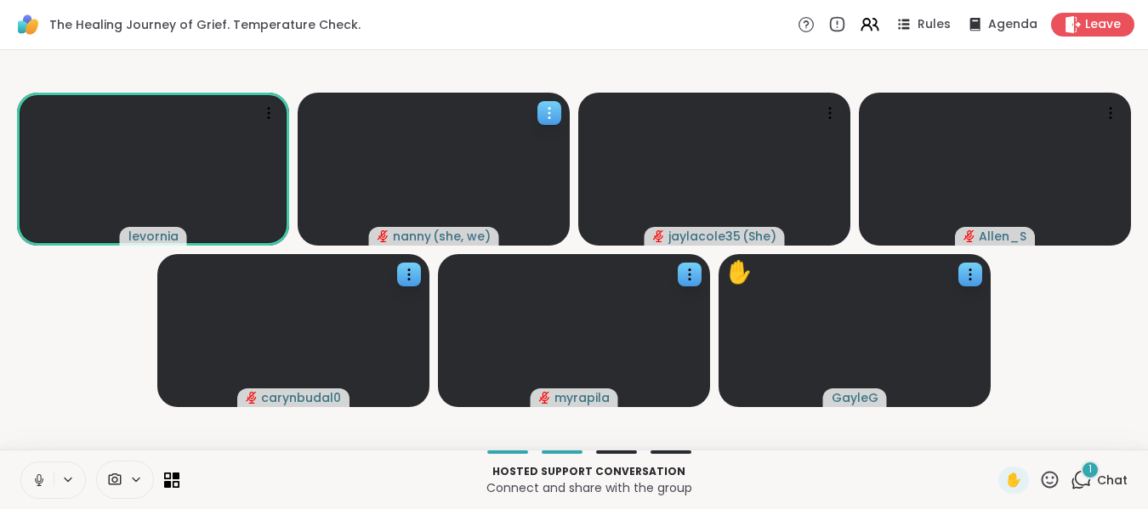
click at [542, 113] on icon at bounding box center [549, 113] width 17 height 17
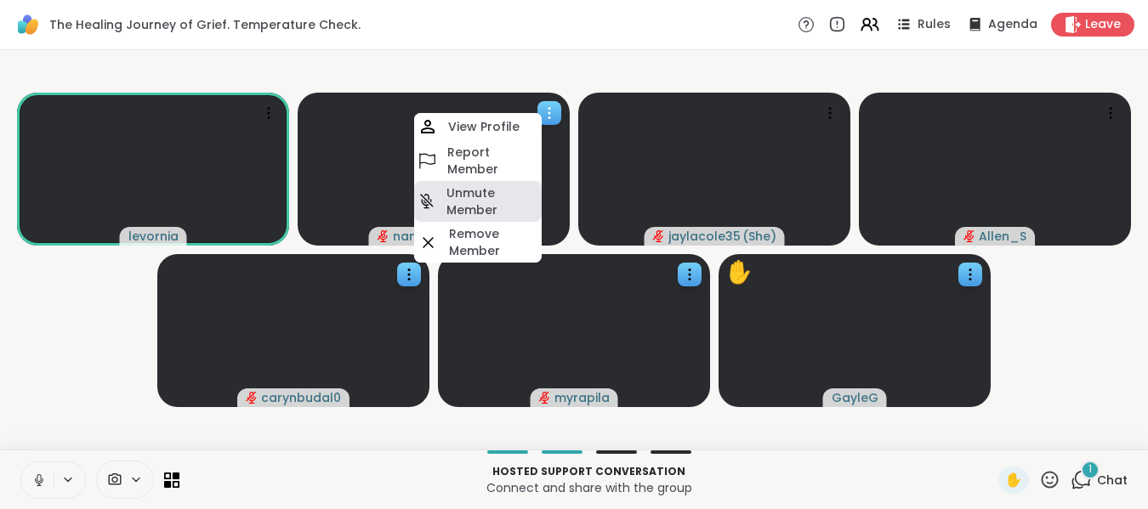
click at [483, 192] on h4 "Unmute Member" at bounding box center [492, 202] width 92 height 34
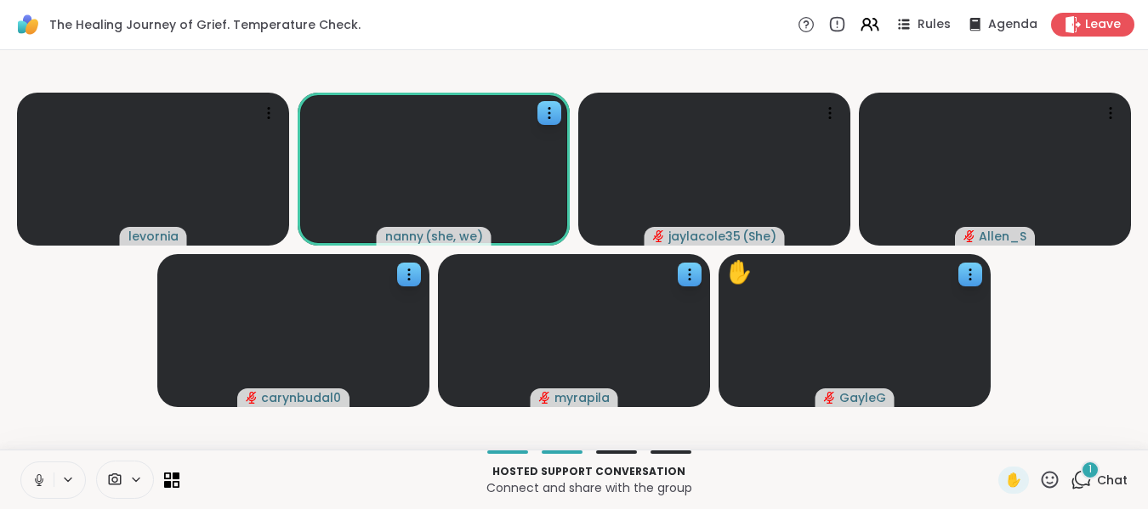
click at [39, 480] on icon at bounding box center [38, 480] width 15 height 15
click at [39, 480] on icon at bounding box center [39, 481] width 12 height 12
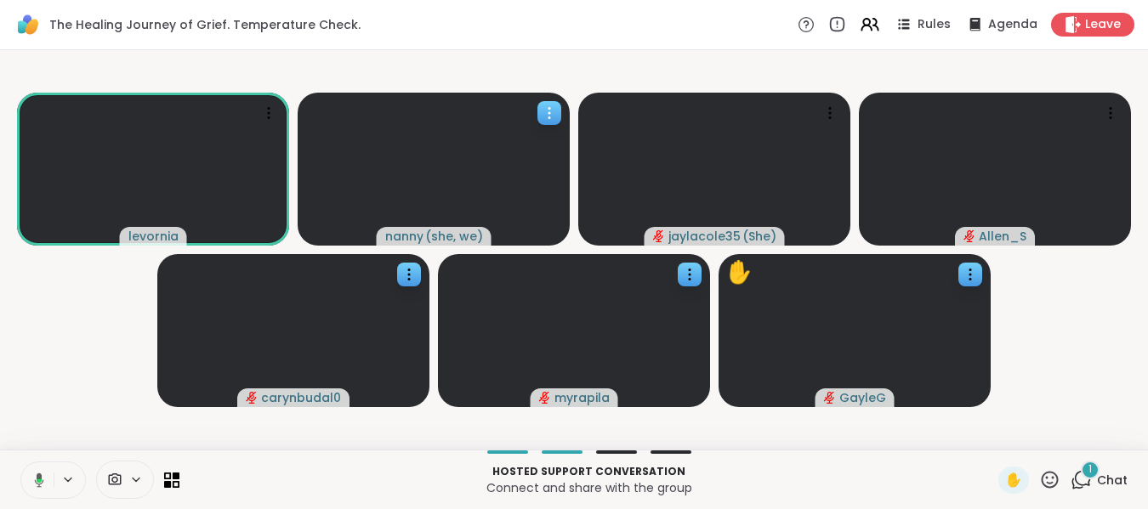
click at [542, 108] on icon at bounding box center [549, 113] width 17 height 17
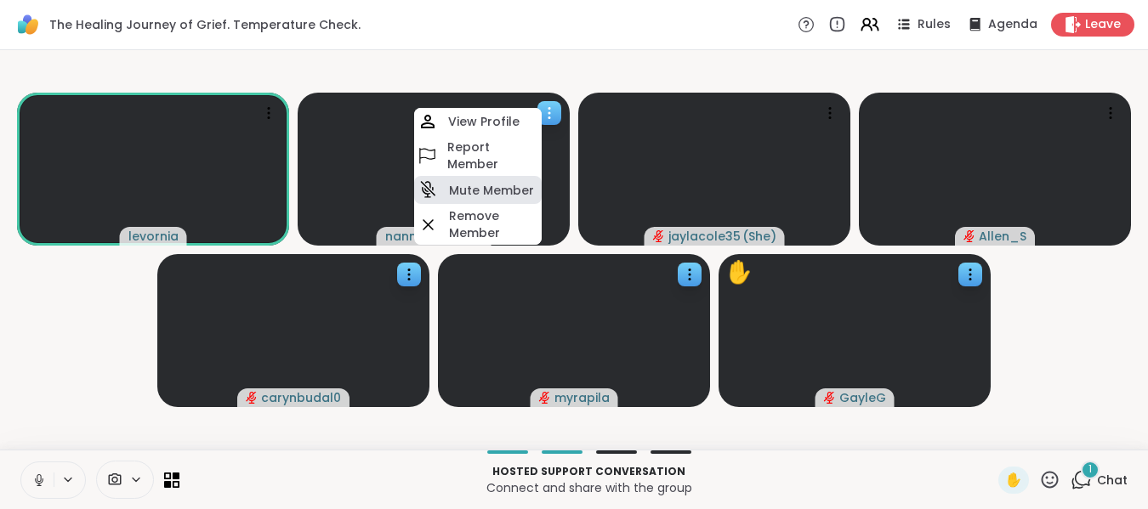
click at [478, 195] on h4 "Mute Member" at bounding box center [491, 190] width 85 height 17
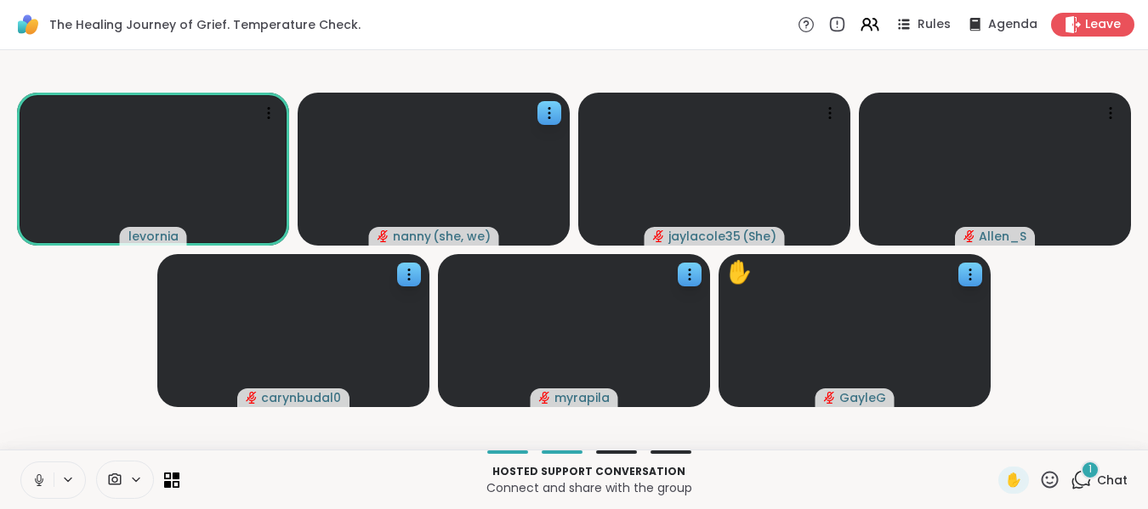
click at [37, 478] on icon at bounding box center [39, 479] width 4 height 8
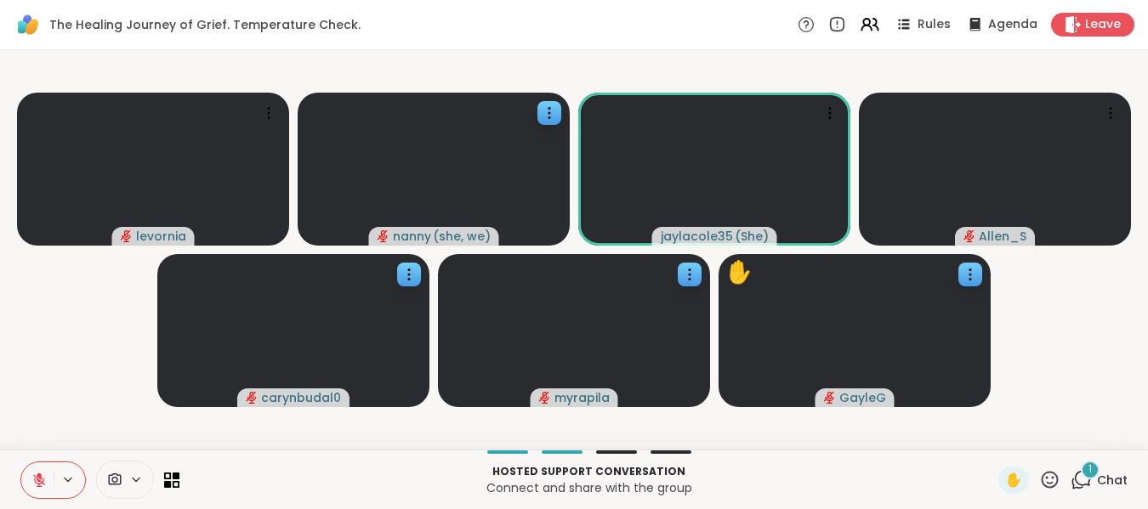
click at [37, 478] on icon at bounding box center [39, 481] width 12 height 12
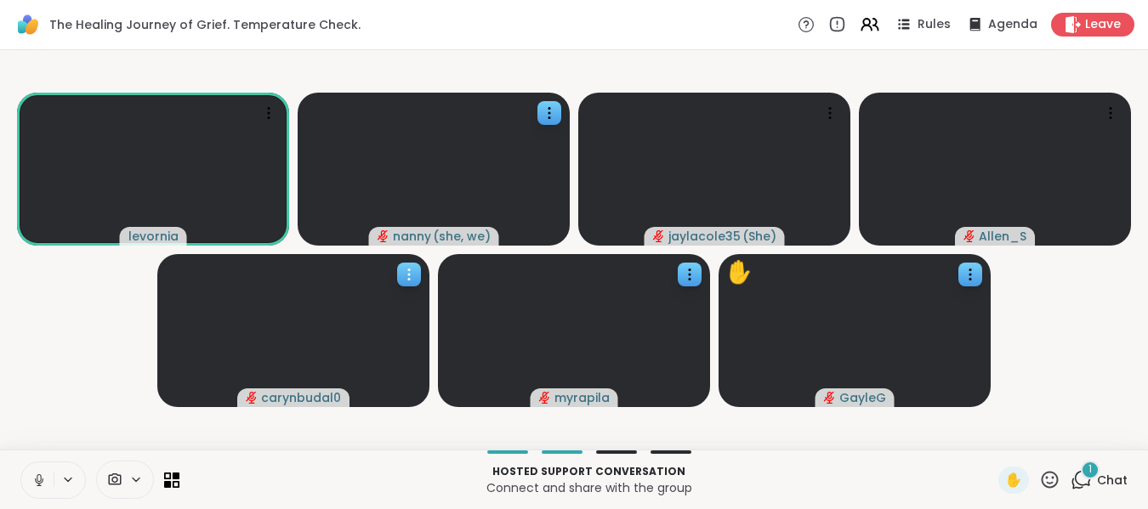
click at [413, 276] on icon at bounding box center [409, 274] width 17 height 17
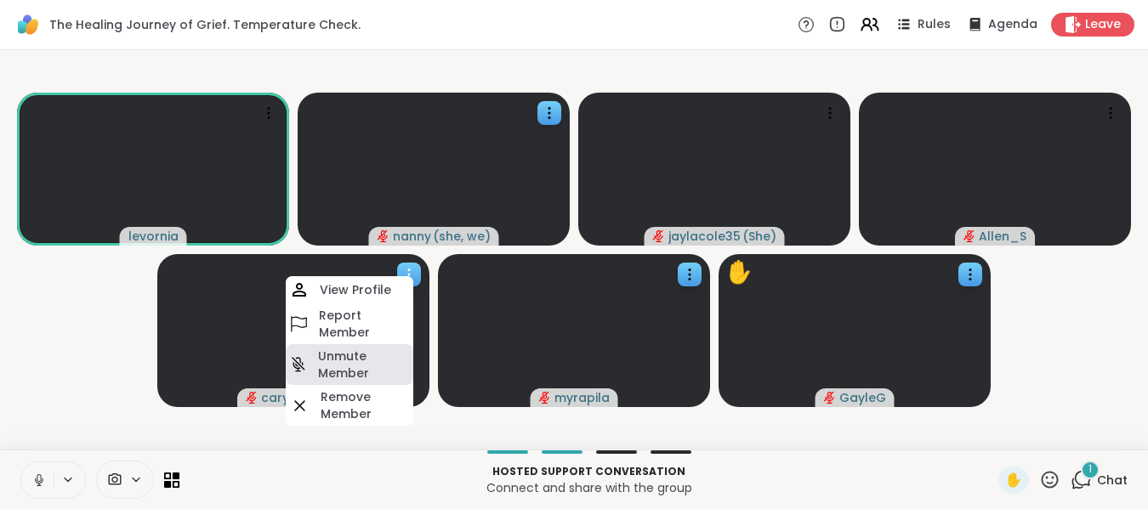
click at [365, 358] on h4 "Unmute Member" at bounding box center [364, 365] width 92 height 34
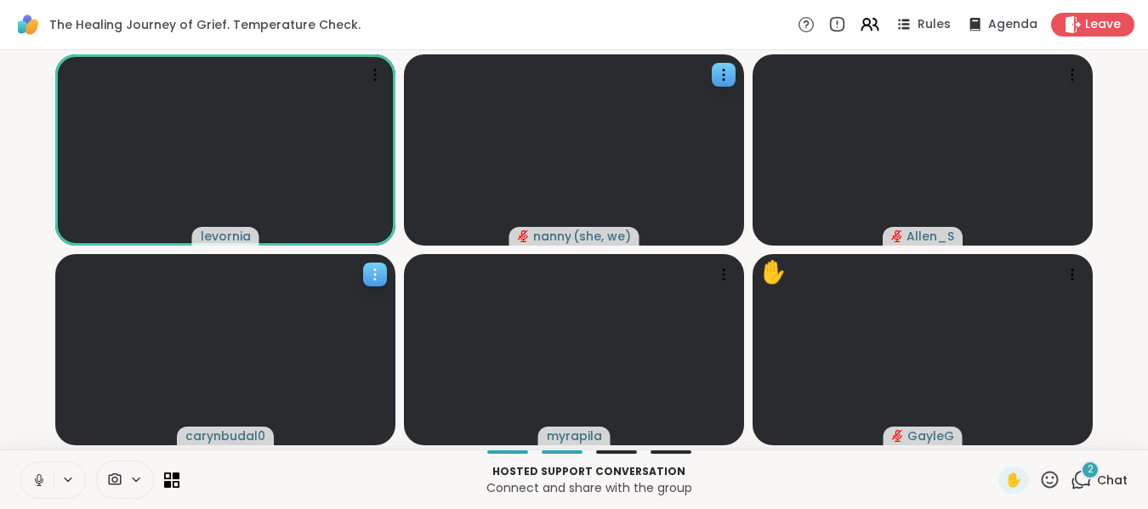
click at [372, 275] on icon at bounding box center [375, 274] width 17 height 17
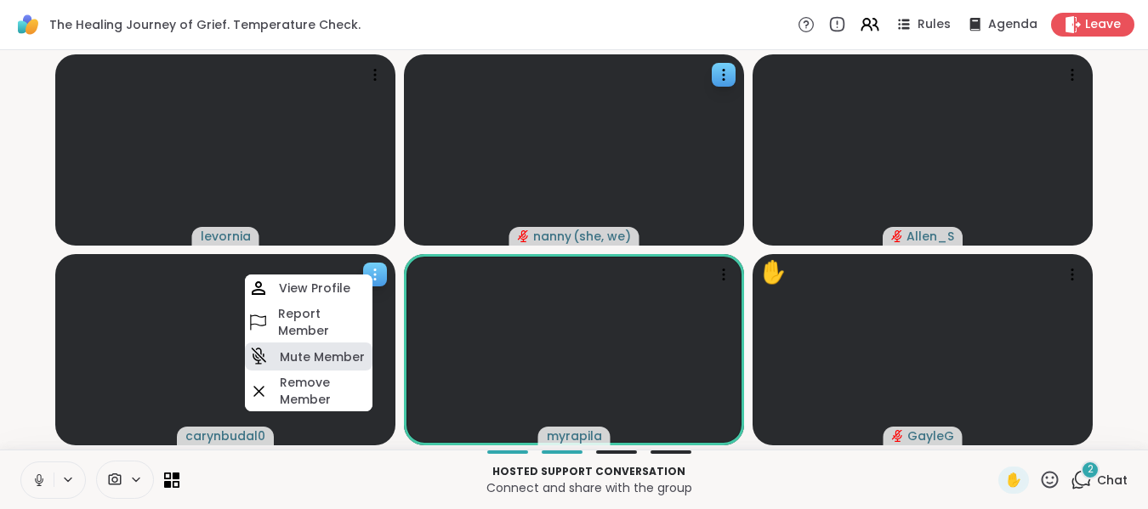
click at [298, 359] on h4 "Mute Member" at bounding box center [322, 357] width 85 height 17
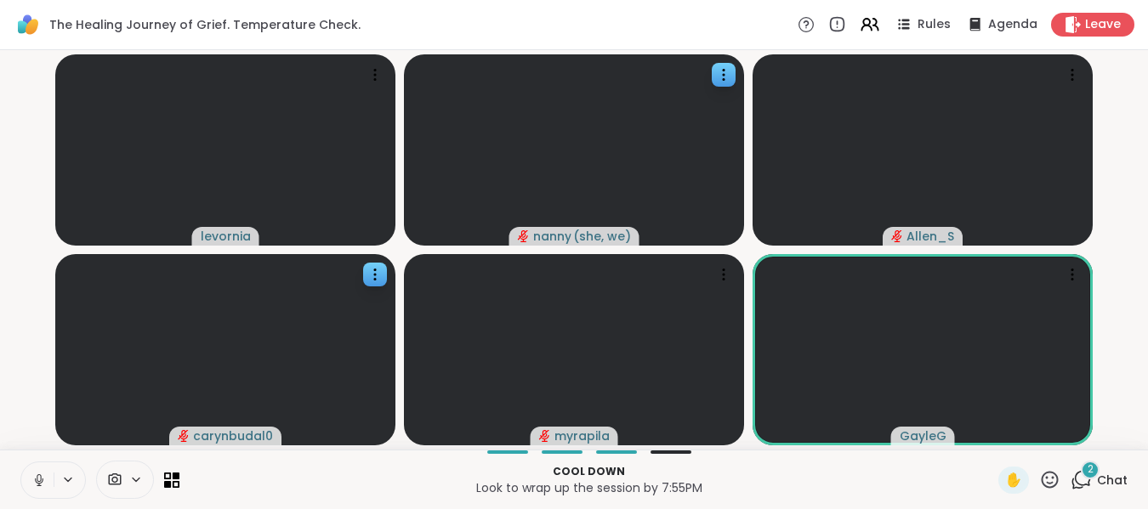
click at [34, 475] on icon at bounding box center [38, 480] width 15 height 15
click at [34, 475] on icon at bounding box center [39, 481] width 12 height 12
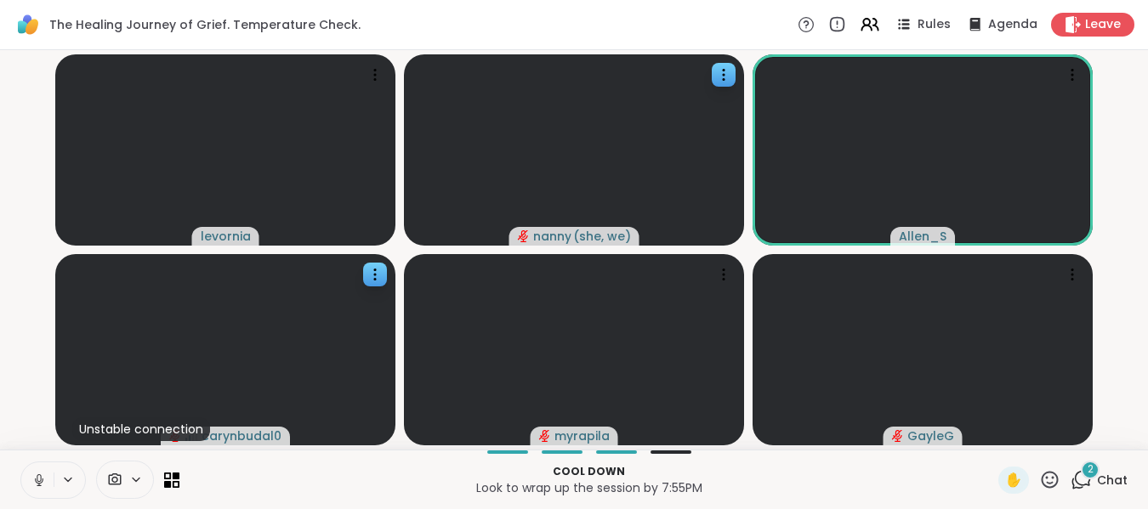
click at [37, 479] on icon at bounding box center [39, 479] width 4 height 8
click at [37, 479] on icon at bounding box center [39, 481] width 12 height 12
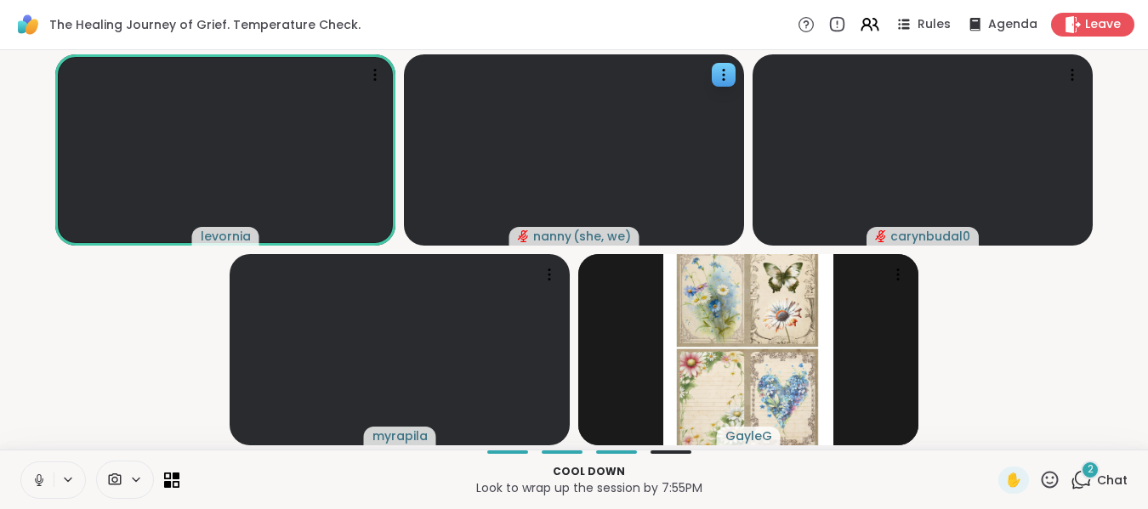
click at [36, 479] on icon at bounding box center [39, 480] width 9 height 5
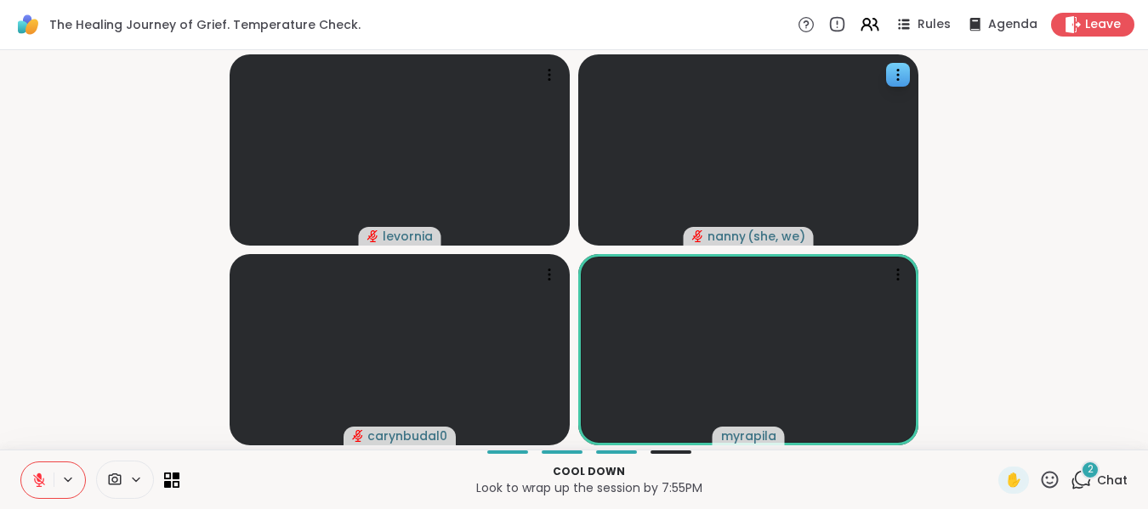
click at [38, 481] on icon at bounding box center [39, 481] width 12 height 12
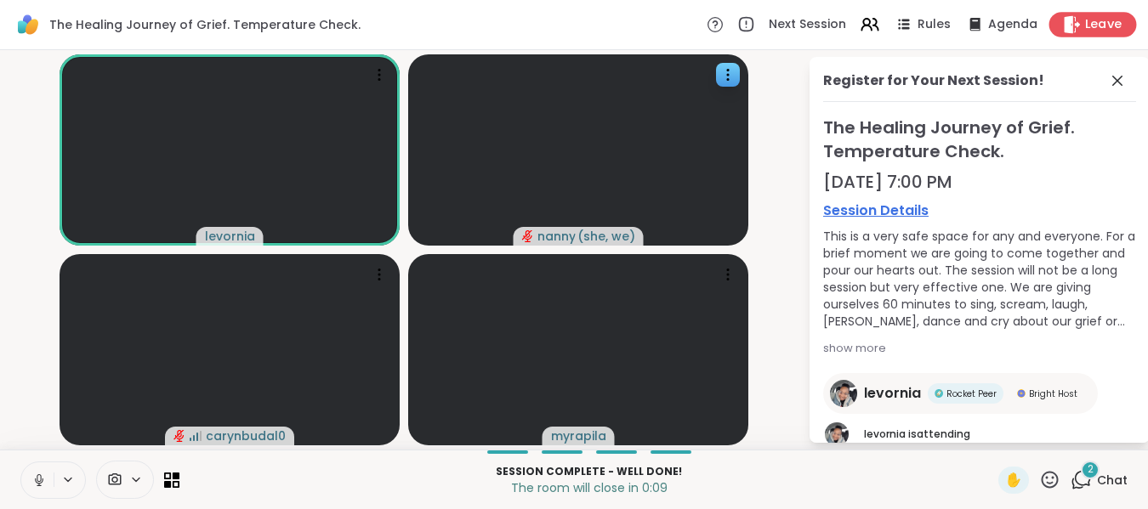
click at [1092, 31] on span "Leave" at bounding box center [1103, 25] width 37 height 18
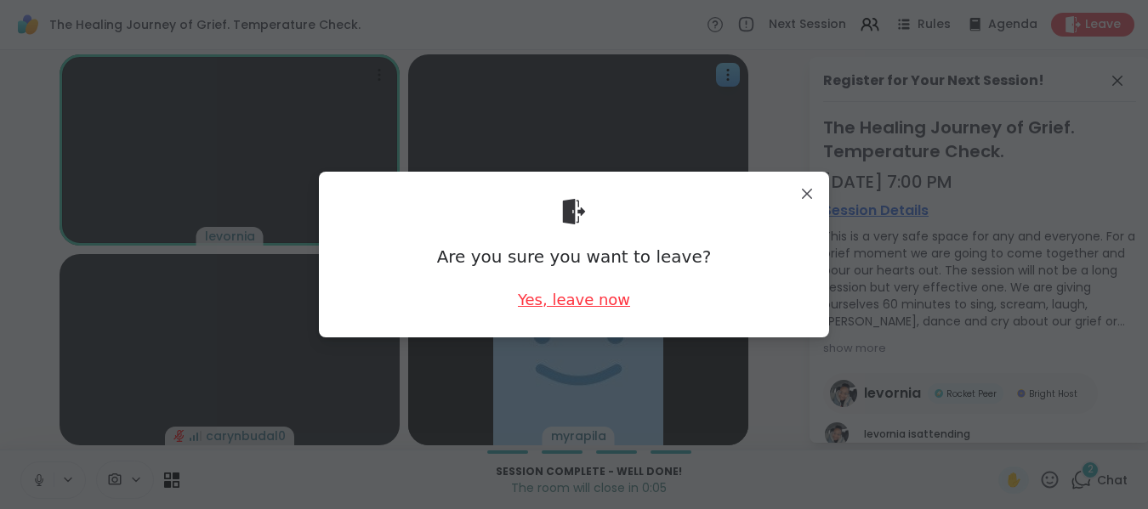
click at [571, 293] on div "Yes, leave now" at bounding box center [574, 299] width 112 height 21
